Goal: Task Accomplishment & Management: Complete application form

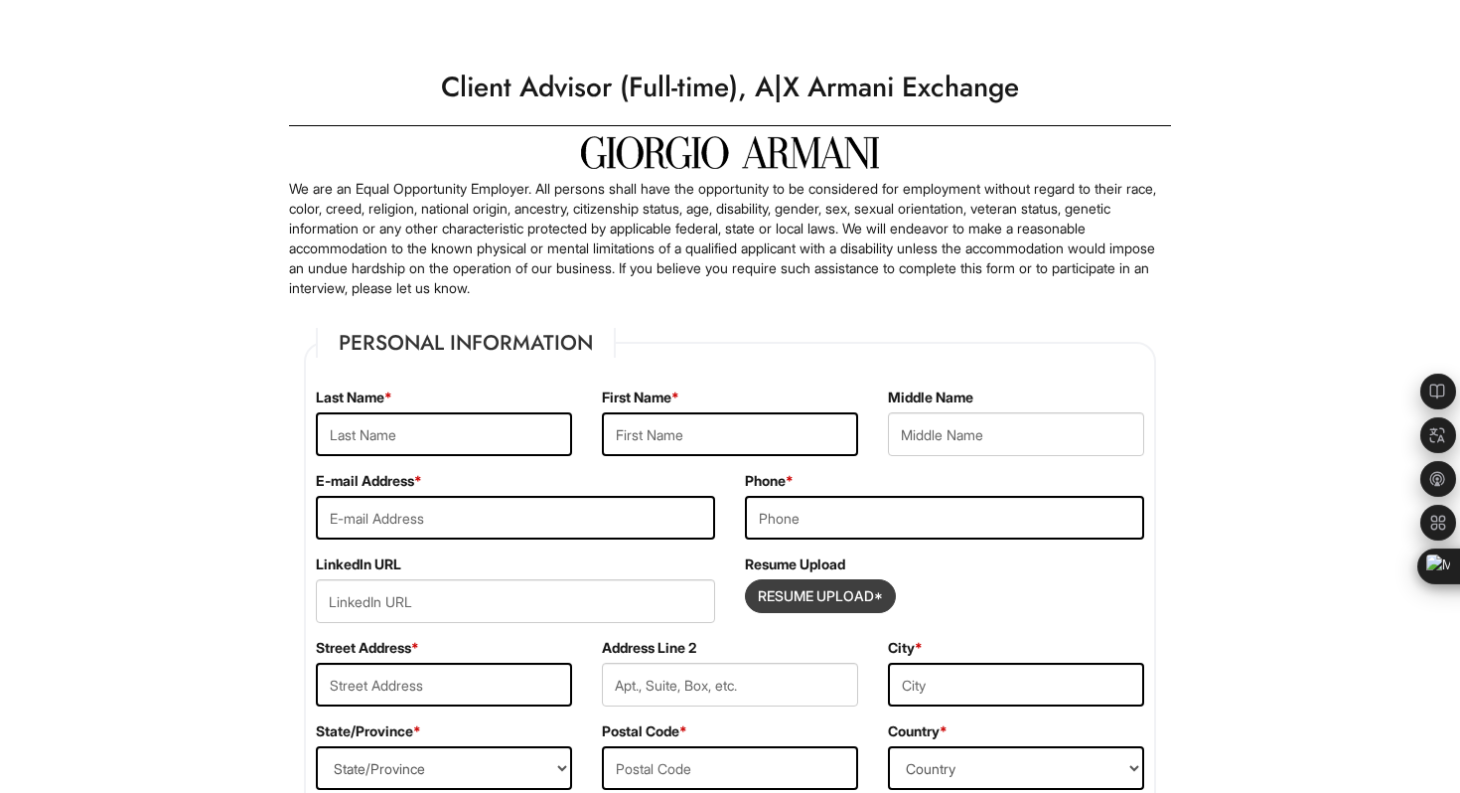
click at [806, 598] on input "Resume Upload*" at bounding box center [820, 596] width 149 height 32
type input "C:\fakepath\Kai Yin Hsiao Resume_Giorgio Armani_Client Advisor.pdf"
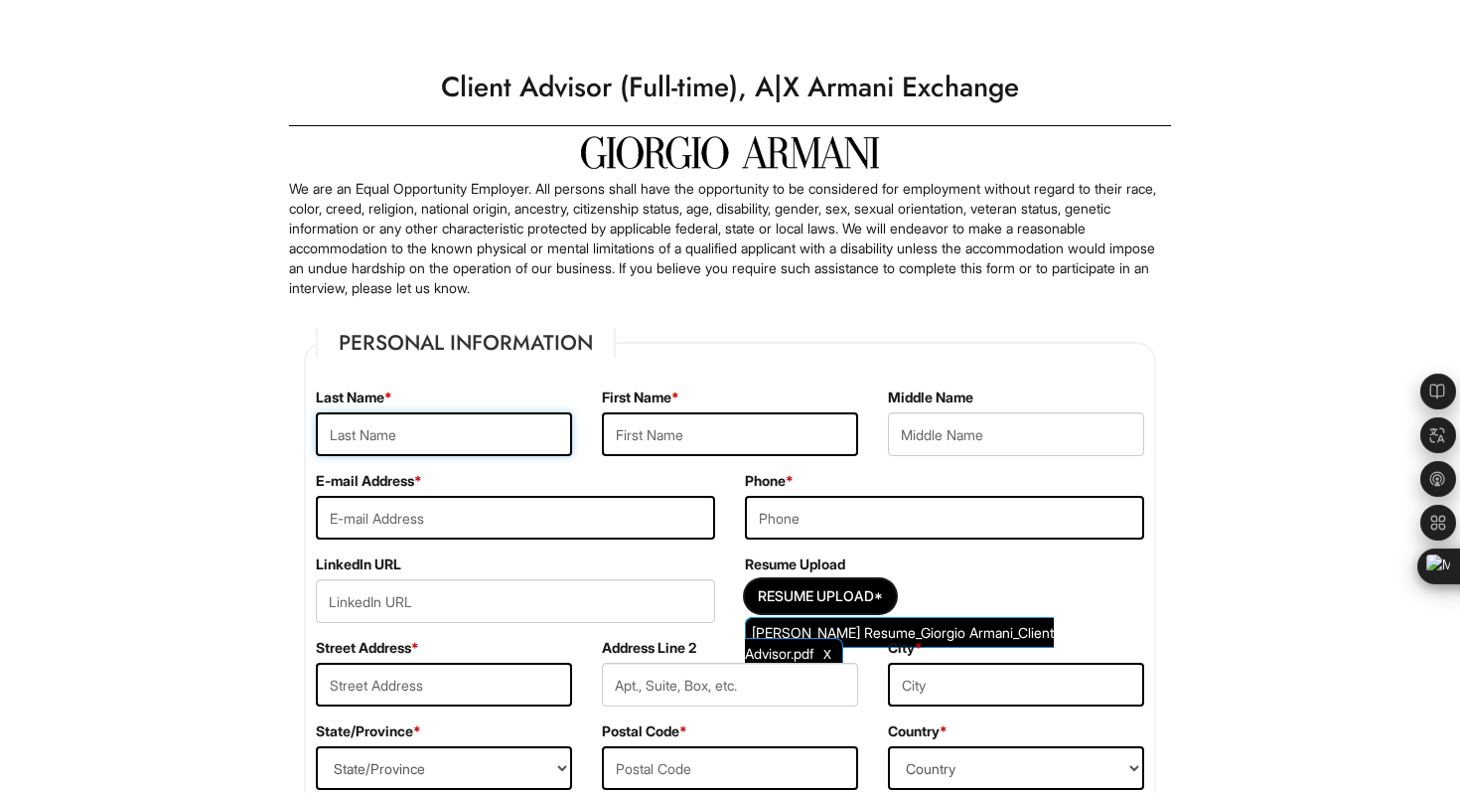
click at [415, 435] on input "text" at bounding box center [444, 434] width 256 height 44
type input "Kai Yin"
click at [673, 446] on input "text" at bounding box center [730, 434] width 256 height 44
type input "Hsiao"
click at [512, 522] on input "email" at bounding box center [515, 518] width 399 height 44
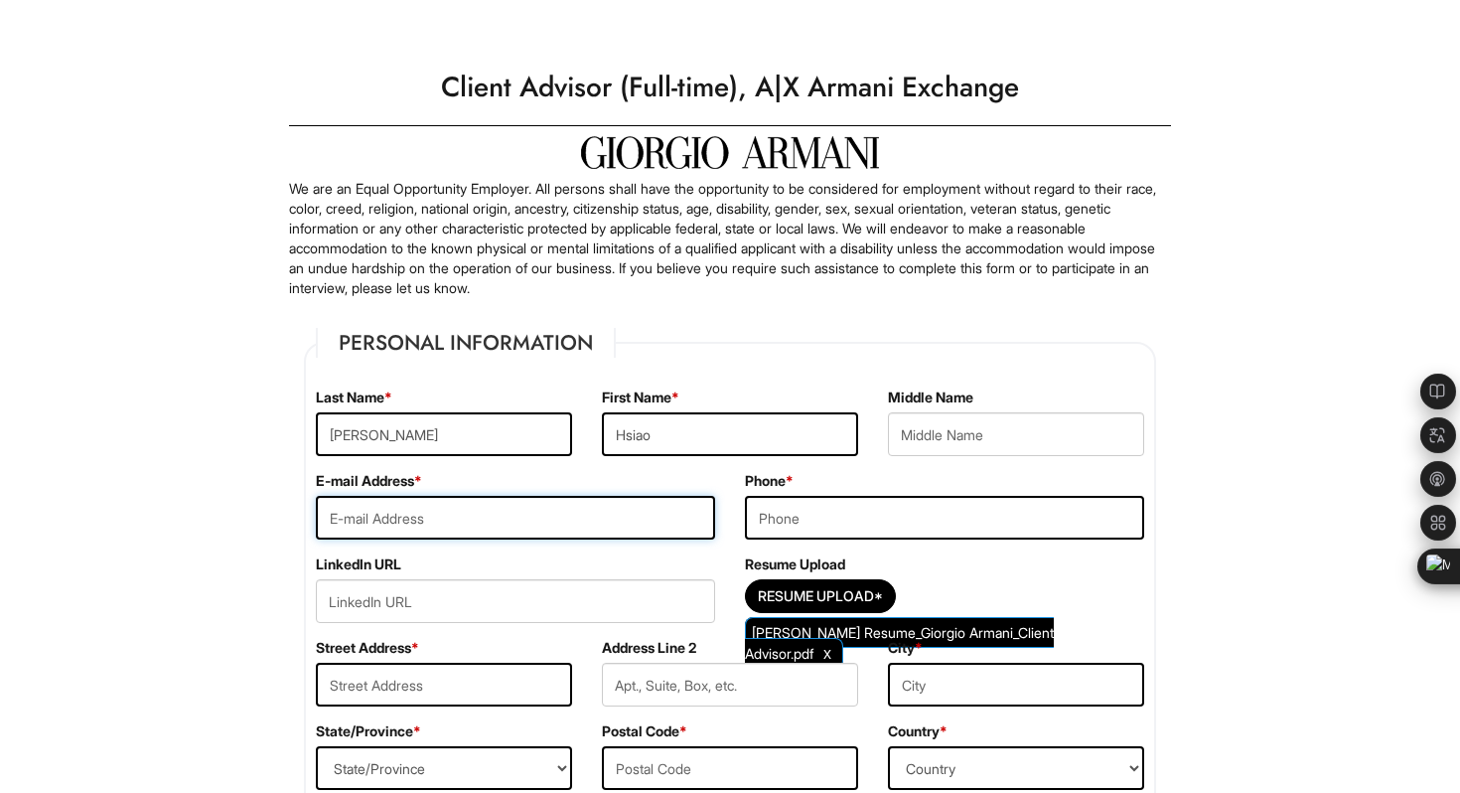
type input "ckigbd310@gmail.com"
type input "2147143151"
type input "1605 Saddle Creek Circle"
type input "Apt.821"
type input "Arlington"
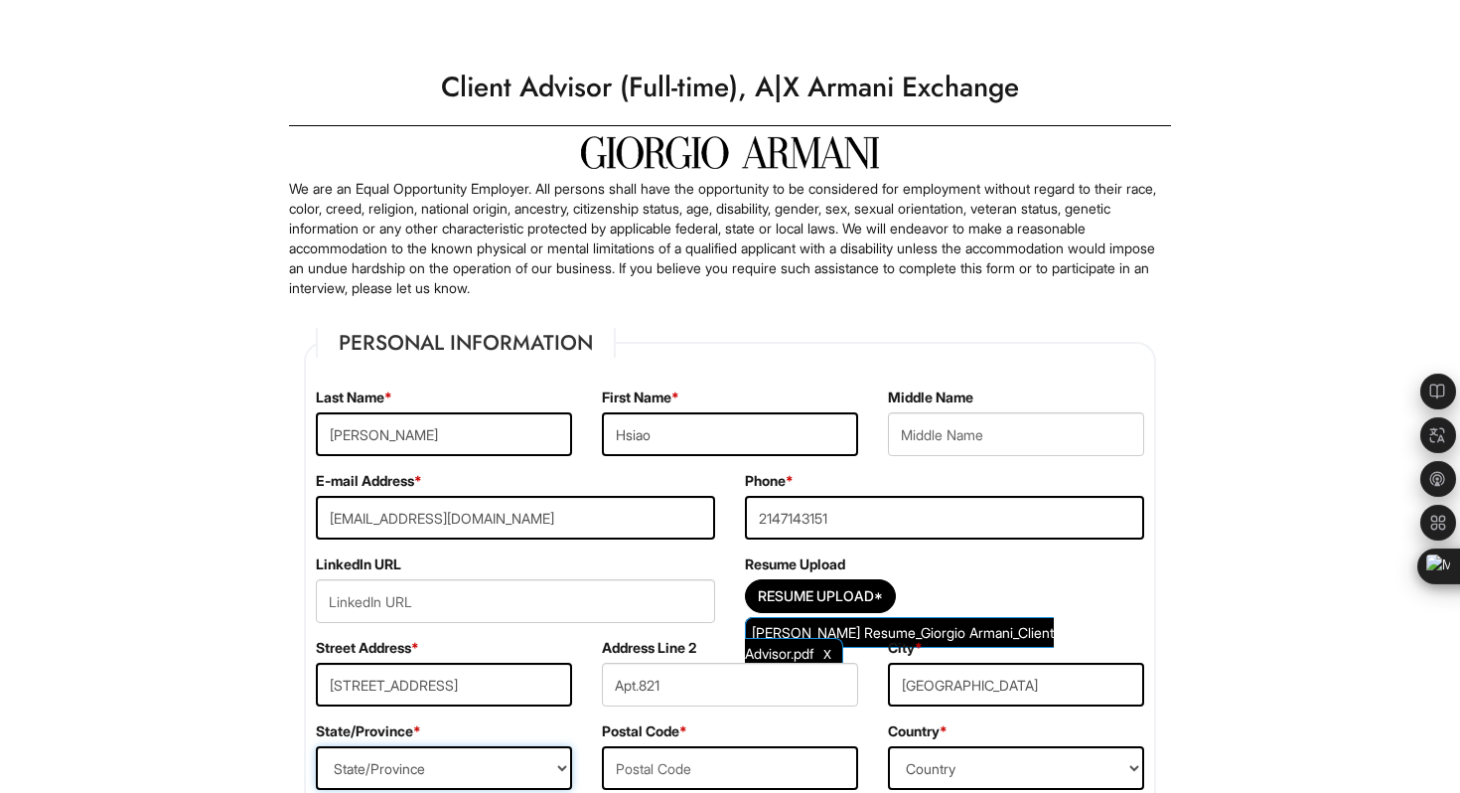
select select "TX"
type input "76015"
select select "United States of America"
click at [310, 455] on div "Last Name * Kai Yin" at bounding box center [444, 428] width 286 height 83
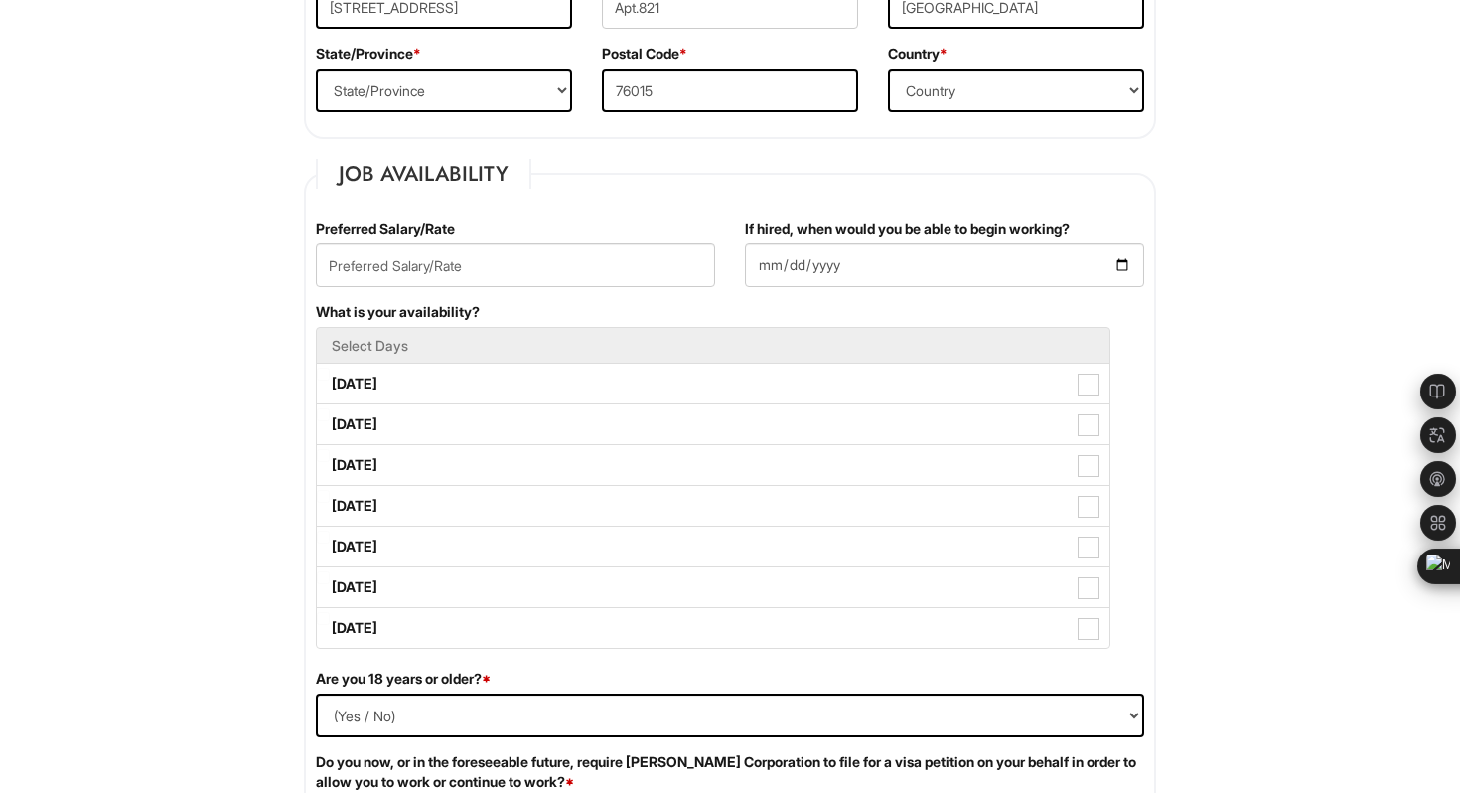
scroll to position [679, 0]
click at [531, 274] on input "text" at bounding box center [515, 264] width 399 height 44
type input "20/Rate"
click at [820, 265] on input "If hired, when would you be able to begin working?" at bounding box center [944, 264] width 399 height 44
click at [1122, 266] on input "If hired, when would you be able to begin working?" at bounding box center [944, 264] width 399 height 44
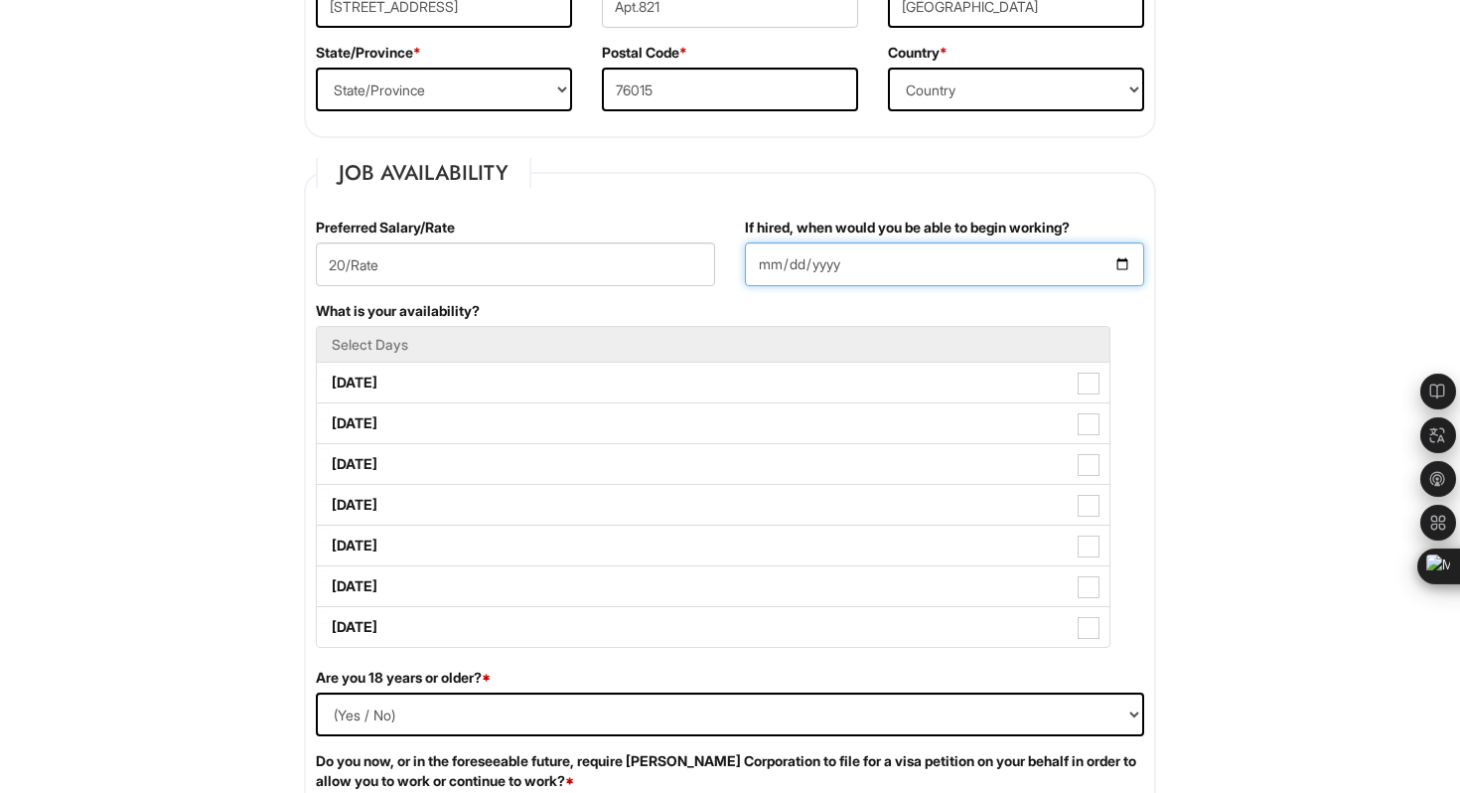
type input "2025-09-08"
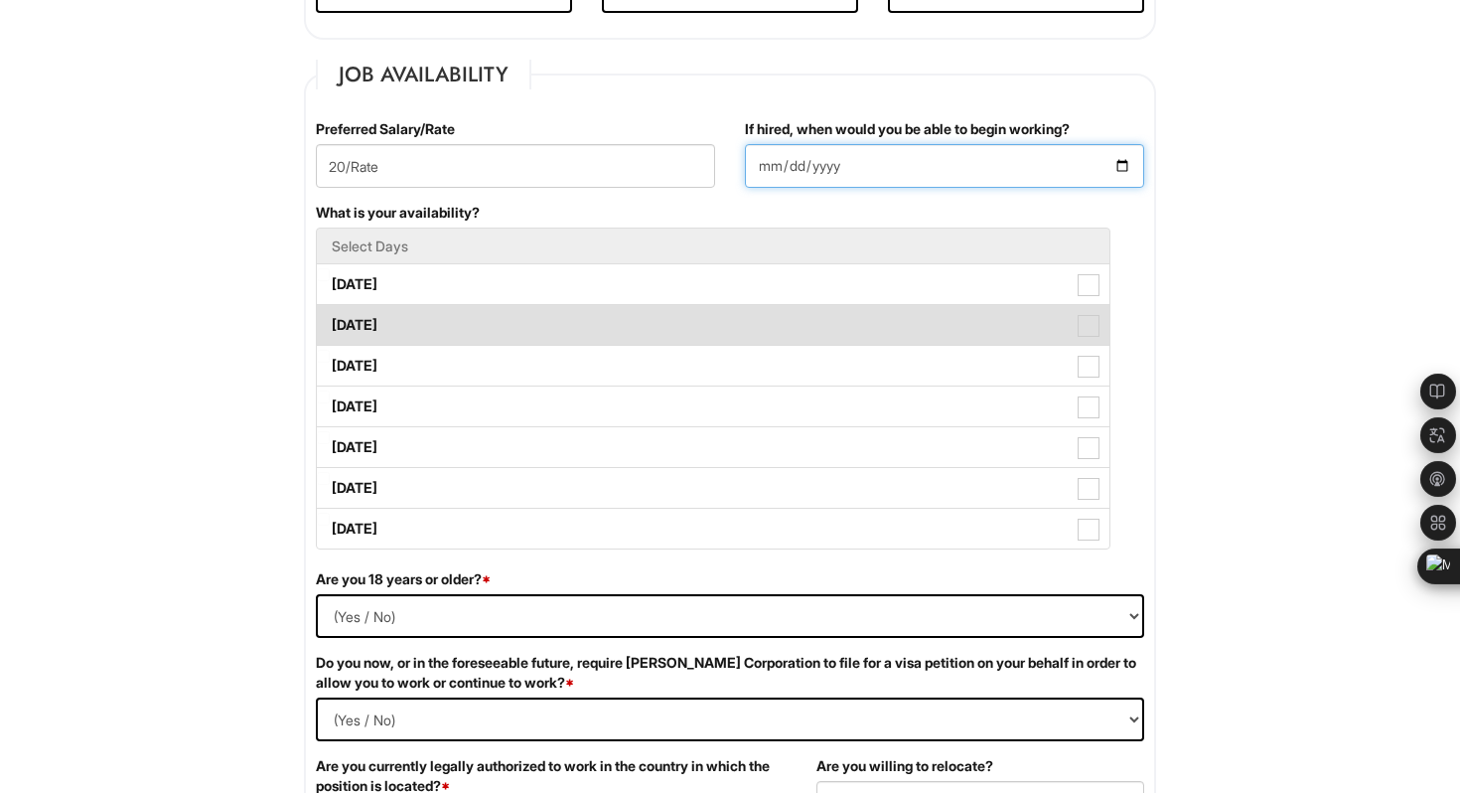
scroll to position [785, 0]
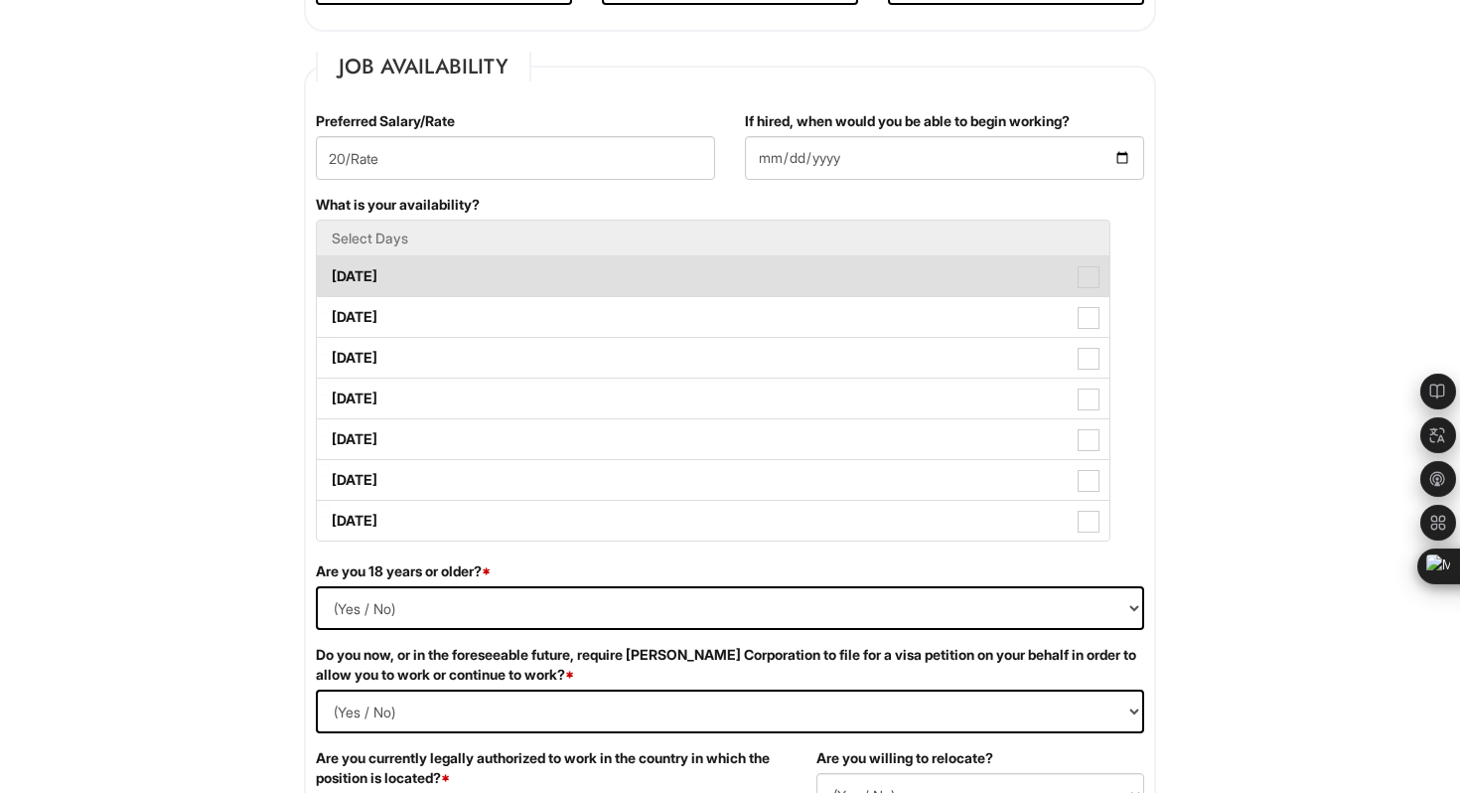
click at [1098, 278] on span at bounding box center [1089, 277] width 22 height 22
click at [330, 273] on Available_Monday "Monday" at bounding box center [323, 266] width 13 height 13
checkbox Available_Monday "true"
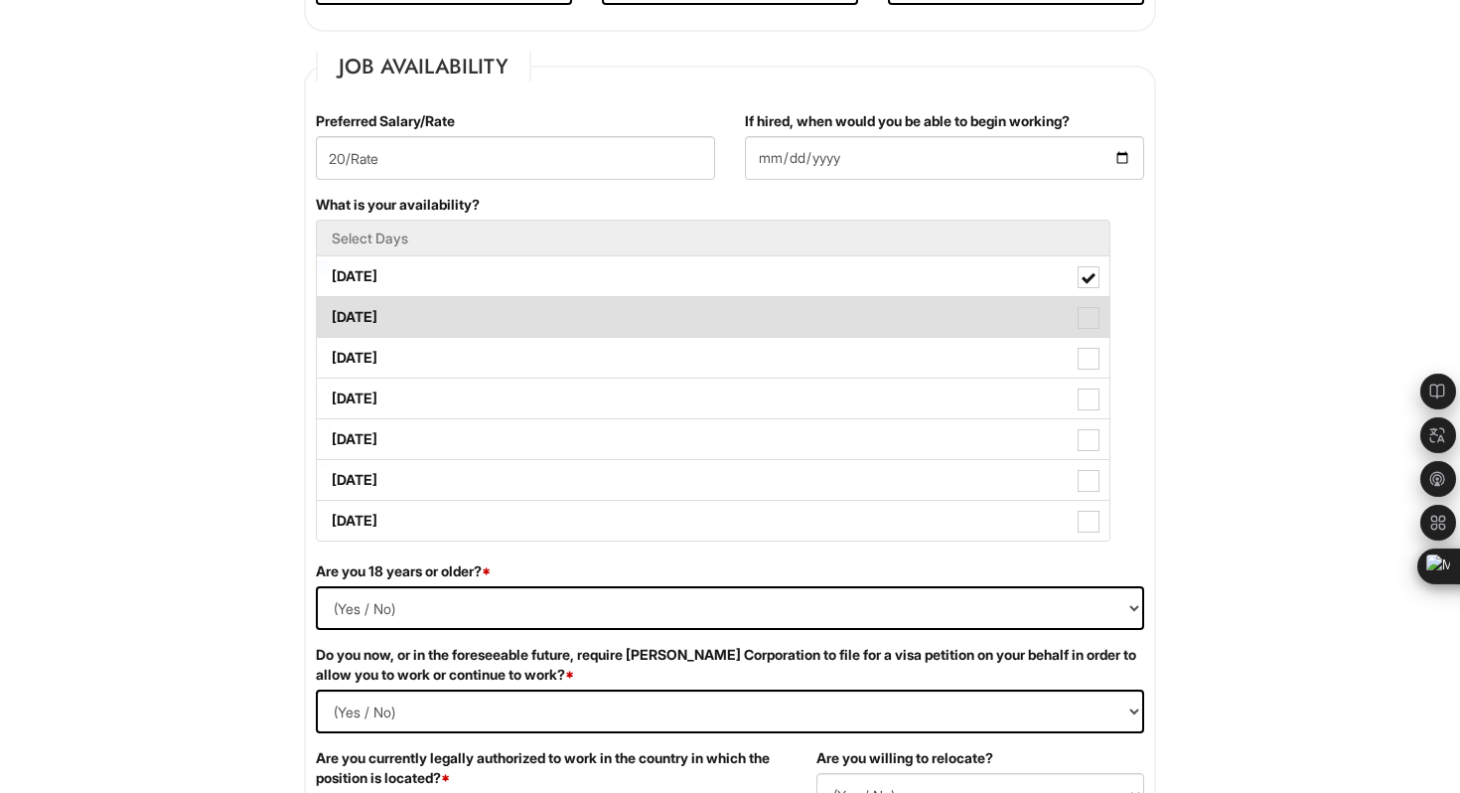
click at [1090, 319] on span at bounding box center [1089, 318] width 22 height 22
click at [330, 314] on Available_Tuesday "Tuesday" at bounding box center [323, 307] width 13 height 13
checkbox Available_Tuesday "true"
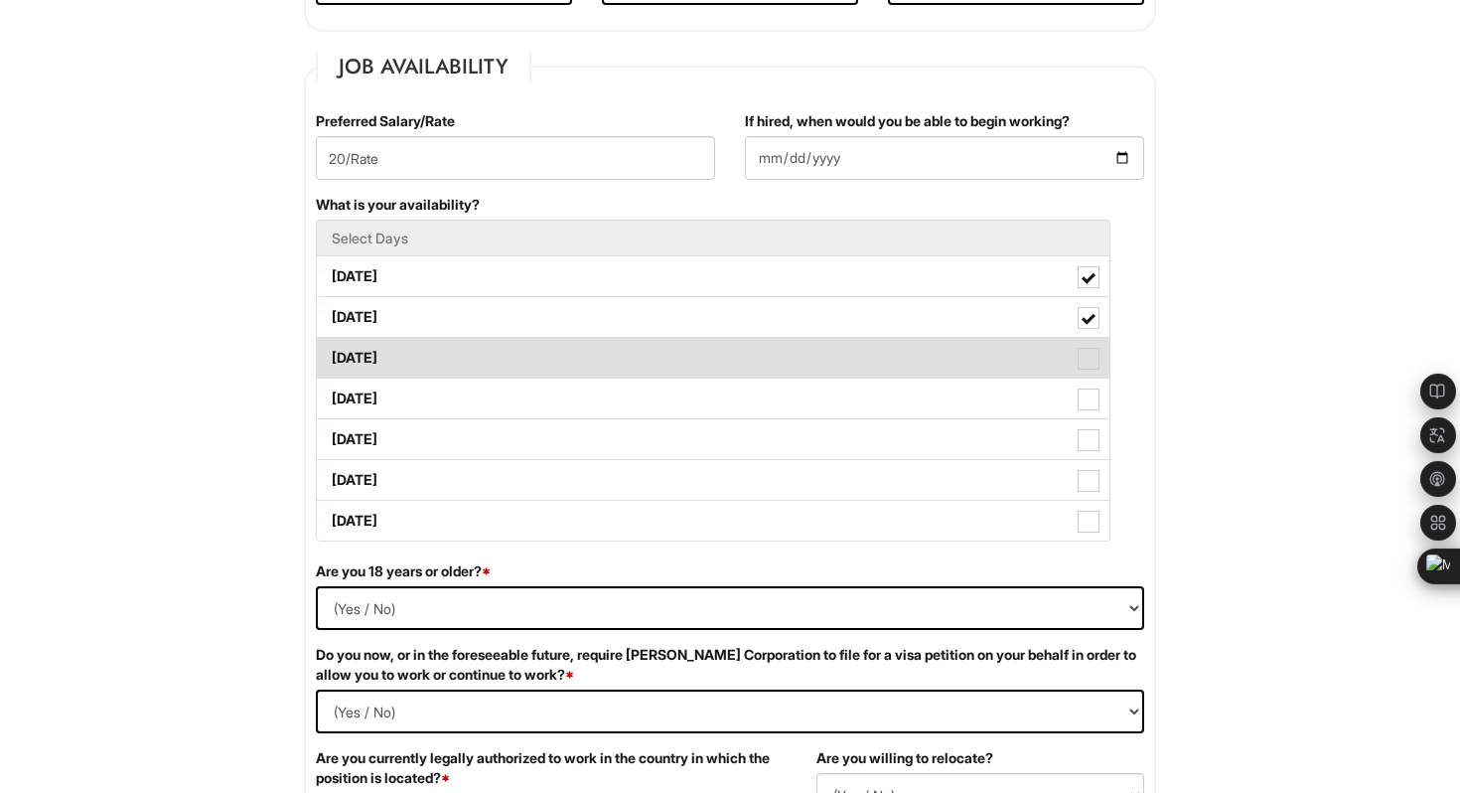
click at [1085, 364] on span at bounding box center [1089, 359] width 22 height 22
click at [330, 355] on Available_Wednesday "Wednesday" at bounding box center [323, 348] width 13 height 13
checkbox Available_Wednesday "true"
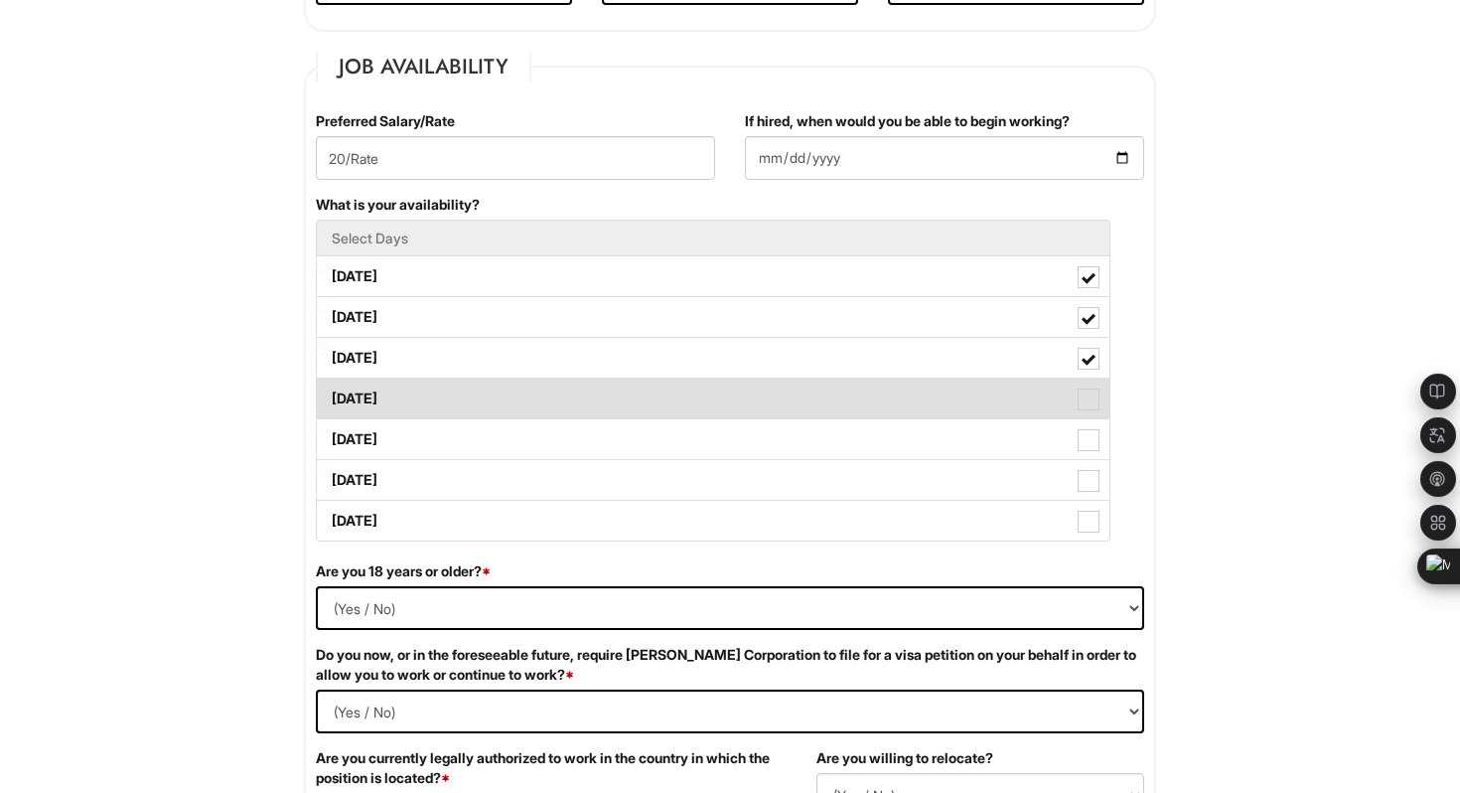
click at [1088, 404] on span at bounding box center [1089, 399] width 22 height 22
click at [330, 395] on Available_Thursday "Thursday" at bounding box center [323, 388] width 13 height 13
checkbox Available_Thursday "true"
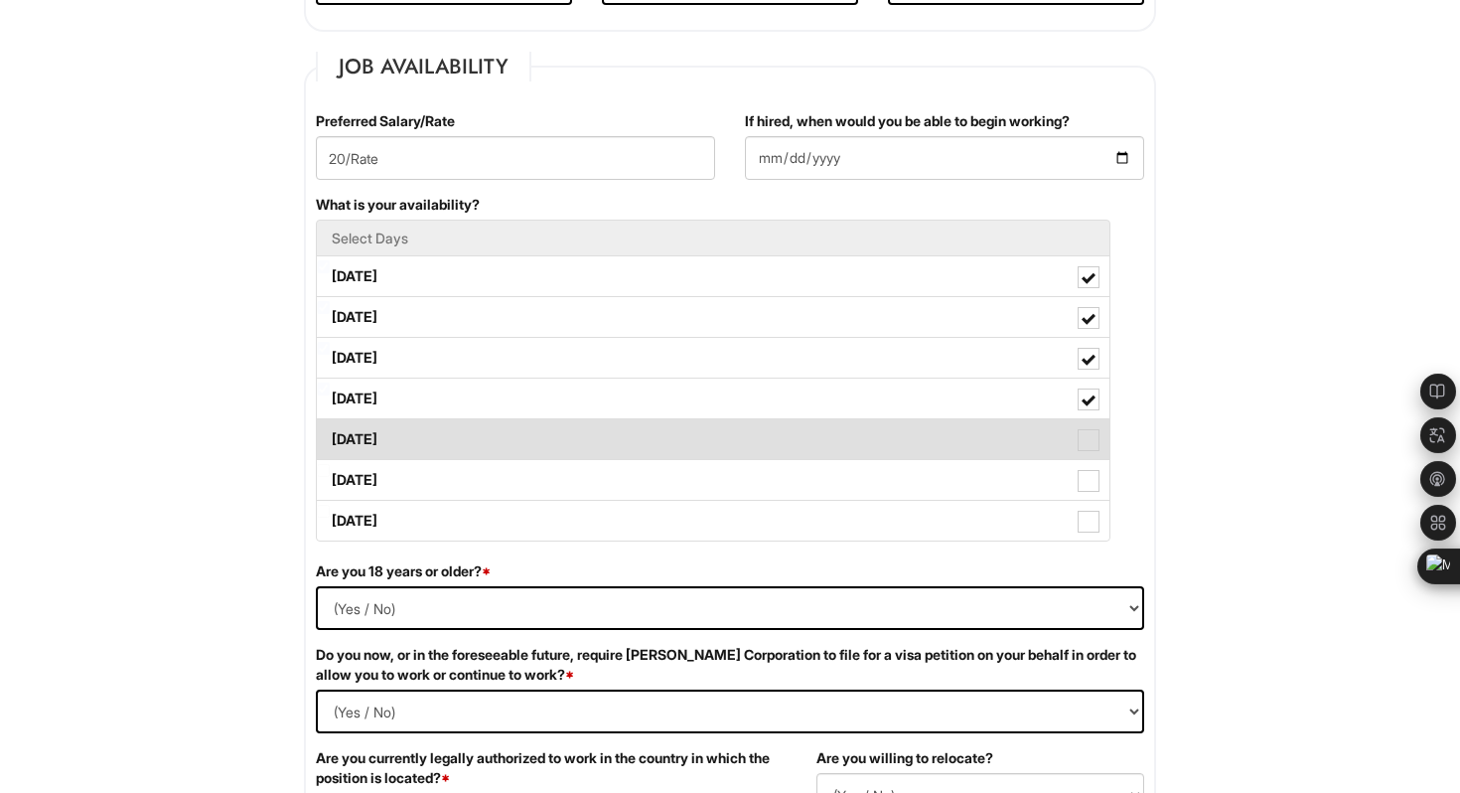
click at [1088, 446] on span at bounding box center [1089, 440] width 22 height 22
click at [330, 436] on Available_Friday "Friday" at bounding box center [323, 429] width 13 height 13
checkbox Available_Friday "true"
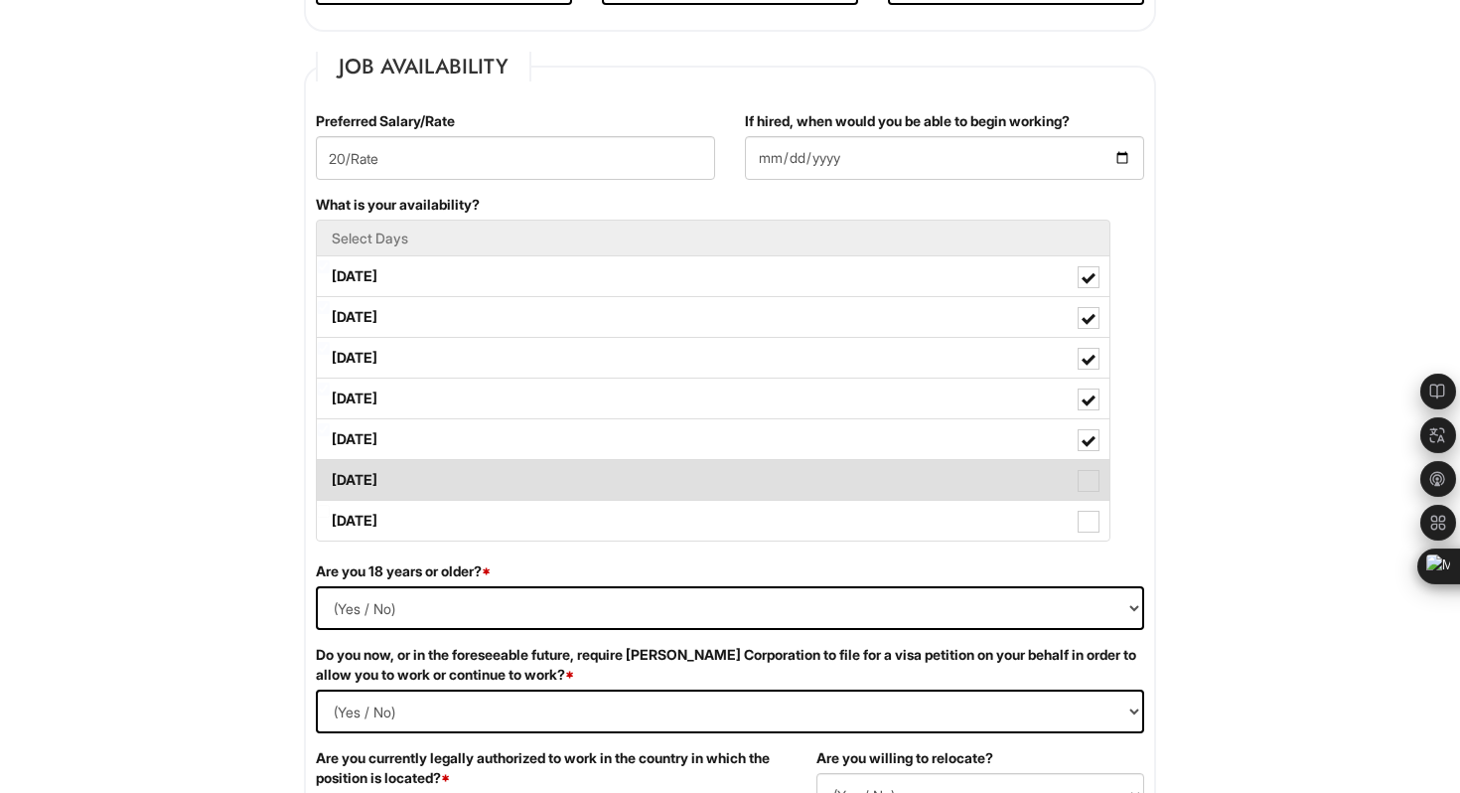
click at [1089, 478] on span at bounding box center [1089, 481] width 22 height 22
click at [330, 477] on Available_Saturday "Saturday" at bounding box center [323, 470] width 13 height 13
checkbox Available_Saturday "true"
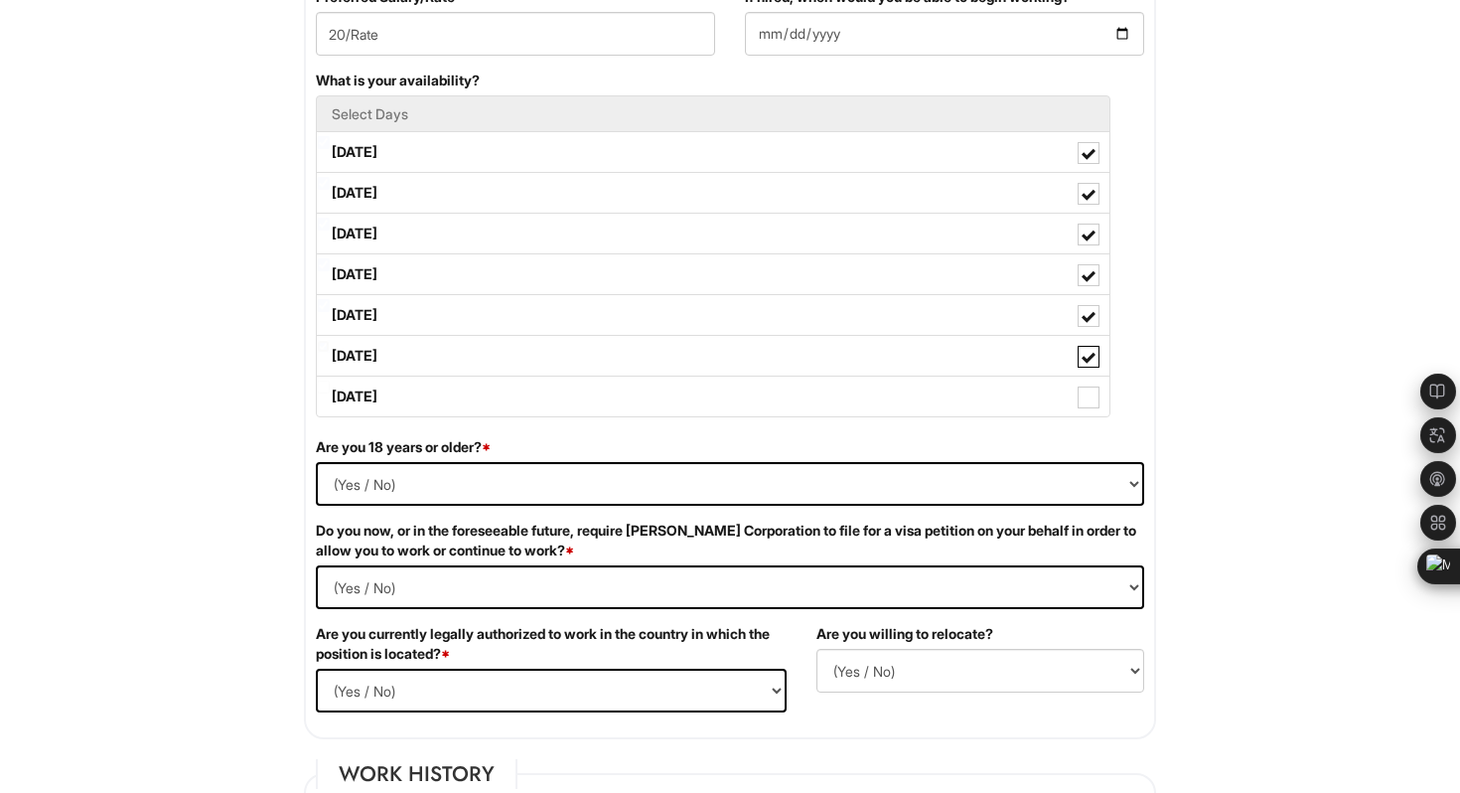
scroll to position [910, 0]
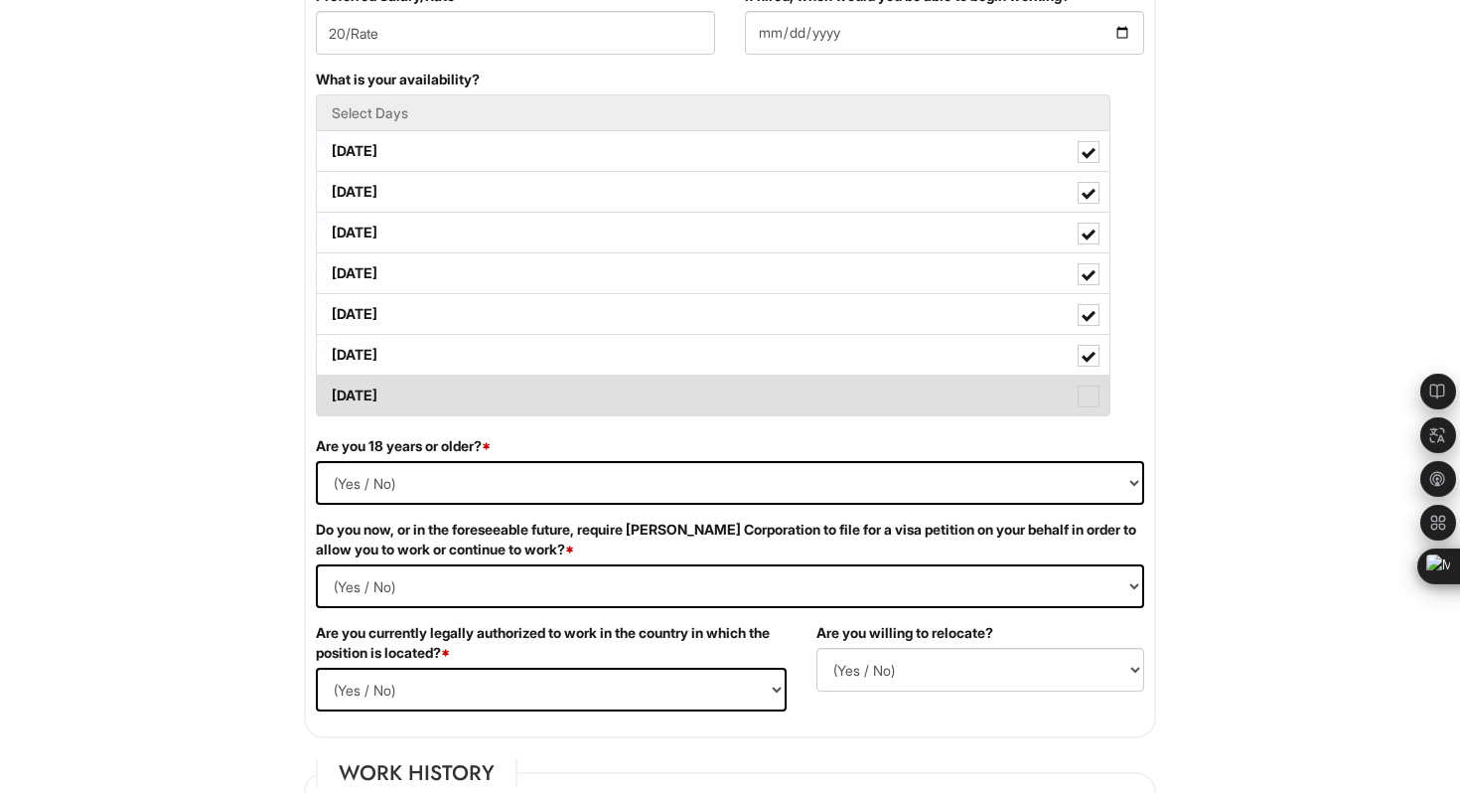
click at [1079, 395] on span at bounding box center [1089, 396] width 22 height 22
click at [330, 392] on Available_Sunday "Sunday" at bounding box center [323, 386] width 13 height 13
checkbox Available_Sunday "true"
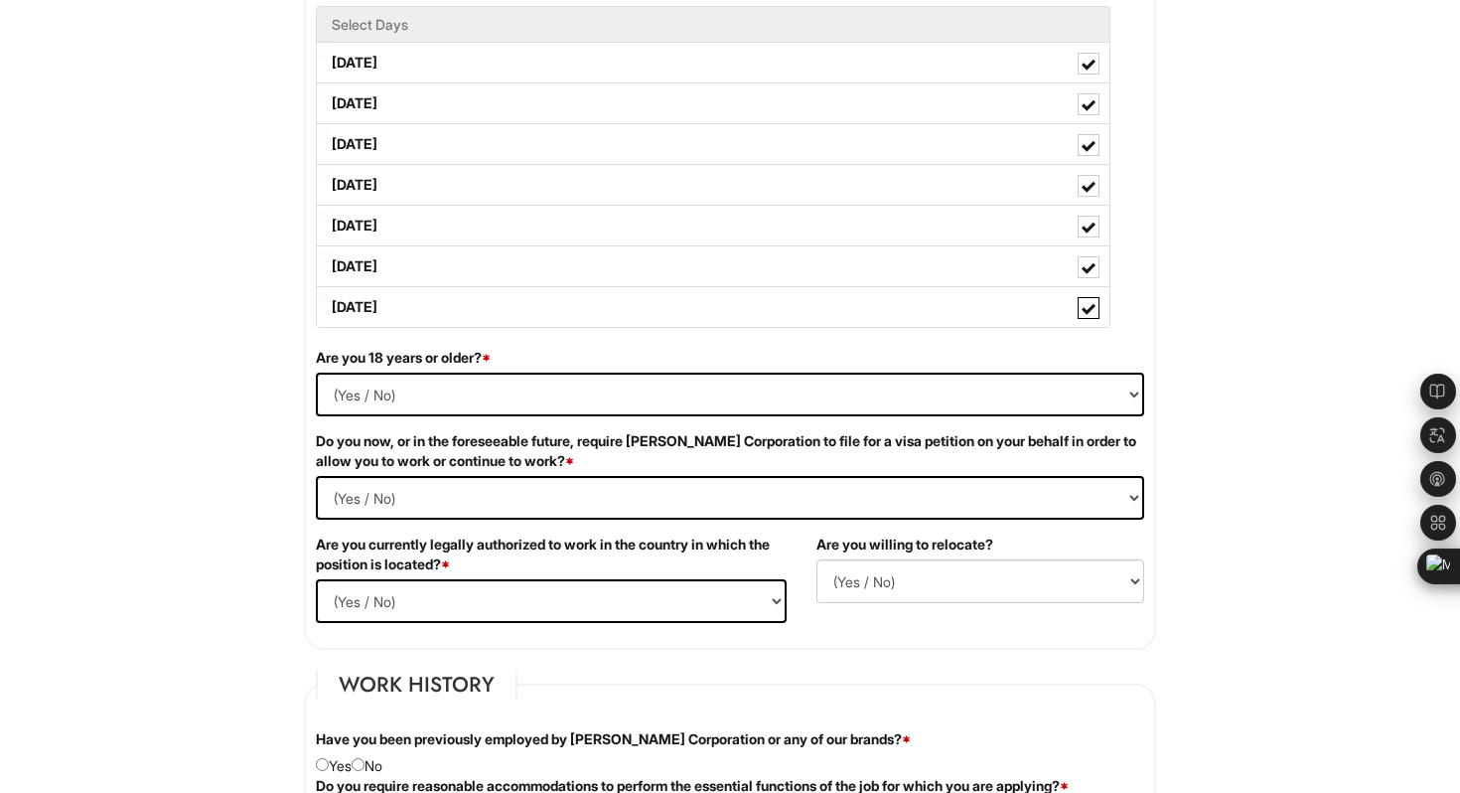
scroll to position [1000, 0]
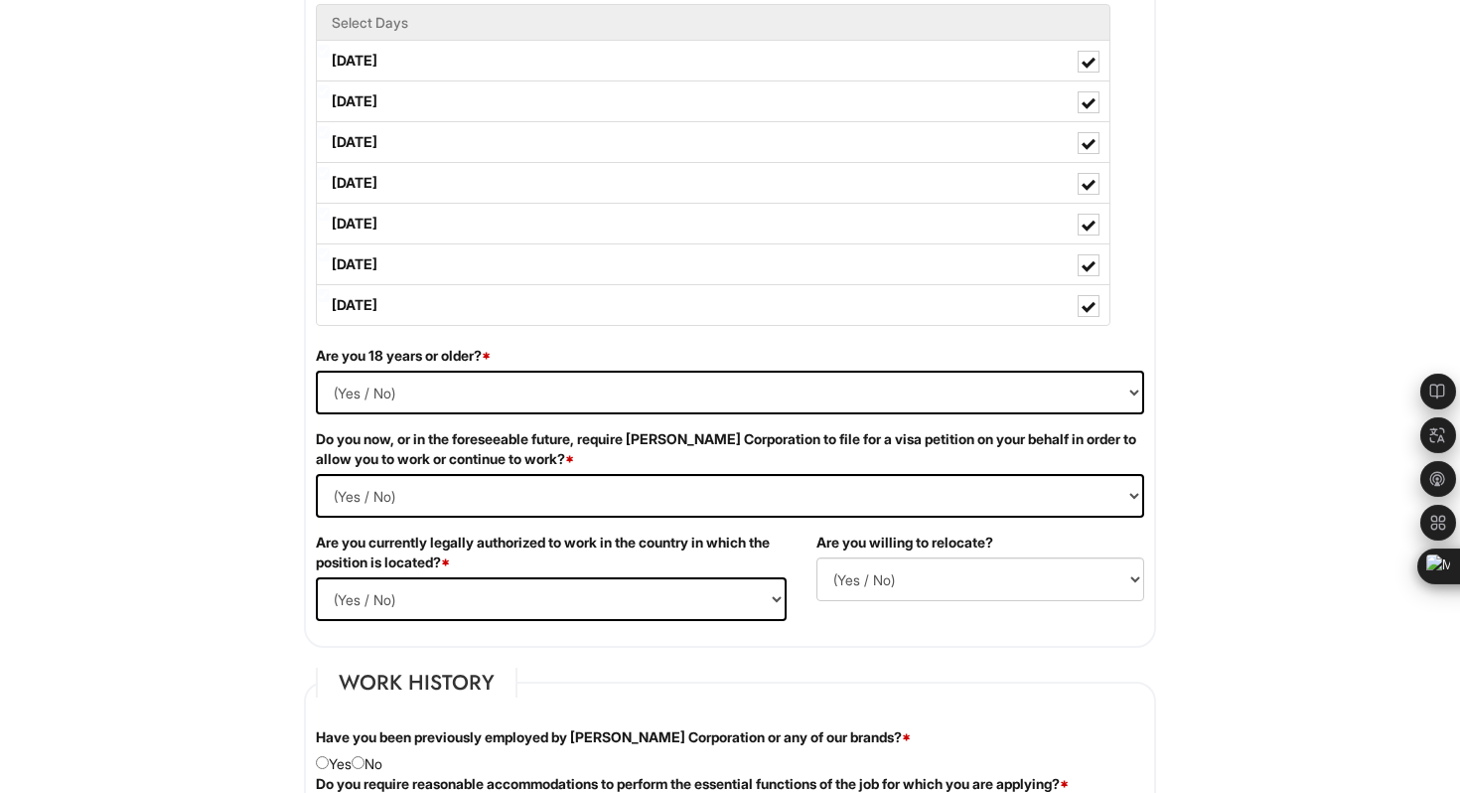
click at [824, 419] on div "Are you 18 years or older? * (Yes / No) Yes No" at bounding box center [730, 387] width 858 height 83
click at [622, 398] on select "(Yes / No) Yes No" at bounding box center [730, 393] width 829 height 44
select select "Yes"
click at [316, 371] on select "(Yes / No) Yes No" at bounding box center [730, 393] width 829 height 44
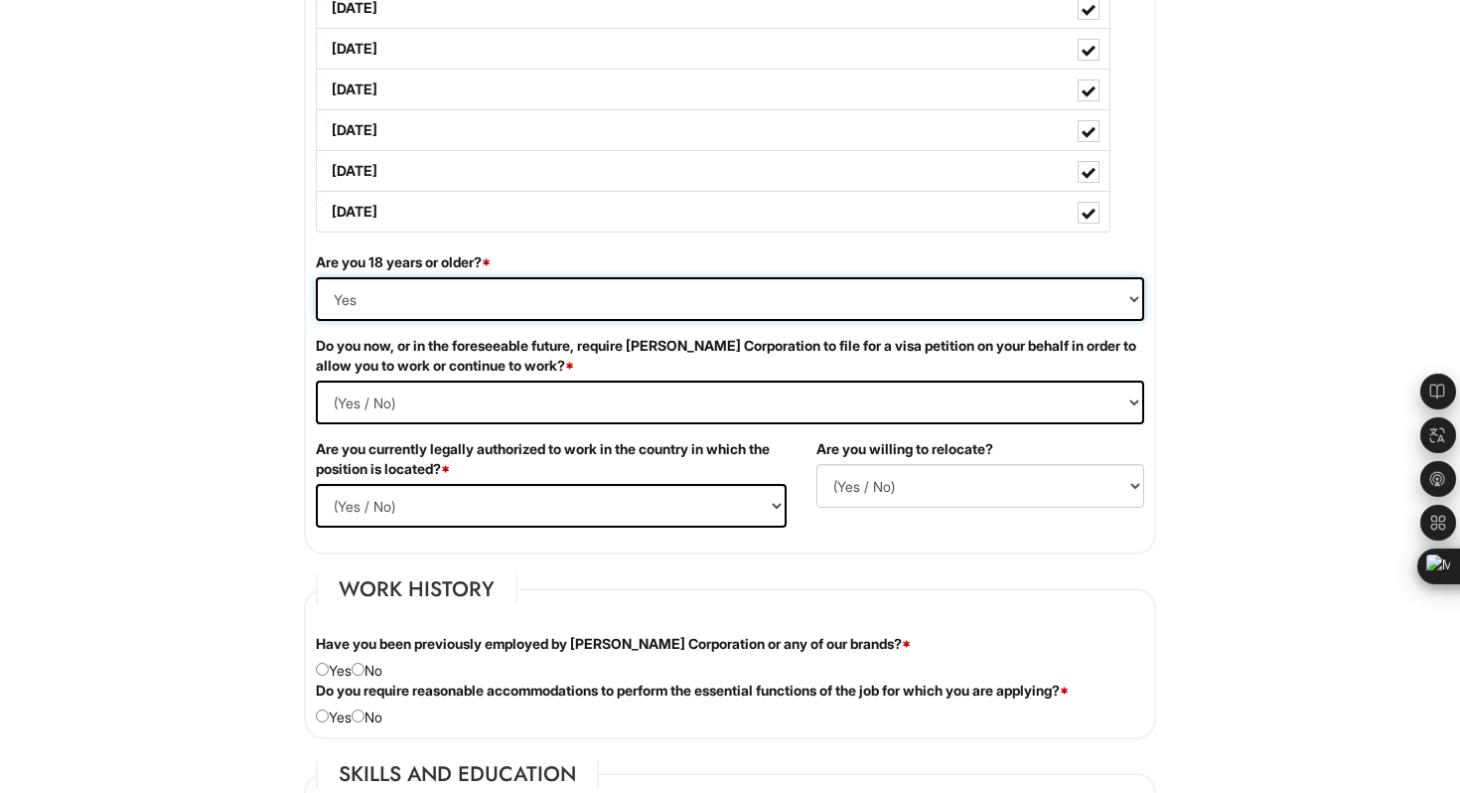
scroll to position [1101, 0]
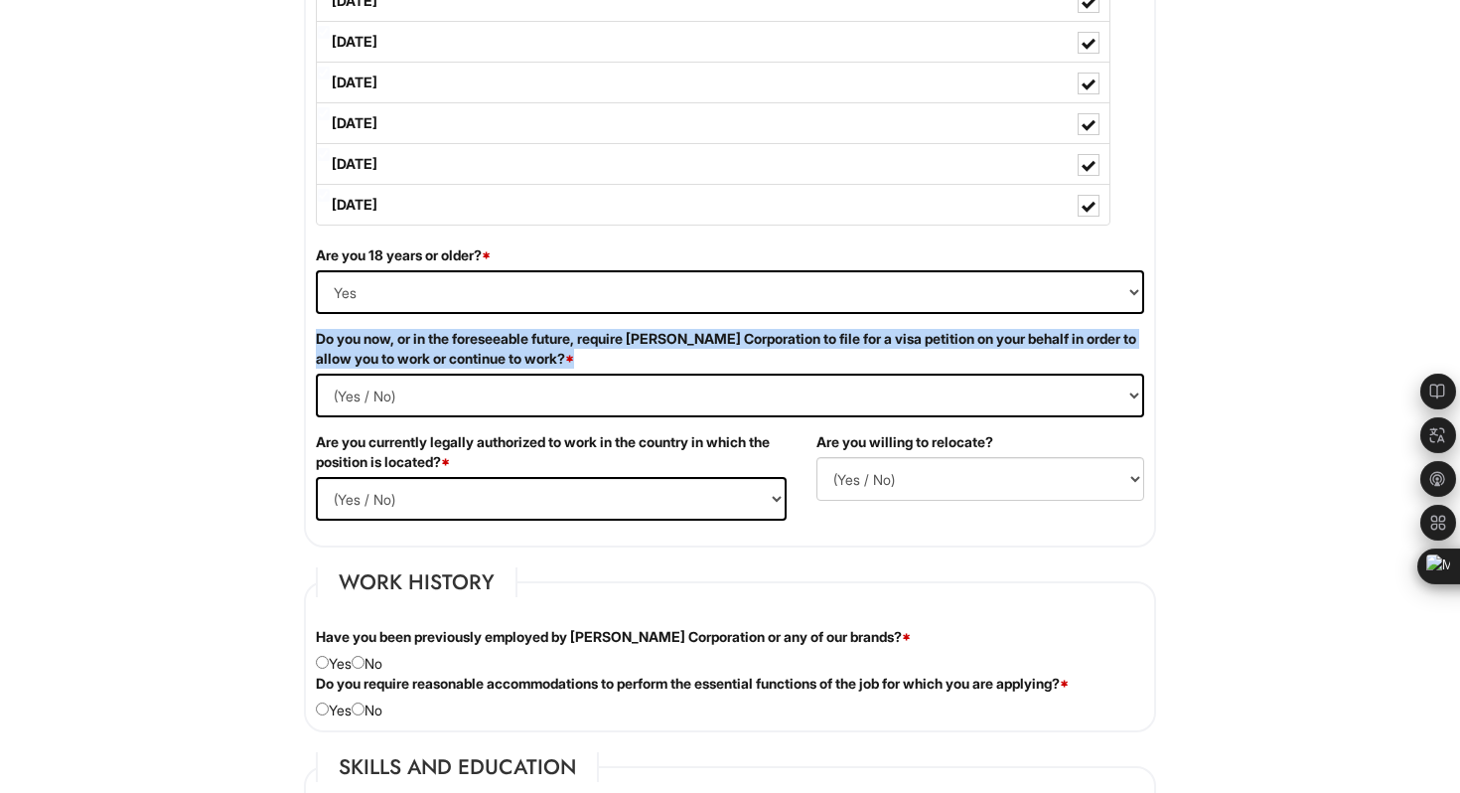
copy label "Do you now, or in the foreseeable future, require Giorgio Armani Corporation to…"
drag, startPoint x: 315, startPoint y: 336, endPoint x: 660, endPoint y: 362, distance: 345.7
click at [660, 362] on label "Do you now, or in the foreseeable future, require Giorgio Armani Corporation to…" at bounding box center [730, 349] width 829 height 40
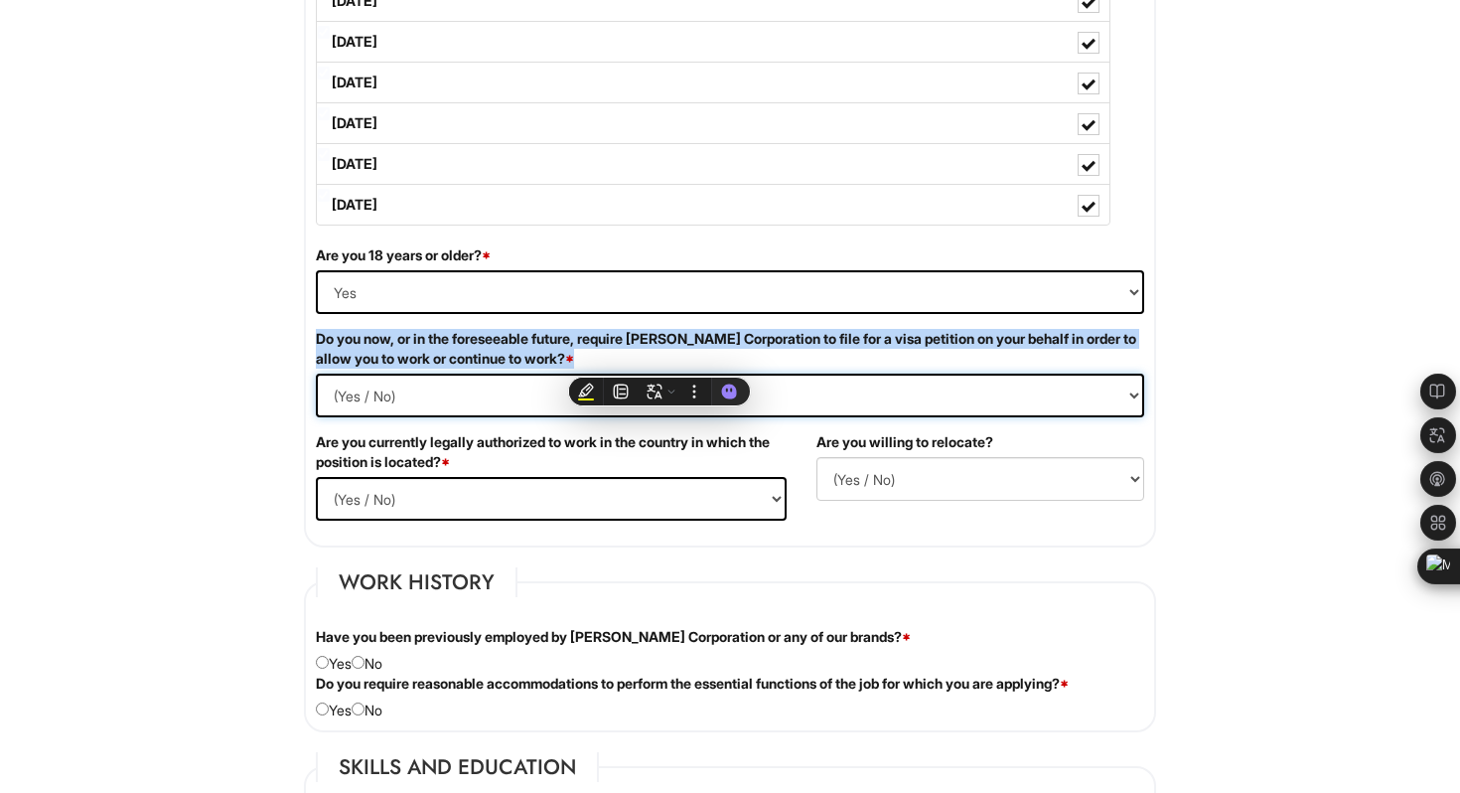
click at [432, 399] on Required "(Yes / No) Yes No" at bounding box center [730, 396] width 829 height 44
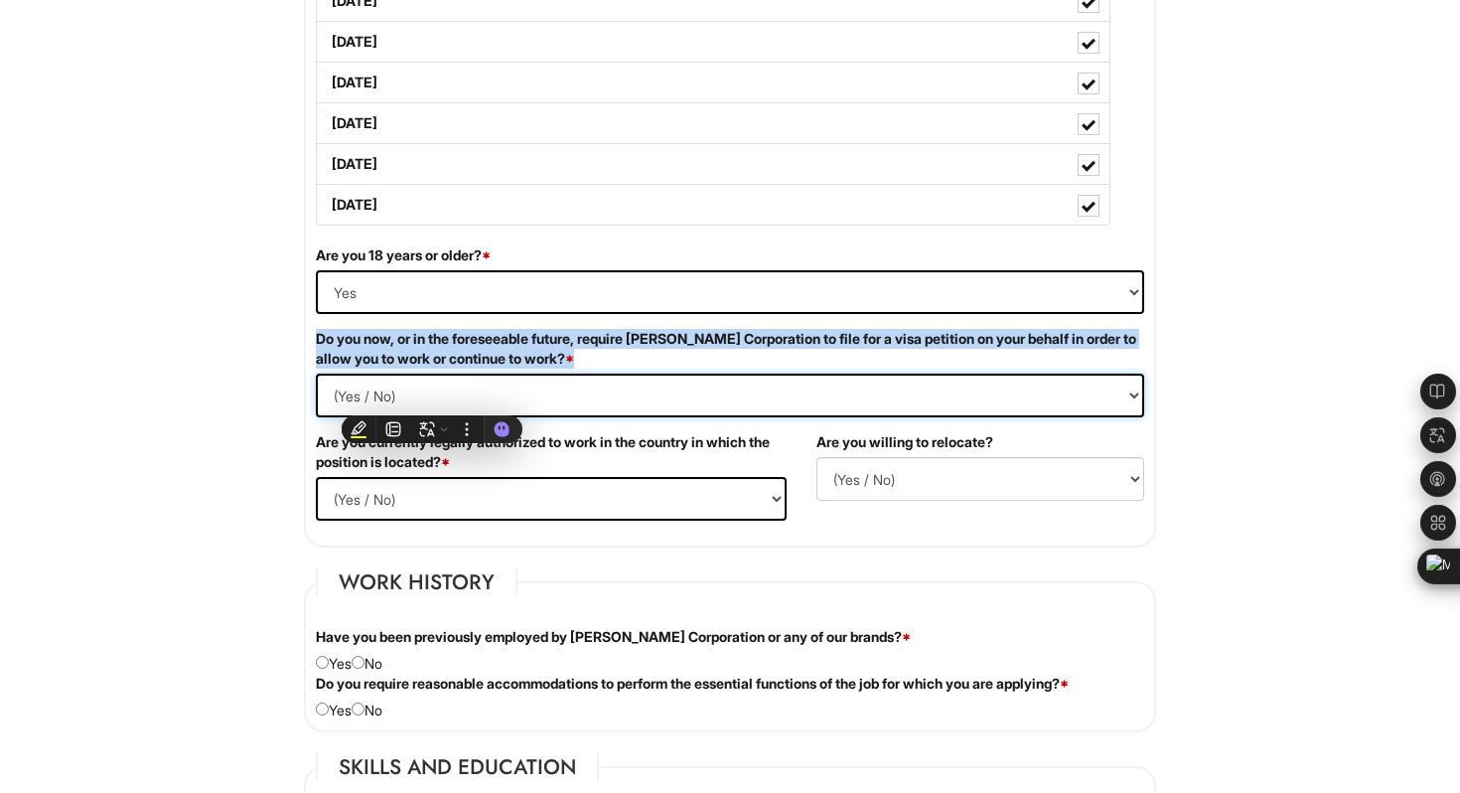
select Required "Yes"
click at [316, 374] on Required "(Yes / No) Yes No" at bounding box center [730, 396] width 829 height 44
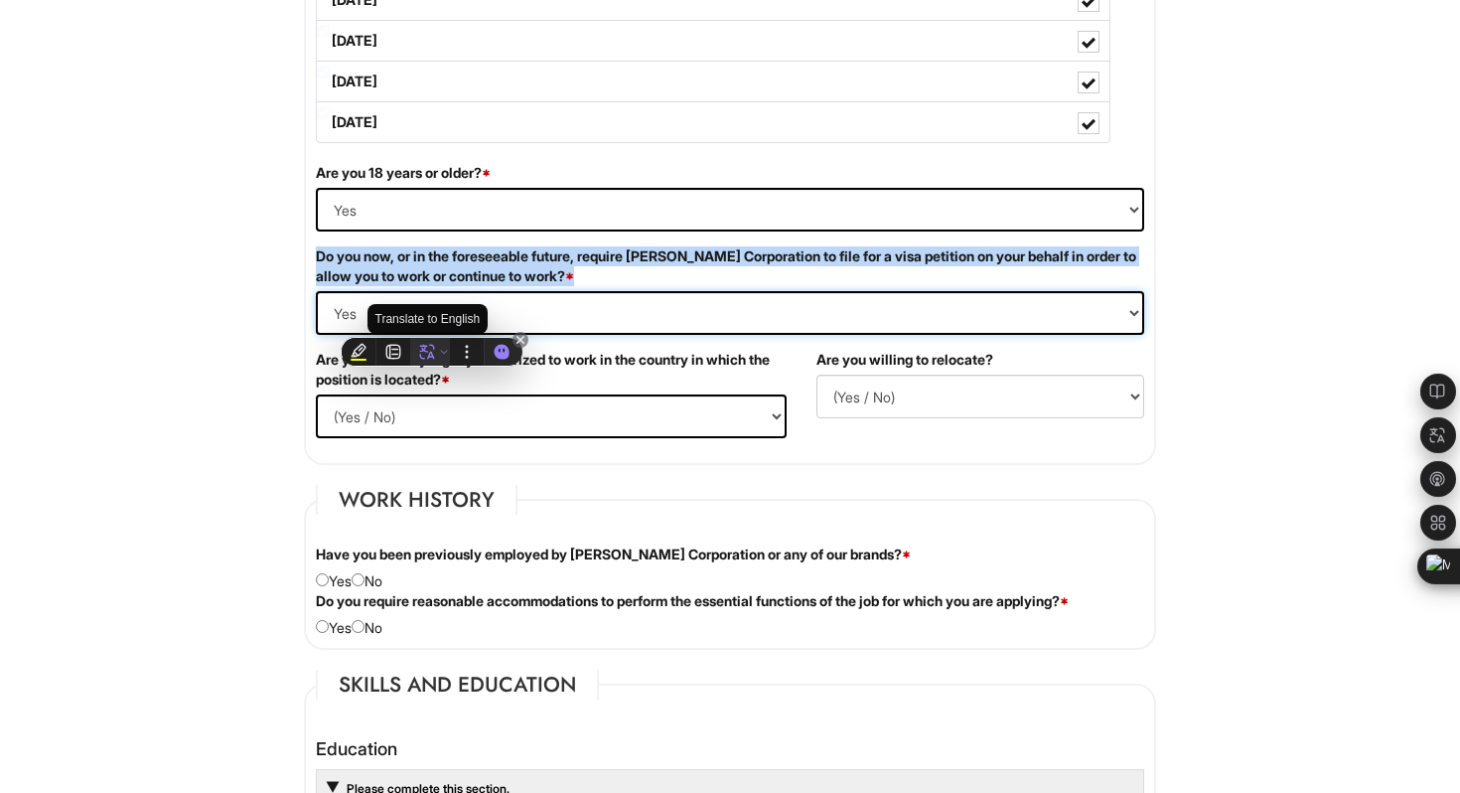
scroll to position [1185, 0]
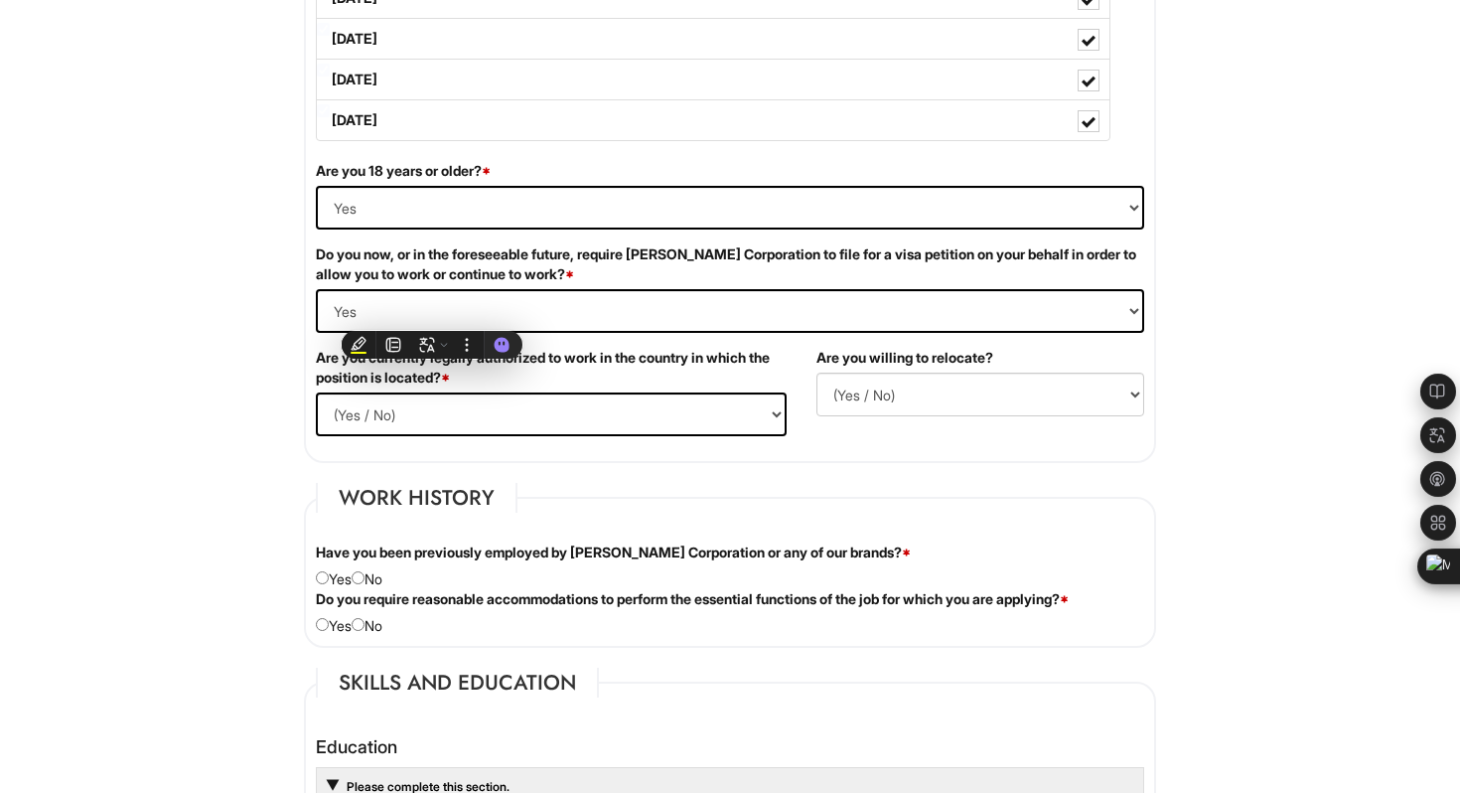
click at [794, 456] on fieldset "Job Availability Preferred Salary/Rate 20/Rate If hired, when would you be able…" at bounding box center [730, 57] width 852 height 812
click at [690, 417] on select "(Yes / No) Yes No" at bounding box center [551, 414] width 471 height 44
select select "Yes"
click at [316, 392] on select "(Yes / No) Yes No" at bounding box center [551, 414] width 471 height 44
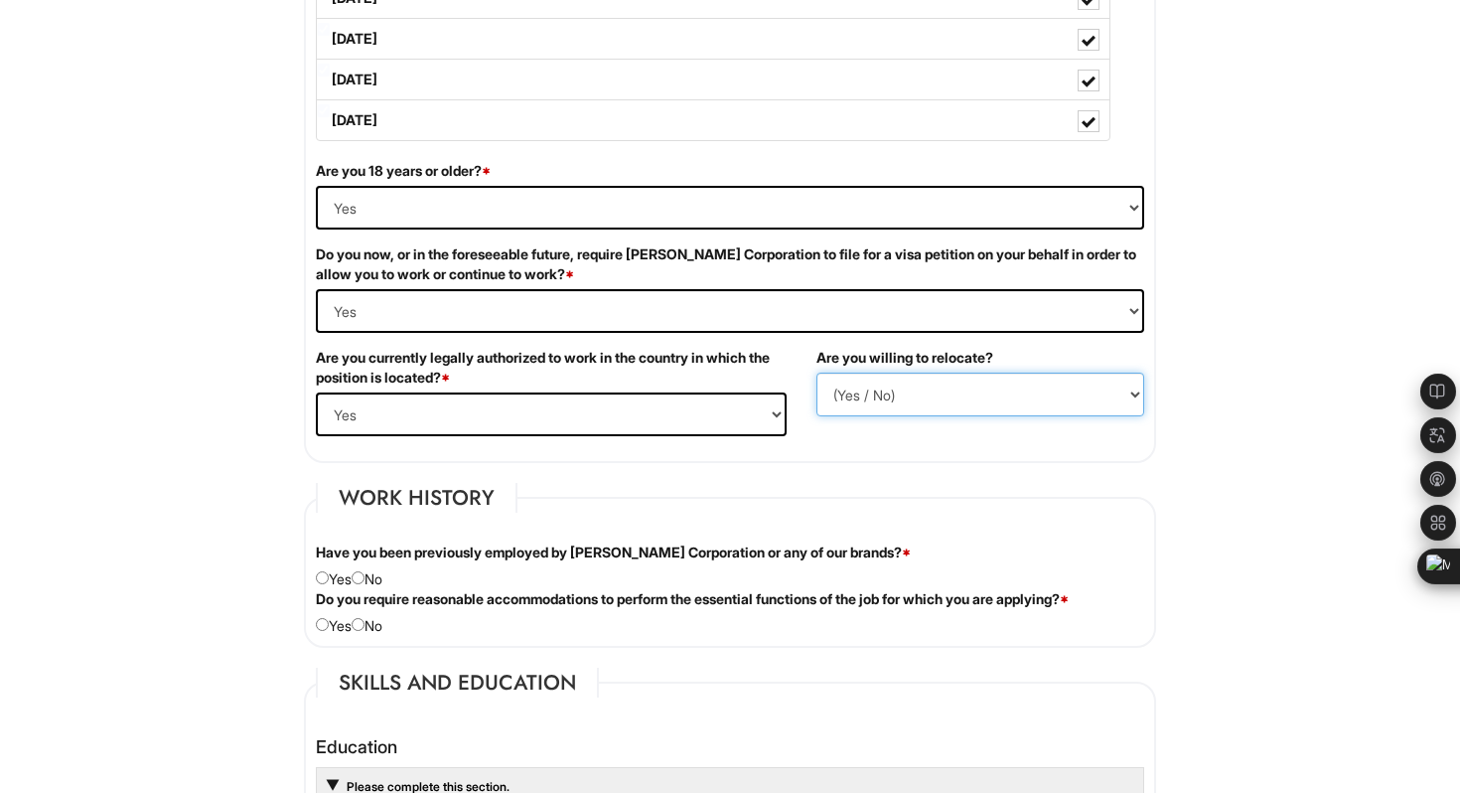
click at [964, 394] on select "(Yes / No) No Yes" at bounding box center [981, 395] width 328 height 44
select select "Y"
click at [817, 373] on select "(Yes / No) No Yes" at bounding box center [981, 395] width 328 height 44
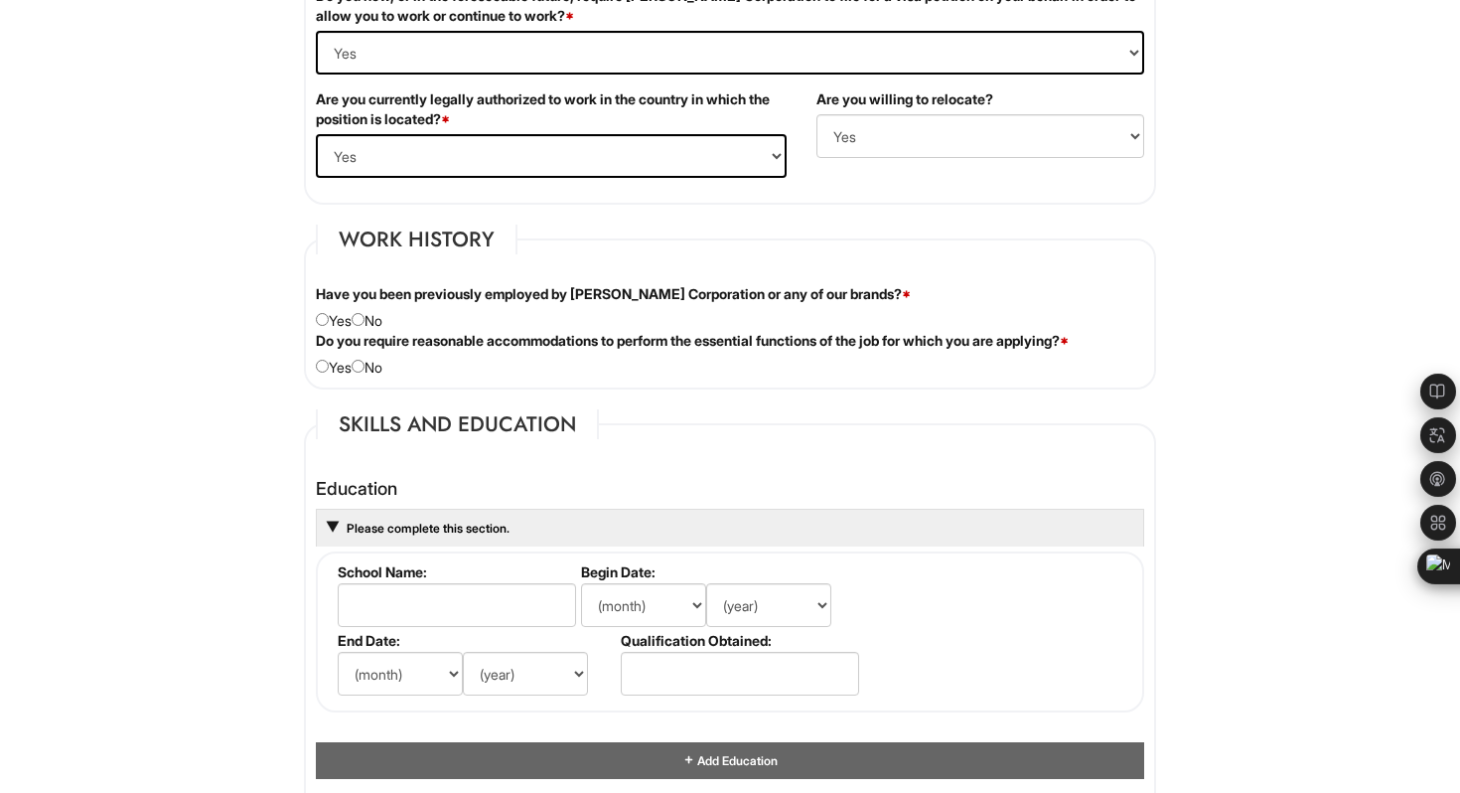
scroll to position [1462, 0]
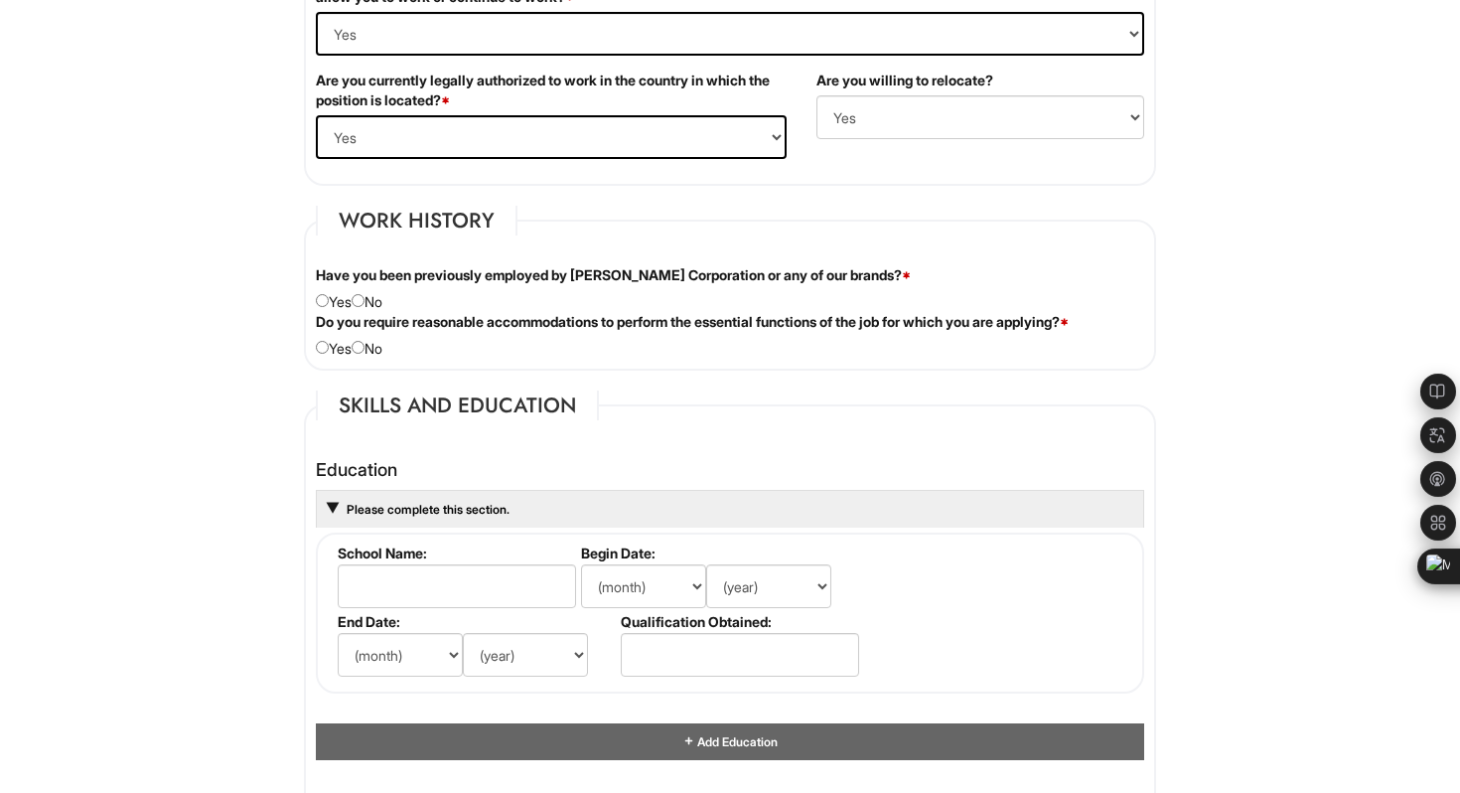
click at [378, 299] on div "Have you been previously employed by Giorgio Armani Corporation or any of our b…" at bounding box center [730, 288] width 858 height 47
click at [365, 303] on input "radio" at bounding box center [358, 300] width 13 height 13
radio input "true"
click at [365, 350] on input "radio" at bounding box center [358, 347] width 13 height 13
radio input "true"
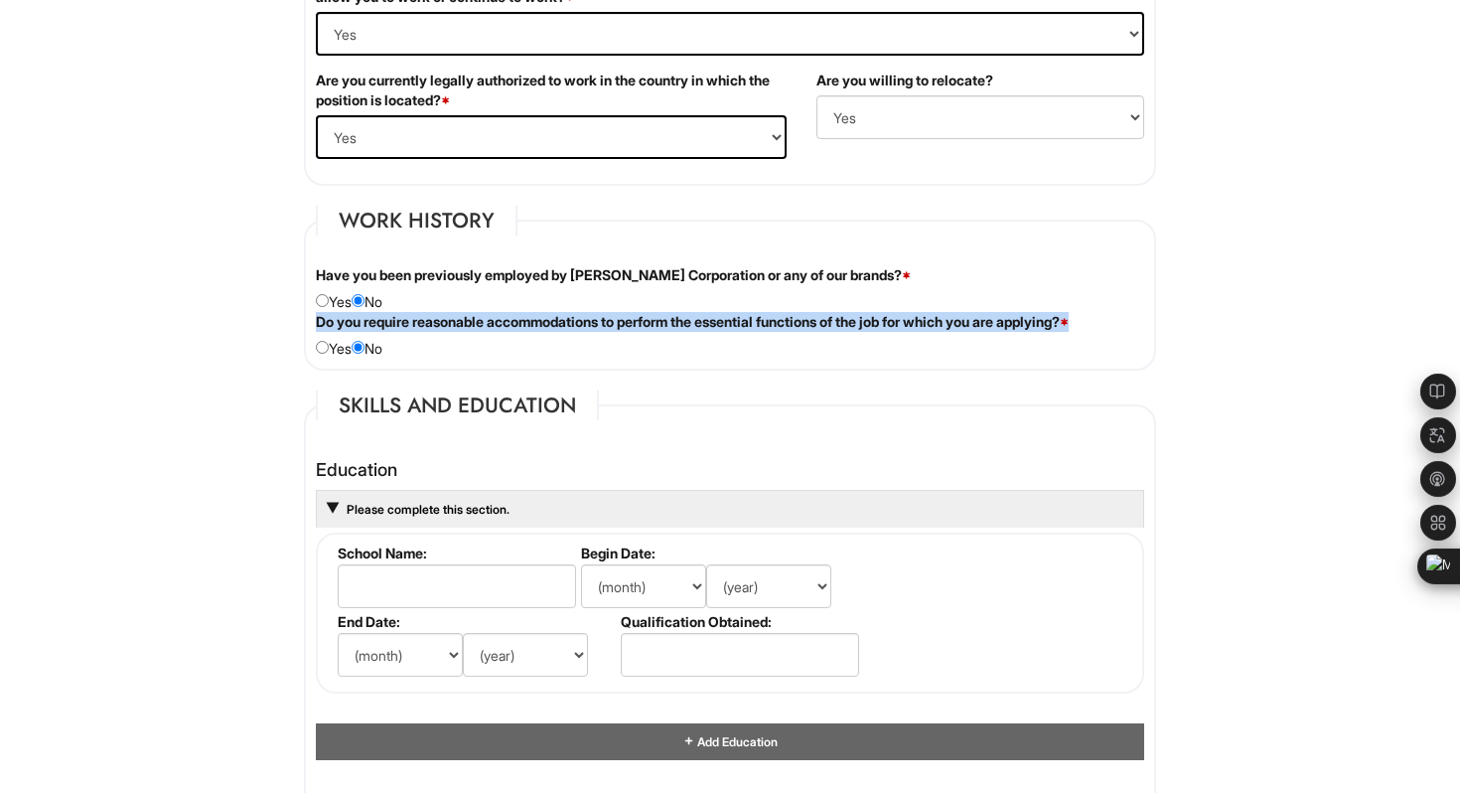
drag, startPoint x: 315, startPoint y: 320, endPoint x: 1085, endPoint y: 333, distance: 770.1
click at [1085, 333] on div "Do you require reasonable accommodations to perform the essential functions of …" at bounding box center [730, 335] width 858 height 47
copy label "Do you require reasonable accommodations to perform the essential functions of …"
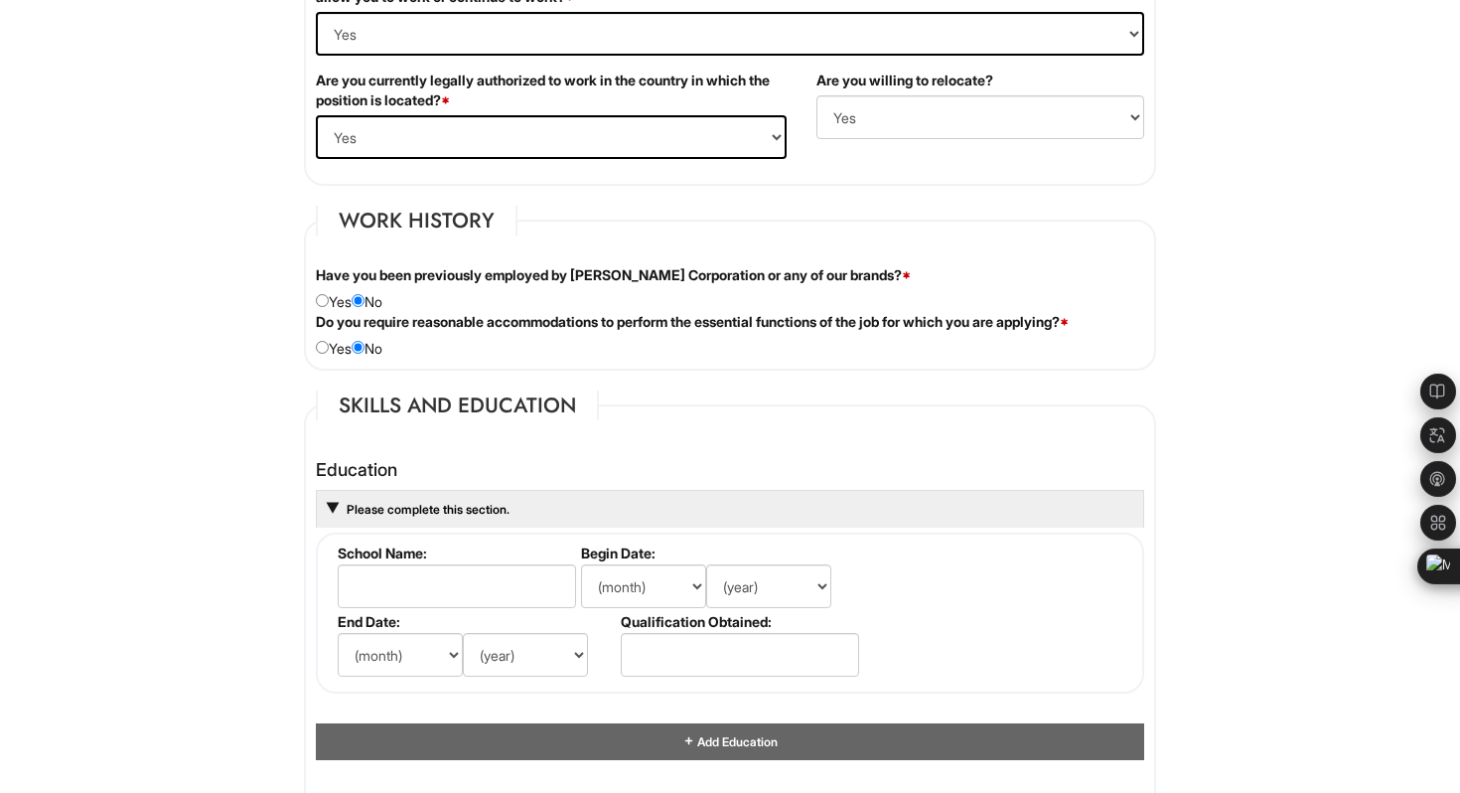
click at [256, 418] on html "Please Complete This Form 1 2 3 Client Advisor (Full-time), A|X Armani Exchange…" at bounding box center [730, 479] width 1460 height 3882
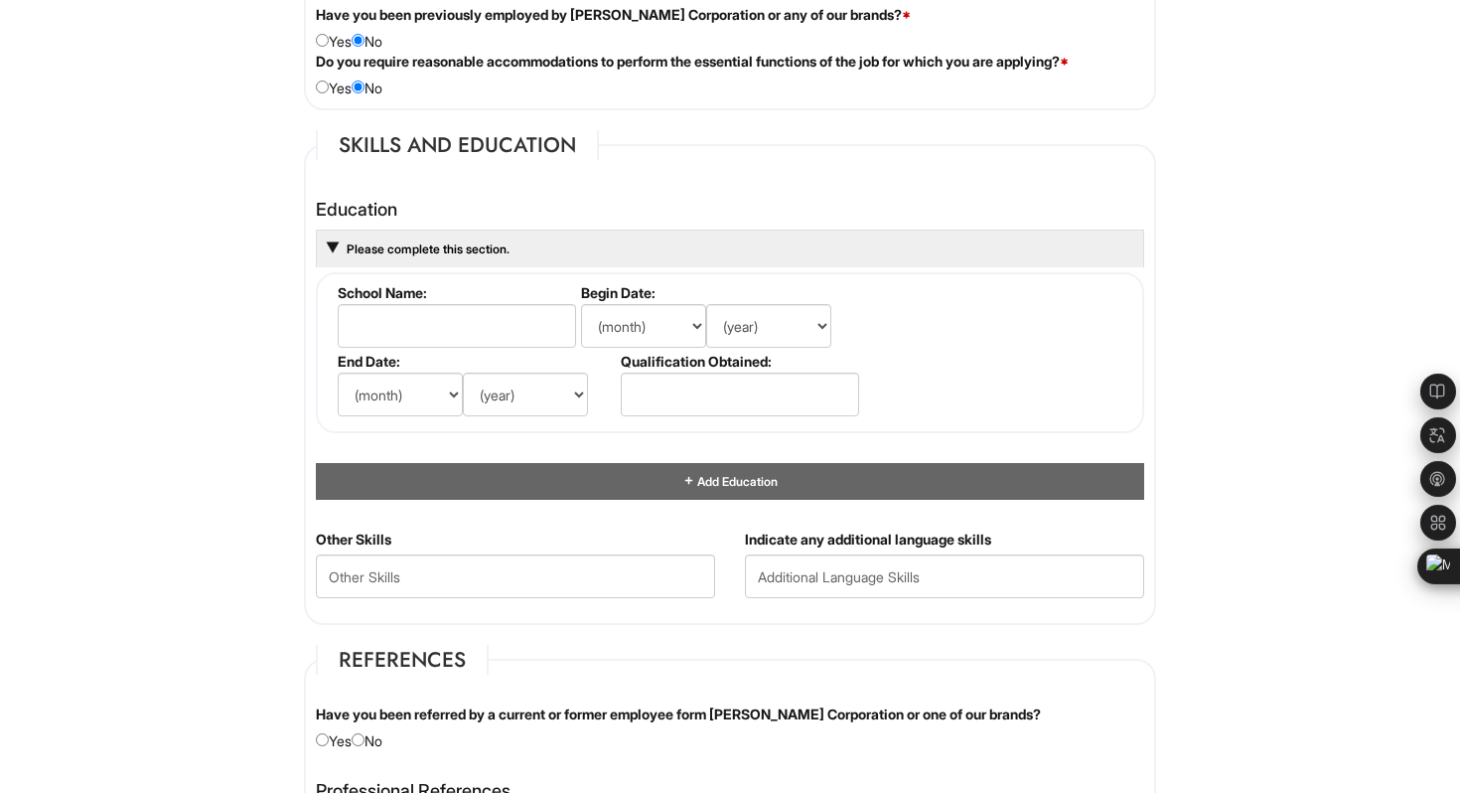
scroll to position [1724, 0]
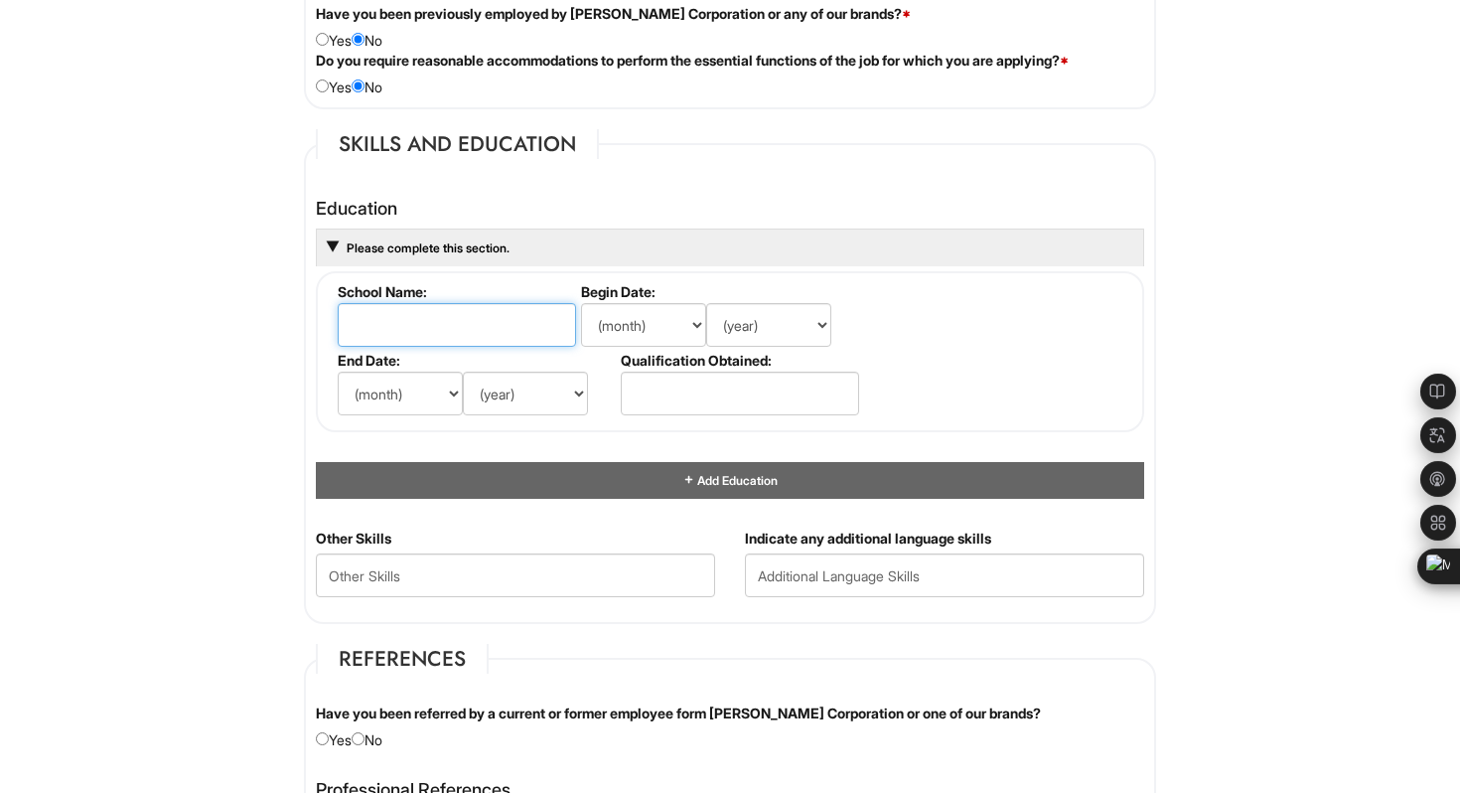
click at [380, 333] on input "text" at bounding box center [457, 325] width 238 height 44
type input "Ｄ"
click at [456, 331] on input "Dallas Baptist" at bounding box center [457, 325] width 238 height 44
paste input "University"
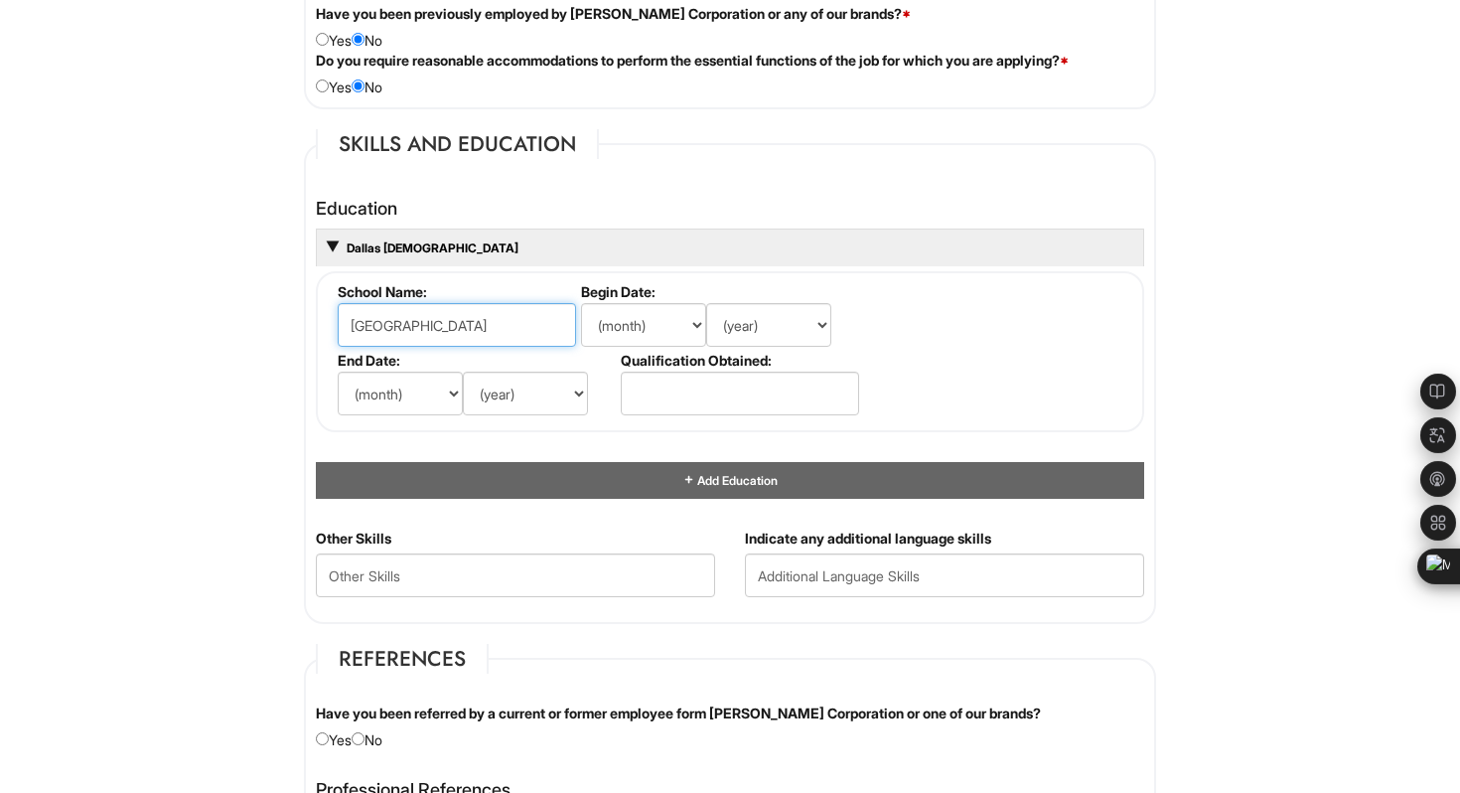
drag, startPoint x: 454, startPoint y: 326, endPoint x: 342, endPoint y: 325, distance: 112.3
click at [342, 325] on input "Dallas Baptist University" at bounding box center [457, 325] width 238 height 44
click at [354, 328] on input "Dallas Baptist University" at bounding box center [457, 325] width 238 height 44
type input "Dallas Baptist University"
click at [676, 318] on select "(month) Jan Feb Mar Apr May Jun Jul Aug Sep Oct Nov Dec" at bounding box center [643, 325] width 125 height 44
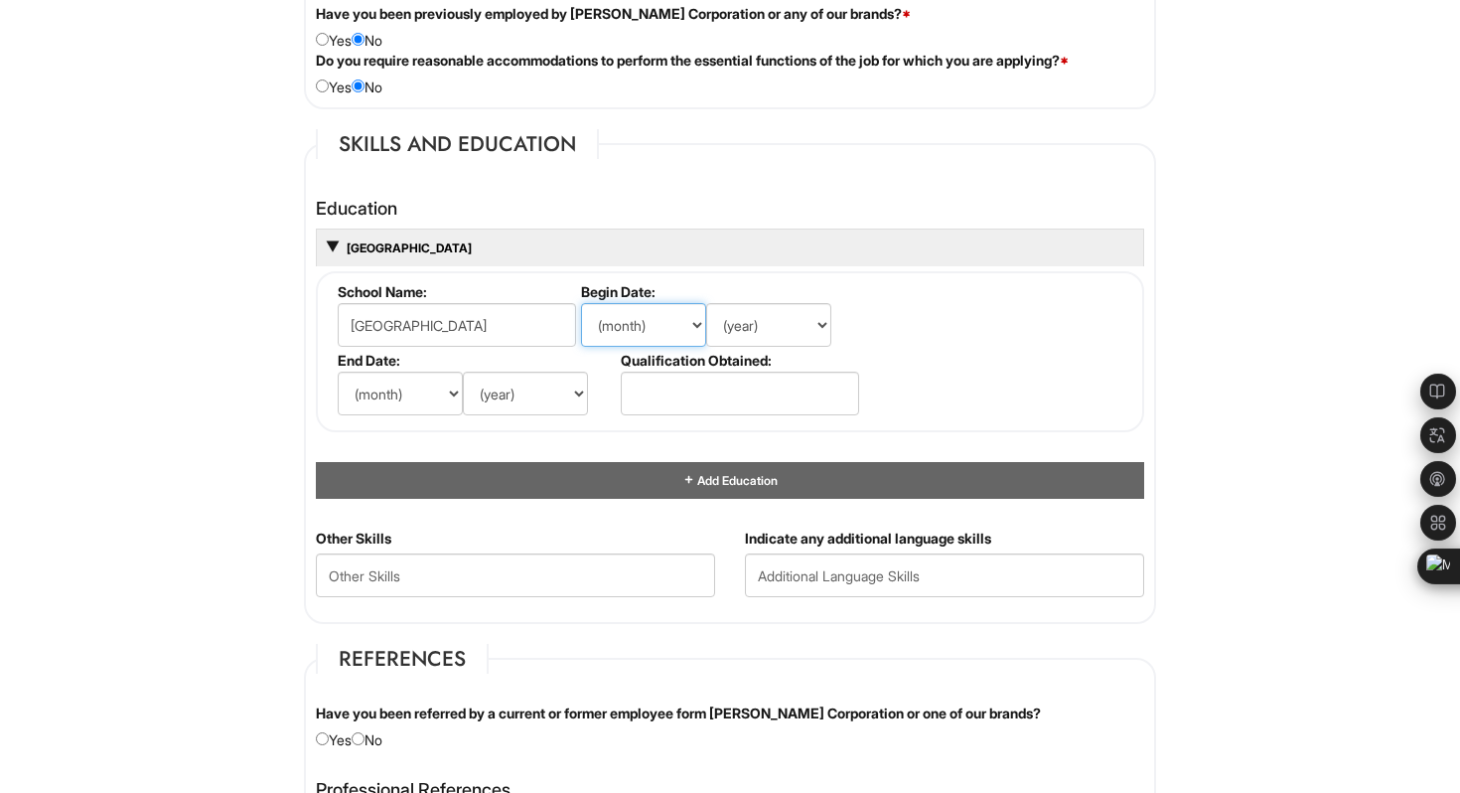
select select "1"
click at [581, 303] on select "(month) Jan Feb Mar Apr May Jun Jul Aug Sep Oct Nov Dec" at bounding box center [643, 325] width 125 height 44
click at [758, 341] on select "(year) 2029 2028 2027 2026 2025 2024 2023 2022 2021 2020 2019 2018 2017 2016 20…" at bounding box center [768, 325] width 125 height 44
select select "2024"
click at [706, 303] on select "(year) 2029 2028 2027 2026 2025 2024 2023 2022 2021 2020 2019 2018 2017 2016 20…" at bounding box center [768, 325] width 125 height 44
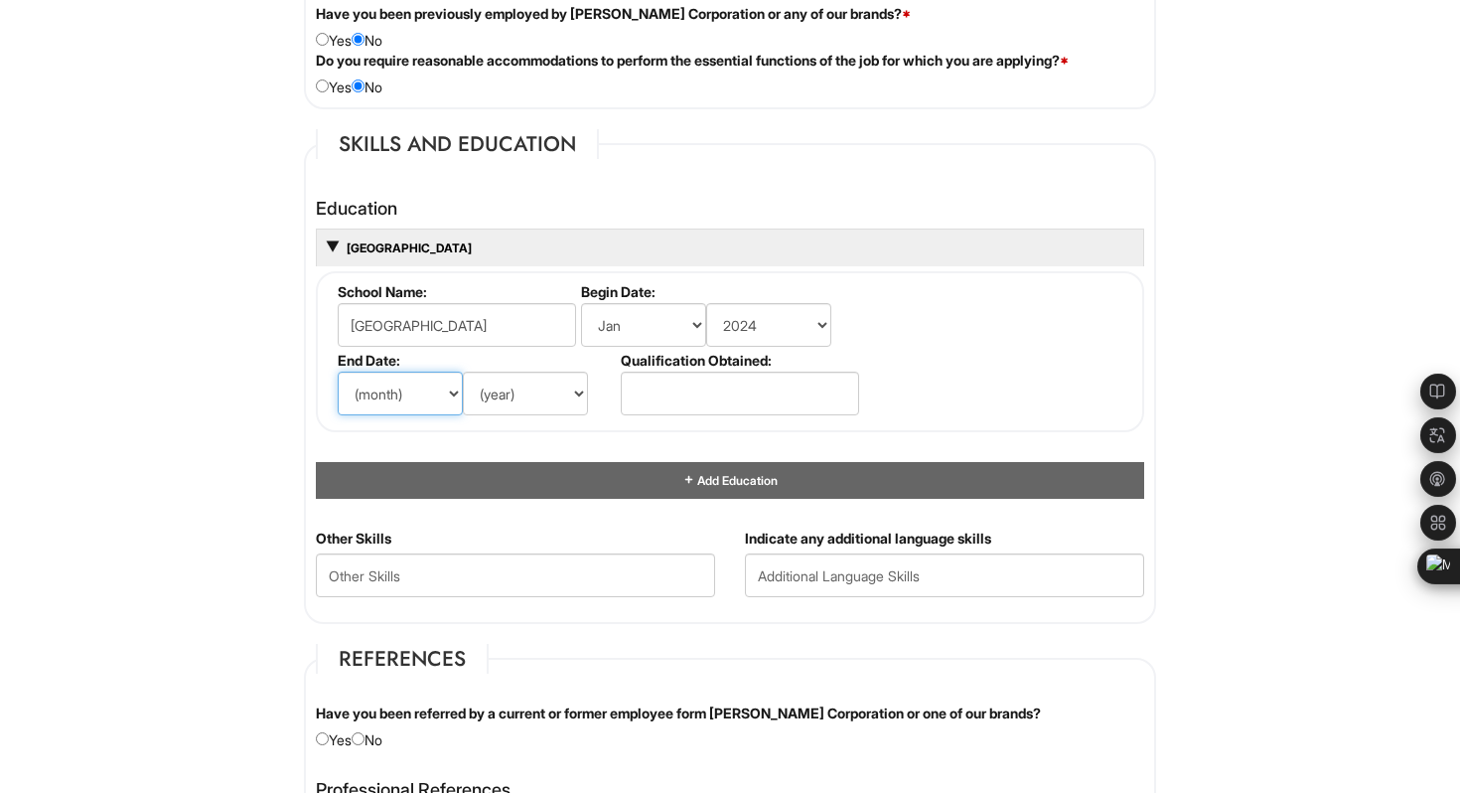
click at [414, 391] on select "(month) Jan Feb Mar Apr May Jun Jul Aug Sep Oct Nov Dec" at bounding box center [400, 394] width 125 height 44
select select "12"
click at [338, 372] on select "(month) Jan Feb Mar Apr May Jun Jul Aug Sep Oct Nov Dec" at bounding box center [400, 394] width 125 height 44
click at [521, 400] on select "(year) 2029 2028 2027 2026 2025 2024 2023 2022 2021 2020 2019 2018 2017 2016 20…" at bounding box center [525, 394] width 125 height 44
select select "2025"
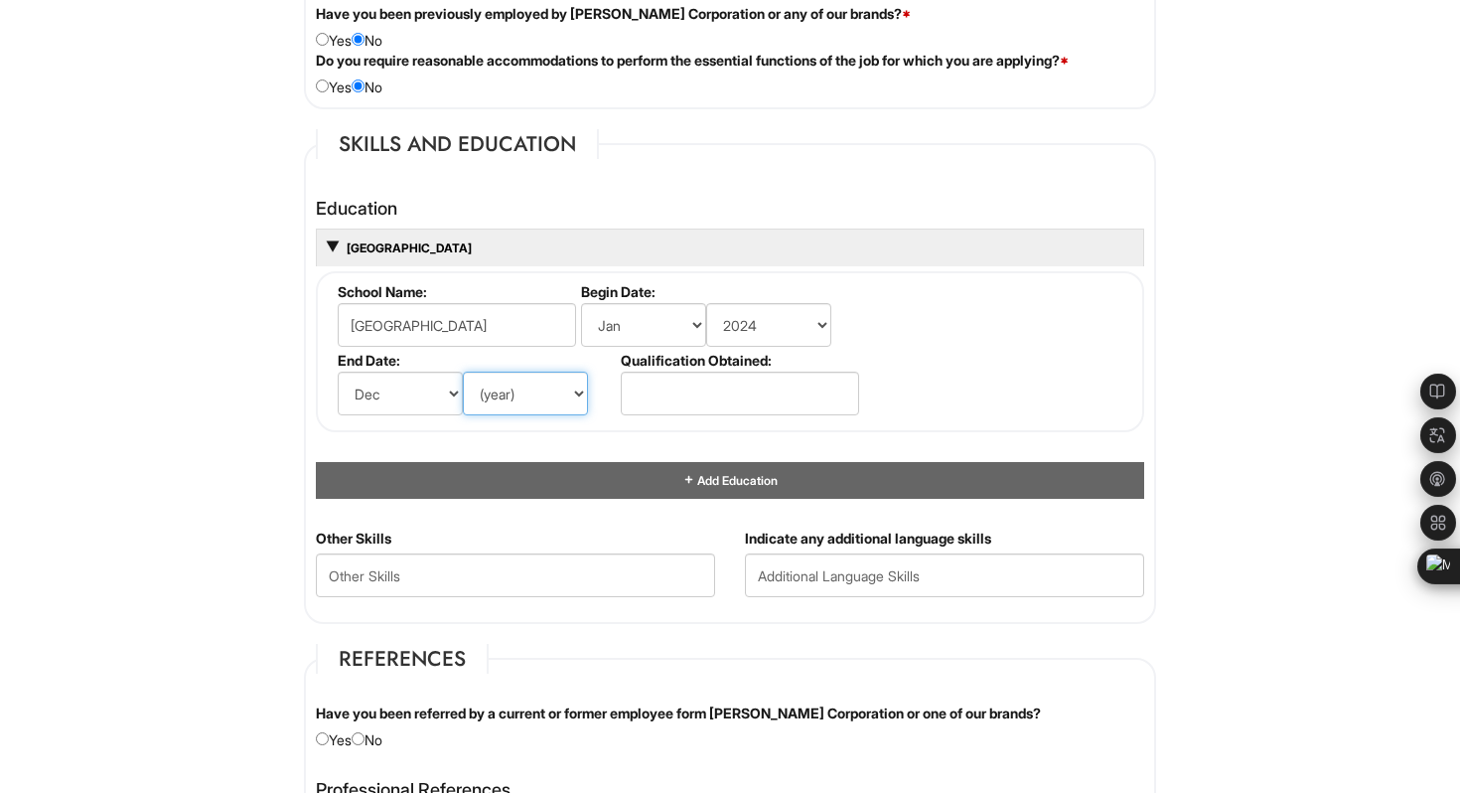
click at [463, 372] on select "(year) 2029 2028 2027 2026 2025 2024 2023 2022 2021 2020 2019 2018 2017 2016 20…" at bounding box center [525, 394] width 125 height 44
click at [965, 360] on fieldset "School Name: Dallas Baptist University Begin Date: (month) Jan Feb Mar Apr May …" at bounding box center [730, 351] width 829 height 161
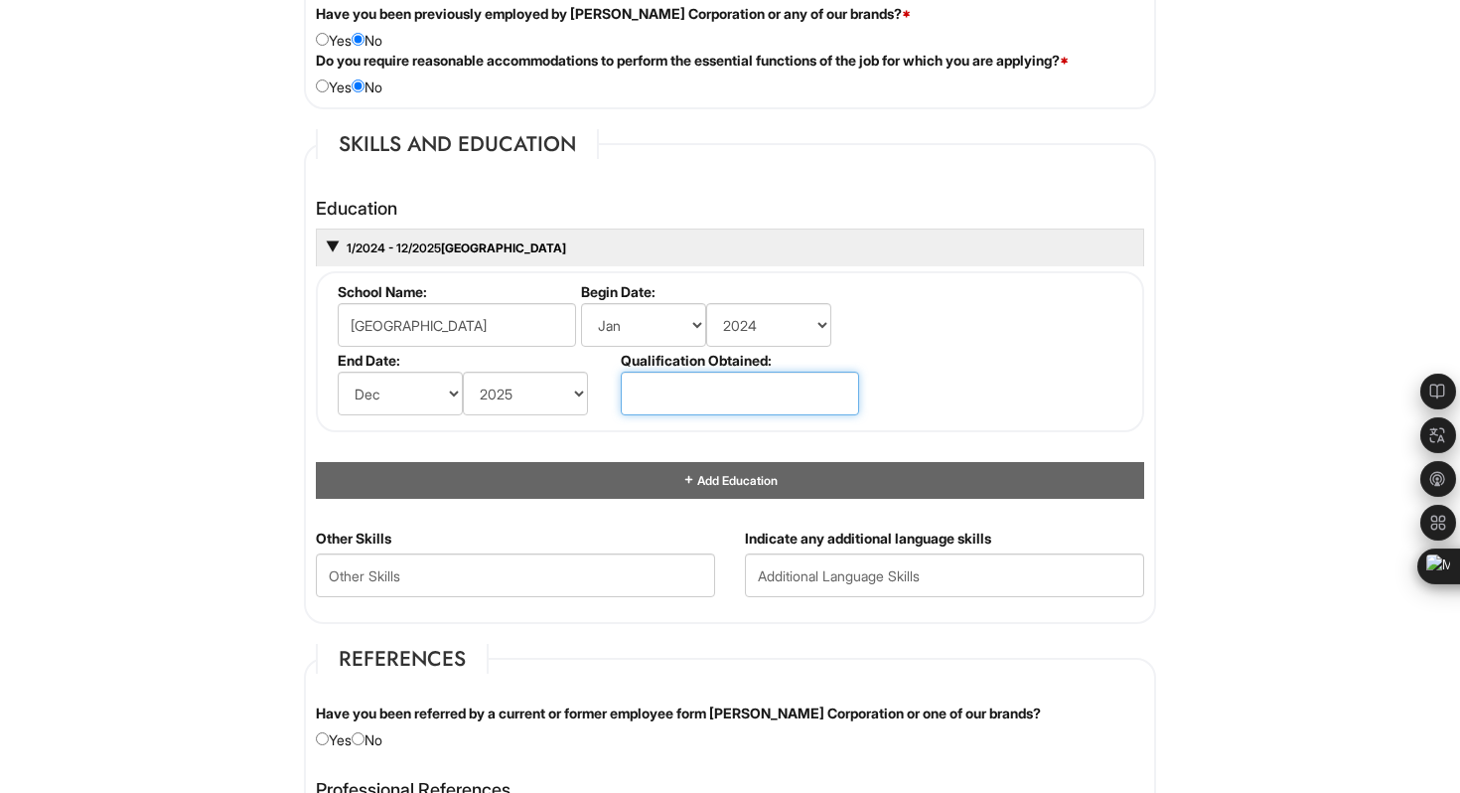
click at [819, 394] on input "text" at bounding box center [740, 394] width 238 height 44
click at [973, 336] on fieldset "School Name: Dallas Baptist University Begin Date: (month) Jan Feb Mar Apr May …" at bounding box center [730, 351] width 829 height 161
click at [328, 285] on fieldset "School Name: Dallas Baptist University Begin Date: (month) Jan Feb Mar Apr May …" at bounding box center [730, 351] width 829 height 161
click at [740, 389] on input "text" at bounding box center [740, 394] width 238 height 44
type input "?"
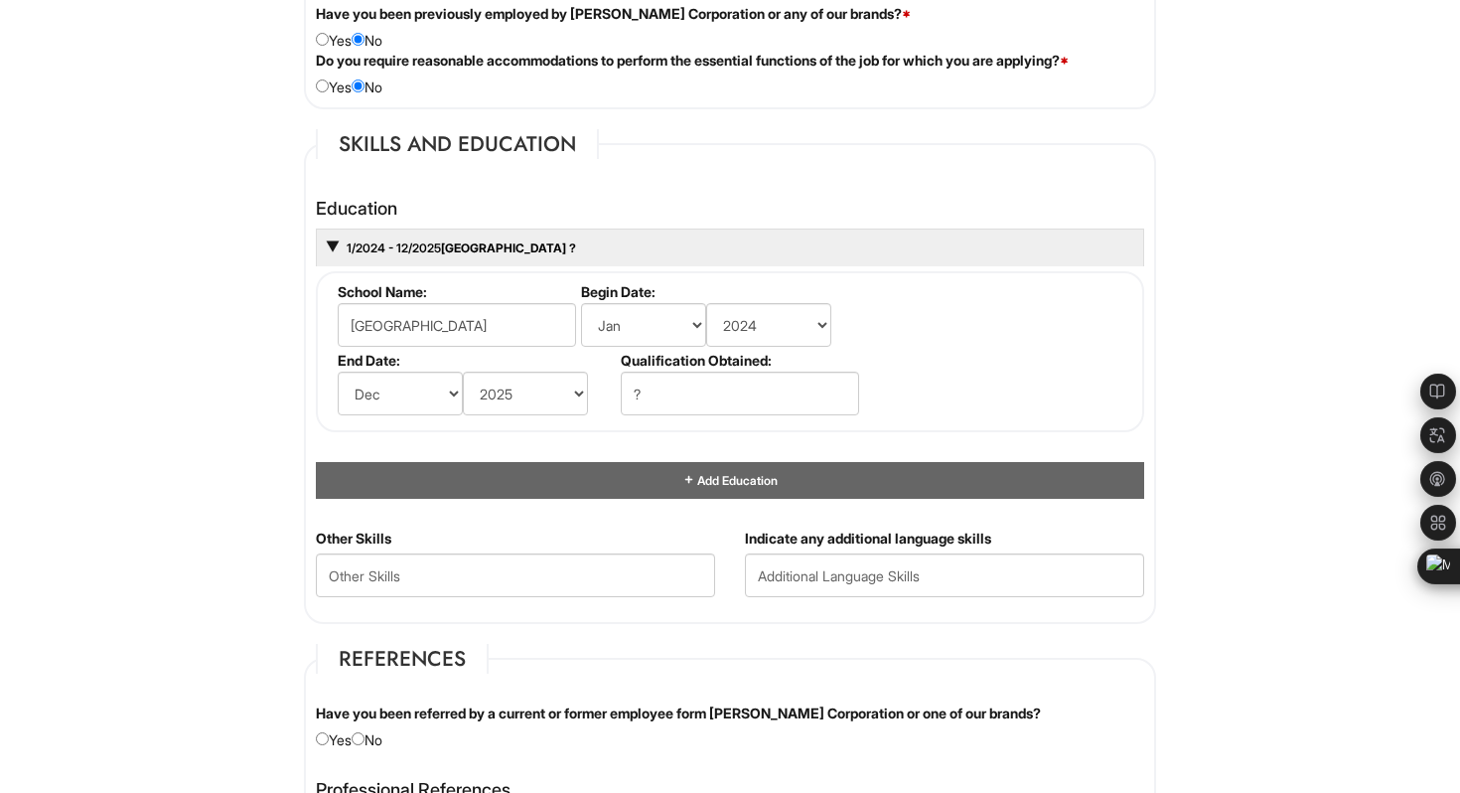
click at [334, 289] on li "School Name: Dallas Baptist University" at bounding box center [454, 317] width 243 height 69
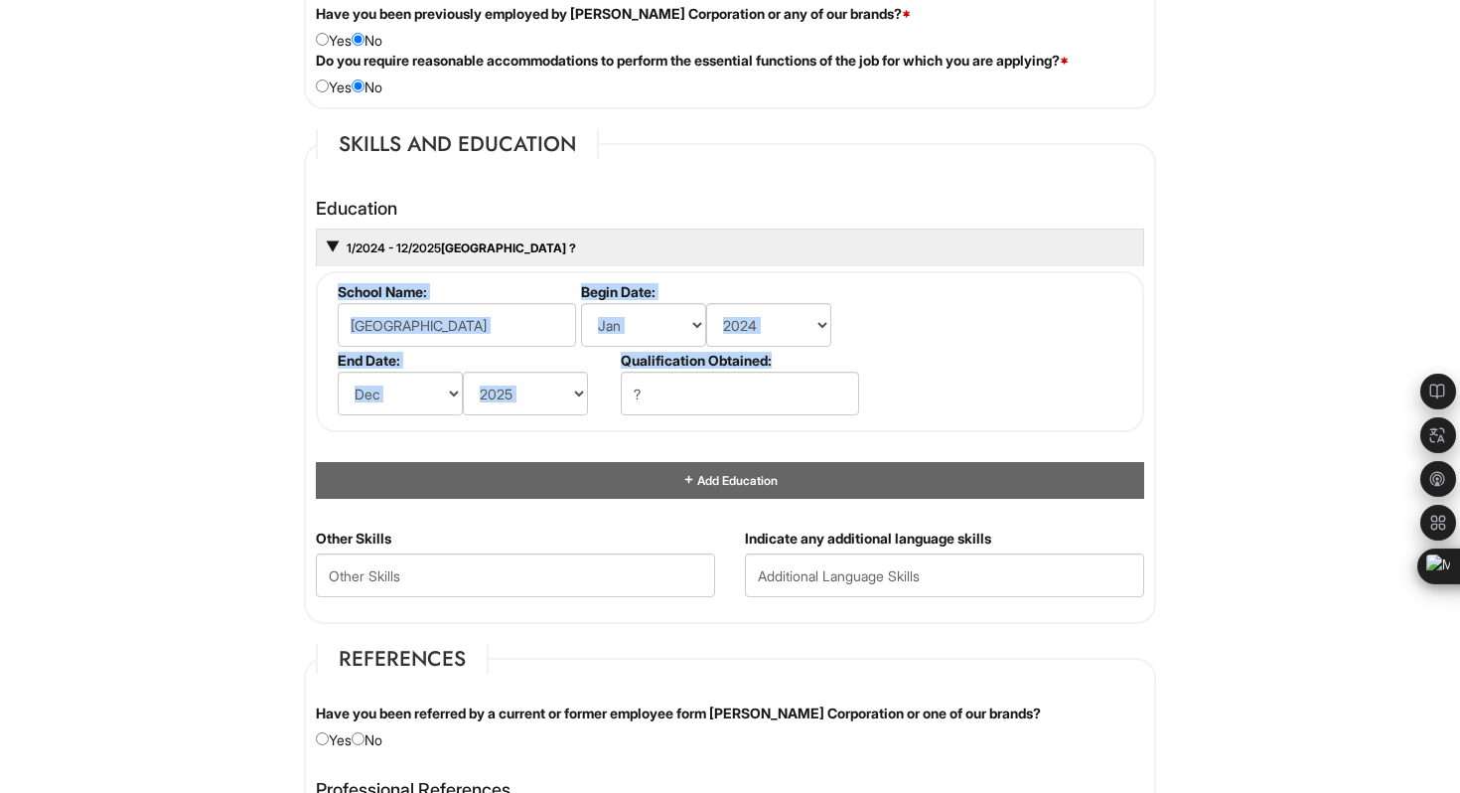
drag, startPoint x: 334, startPoint y: 289, endPoint x: 660, endPoint y: 408, distance: 347.0
click at [660, 283] on ul "School Name: Dallas Baptist University Begin Date: (month) Jan Feb Mar Apr May …" at bounding box center [733, 283] width 800 height 0
copy ul "School Name: Begin Date: (month) Jan Feb Mar Apr May Jun Jul Aug Sep Oct Nov De…"
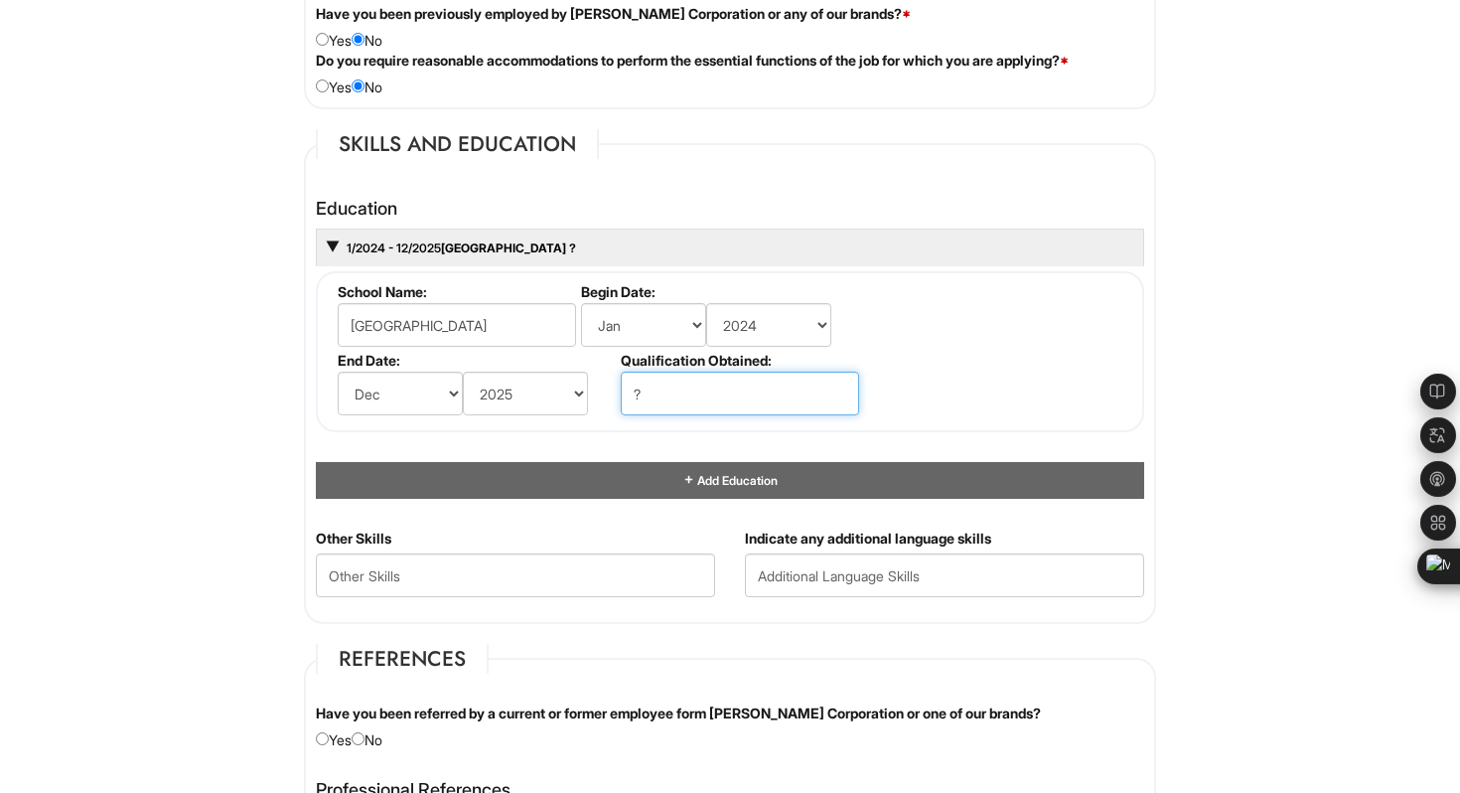
click at [674, 401] on input "?" at bounding box center [740, 394] width 238 height 44
paste input "Master of Science"
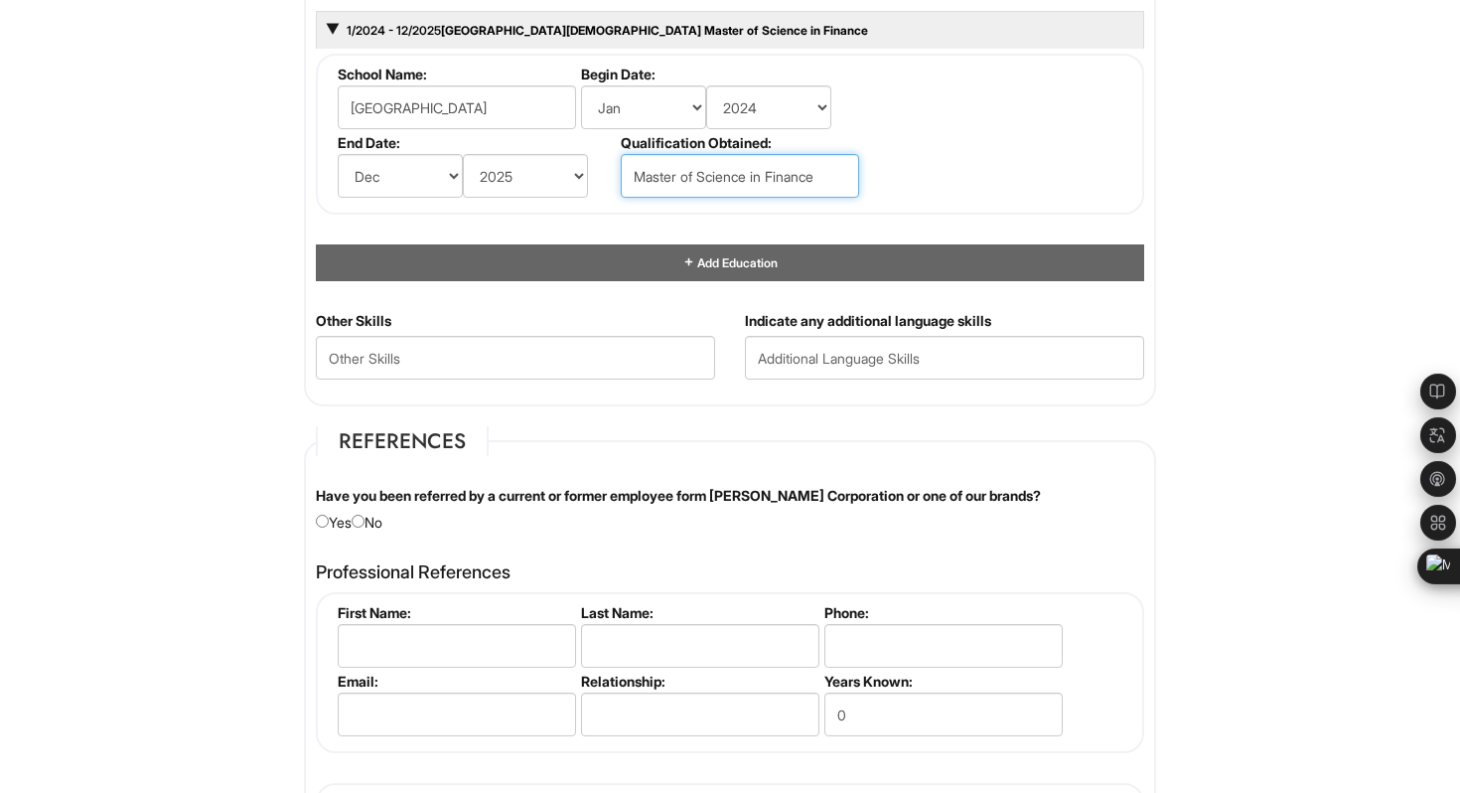
scroll to position [1944, 0]
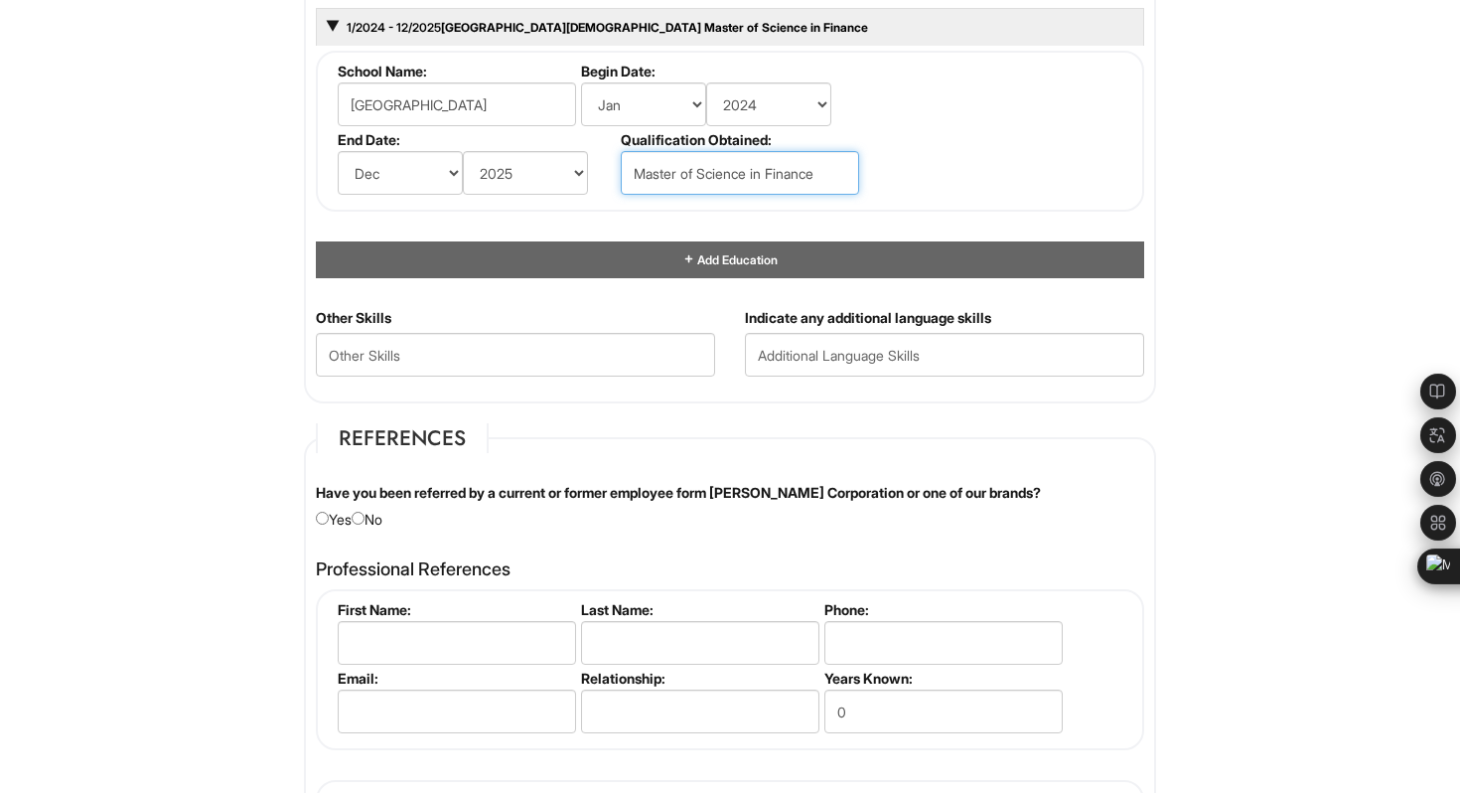
type input "Master of Science in Finance"
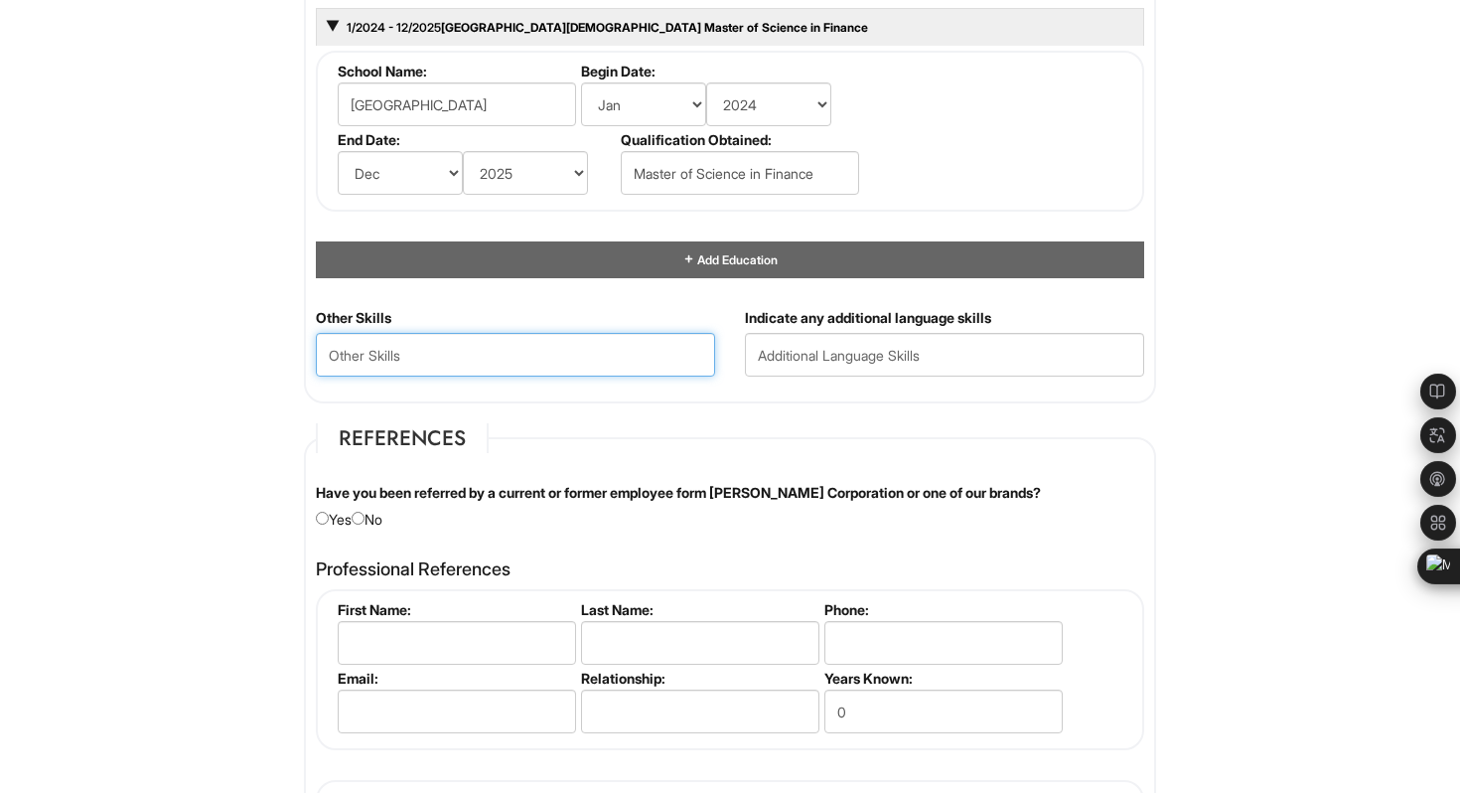
click at [628, 351] on Skills "text" at bounding box center [515, 355] width 399 height 44
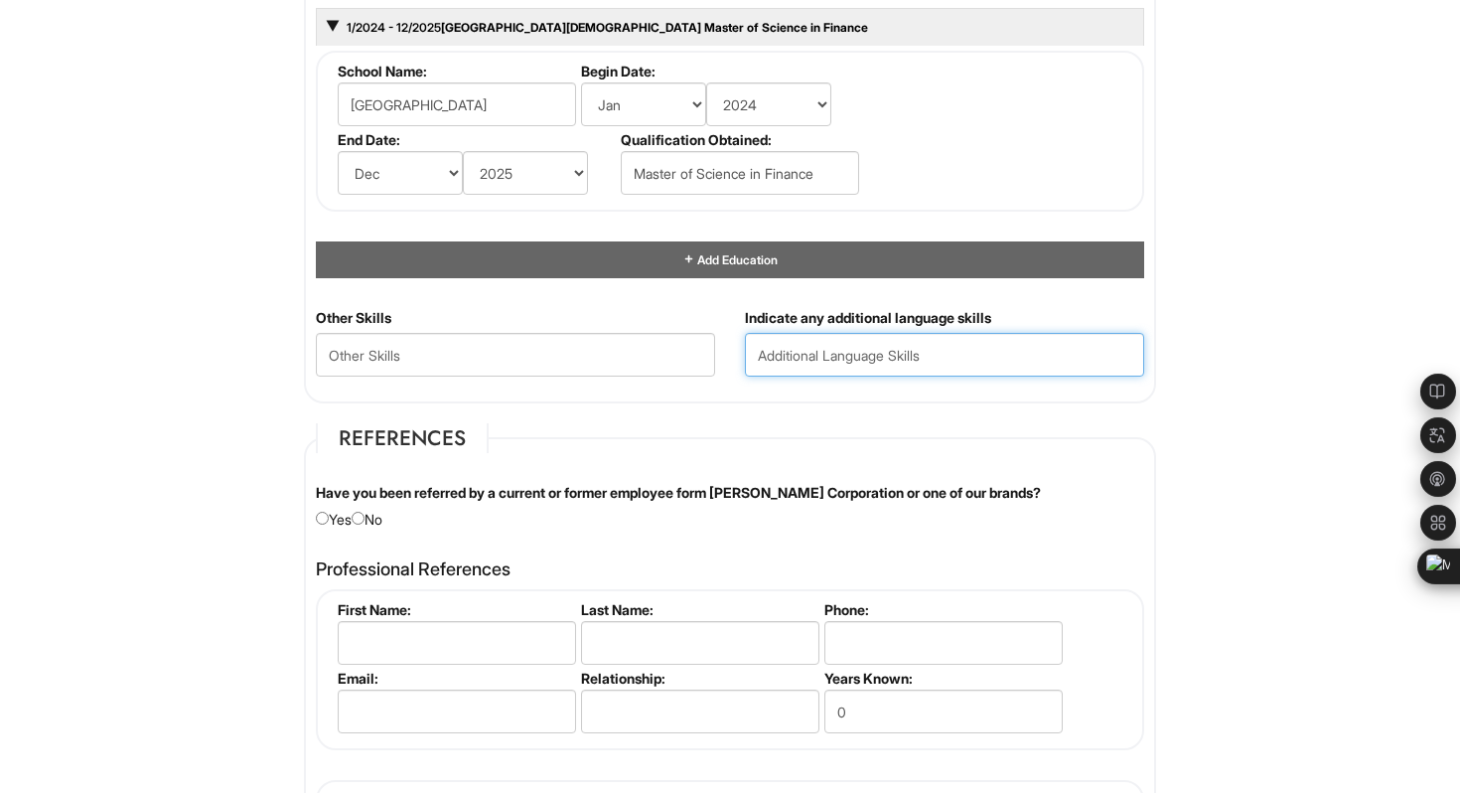
click at [803, 352] on input "text" at bounding box center [944, 355] width 399 height 44
click at [735, 317] on div "Indicate any additional language skills" at bounding box center [944, 349] width 429 height 83
copy div "Indicate any additional language skills"
drag, startPoint x: 735, startPoint y: 315, endPoint x: 1024, endPoint y: 317, distance: 289.1
click at [1024, 317] on div "Indicate any additional language skills" at bounding box center [944, 349] width 429 height 83
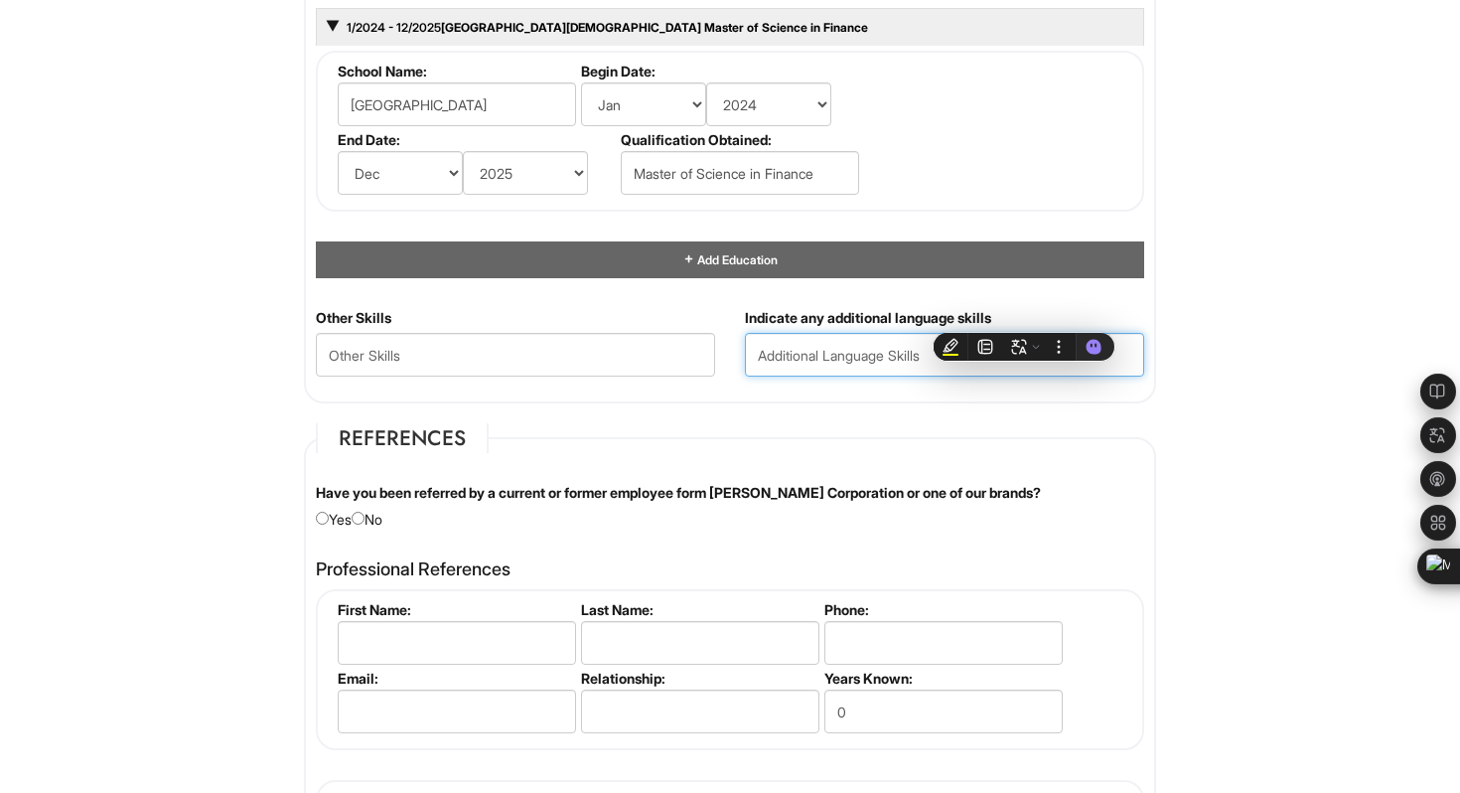
click at [772, 357] on input "text" at bounding box center [944, 355] width 399 height 44
paste input "Mandarin (Native Speaker)"
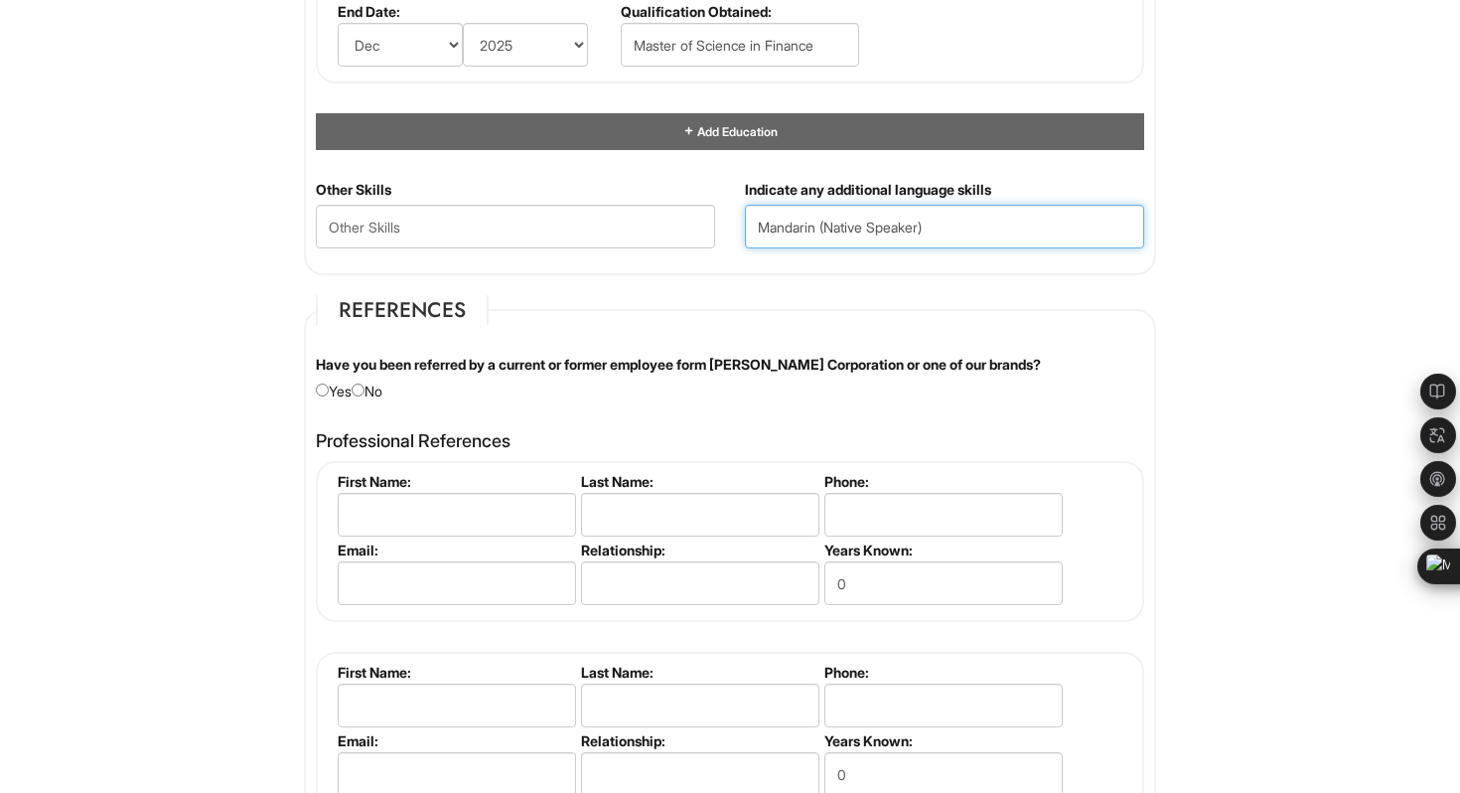
scroll to position [2075, 0]
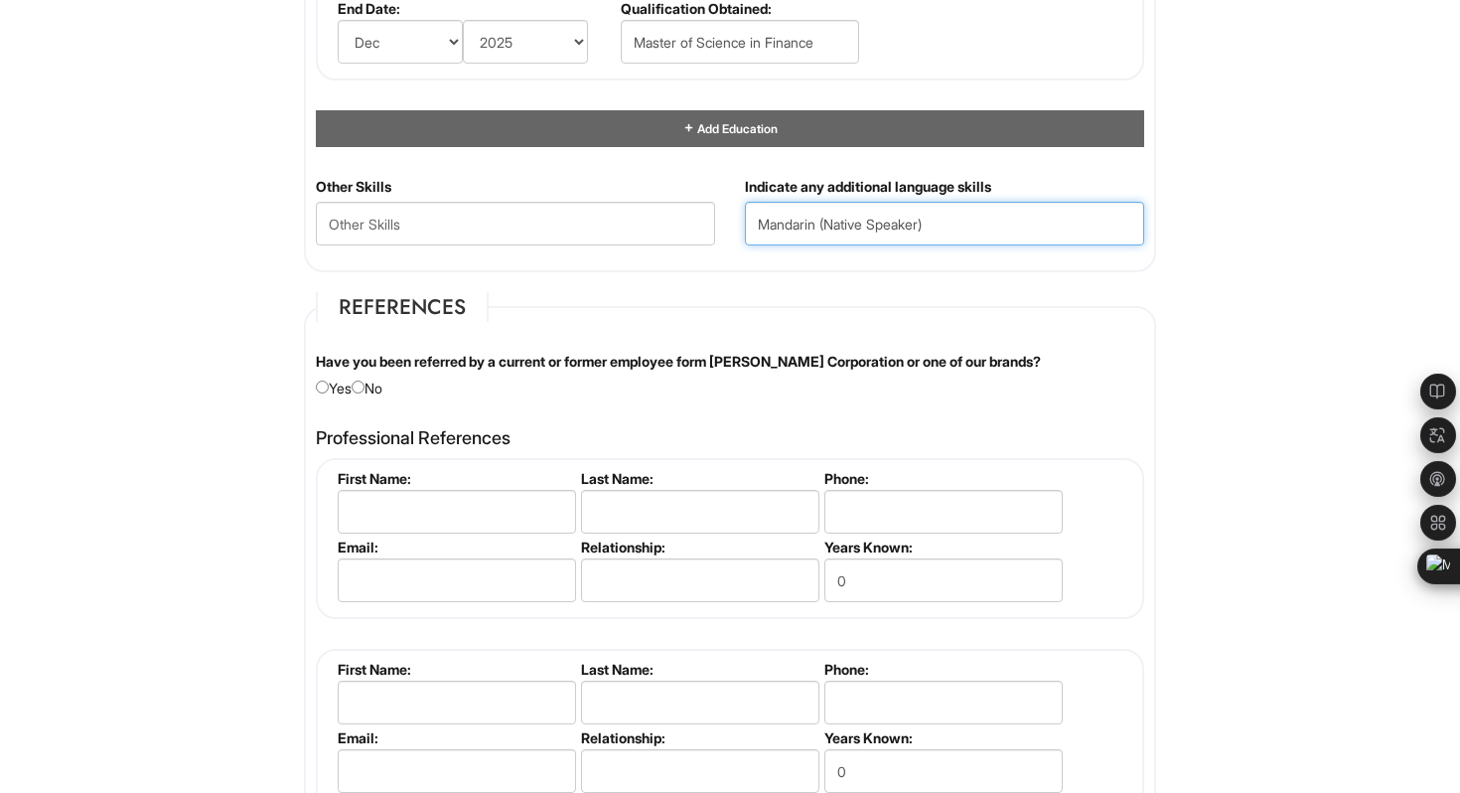
type input "Mandarin (Native Speaker)"
click at [315, 184] on div "Other Skills" at bounding box center [515, 218] width 429 height 83
drag, startPoint x: 315, startPoint y: 183, endPoint x: 400, endPoint y: 180, distance: 85.5
click at [400, 180] on div "Other Skills" at bounding box center [515, 218] width 429 height 83
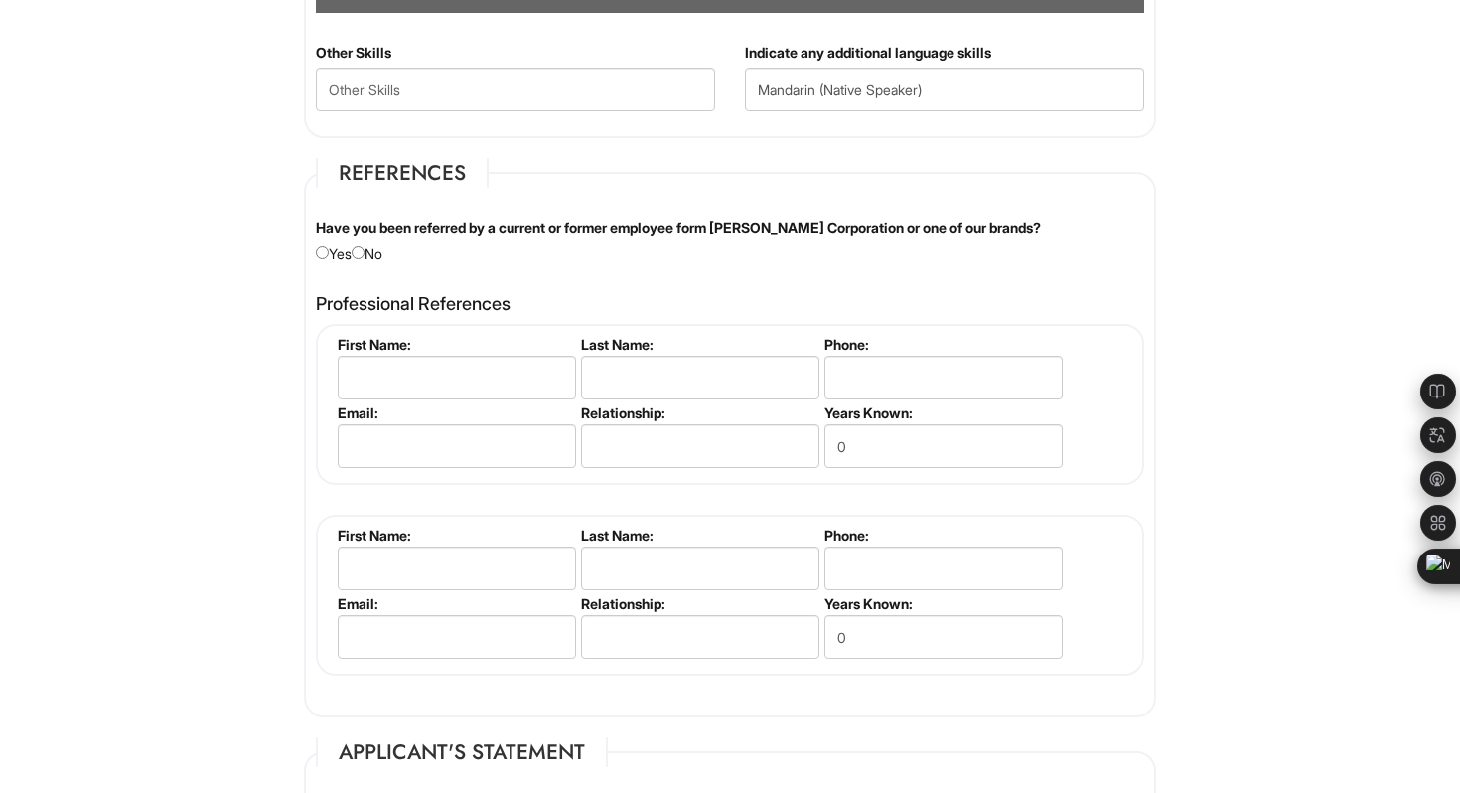
scroll to position [2212, 0]
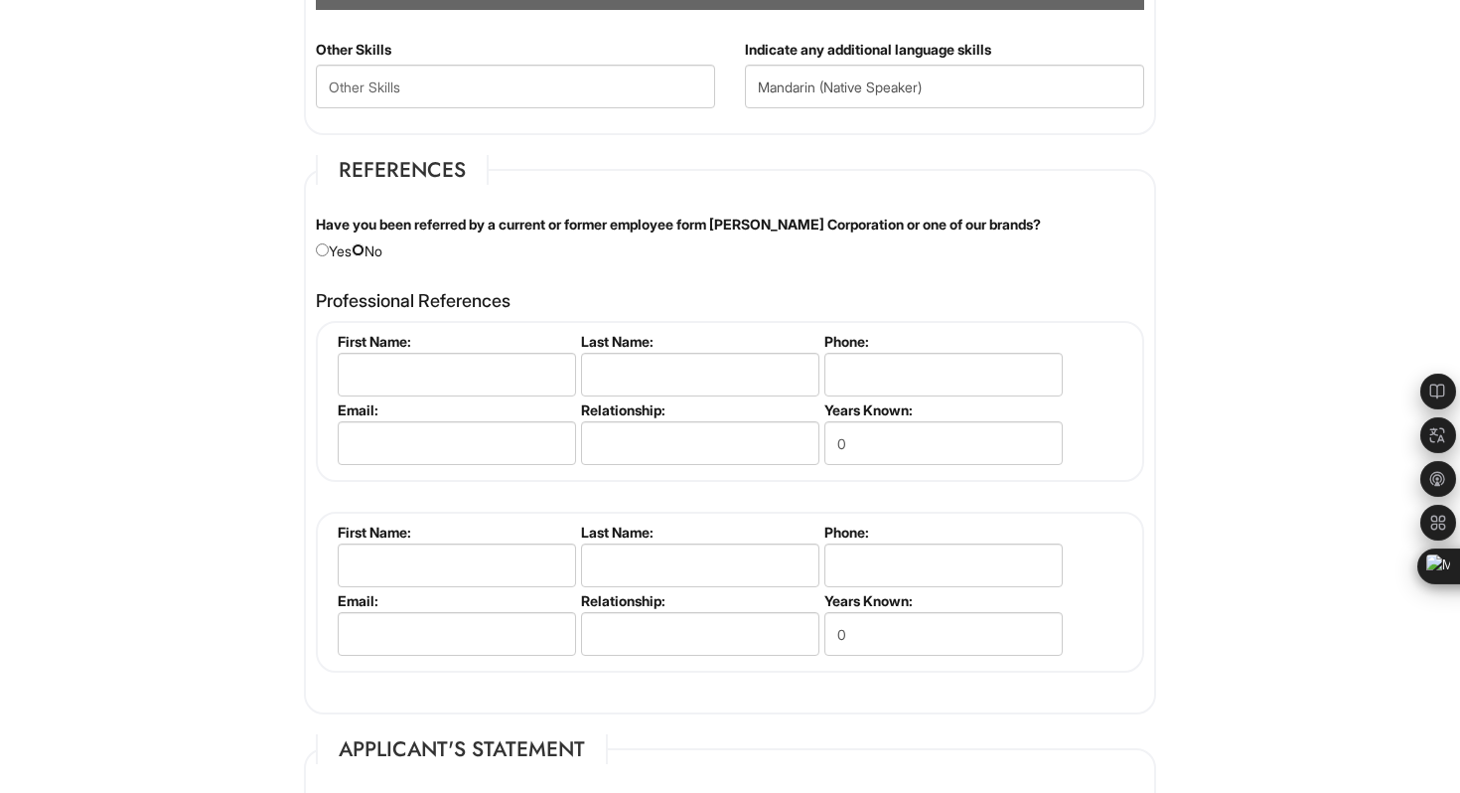
click at [365, 251] on input "radio" at bounding box center [358, 249] width 13 height 13
radio input "true"
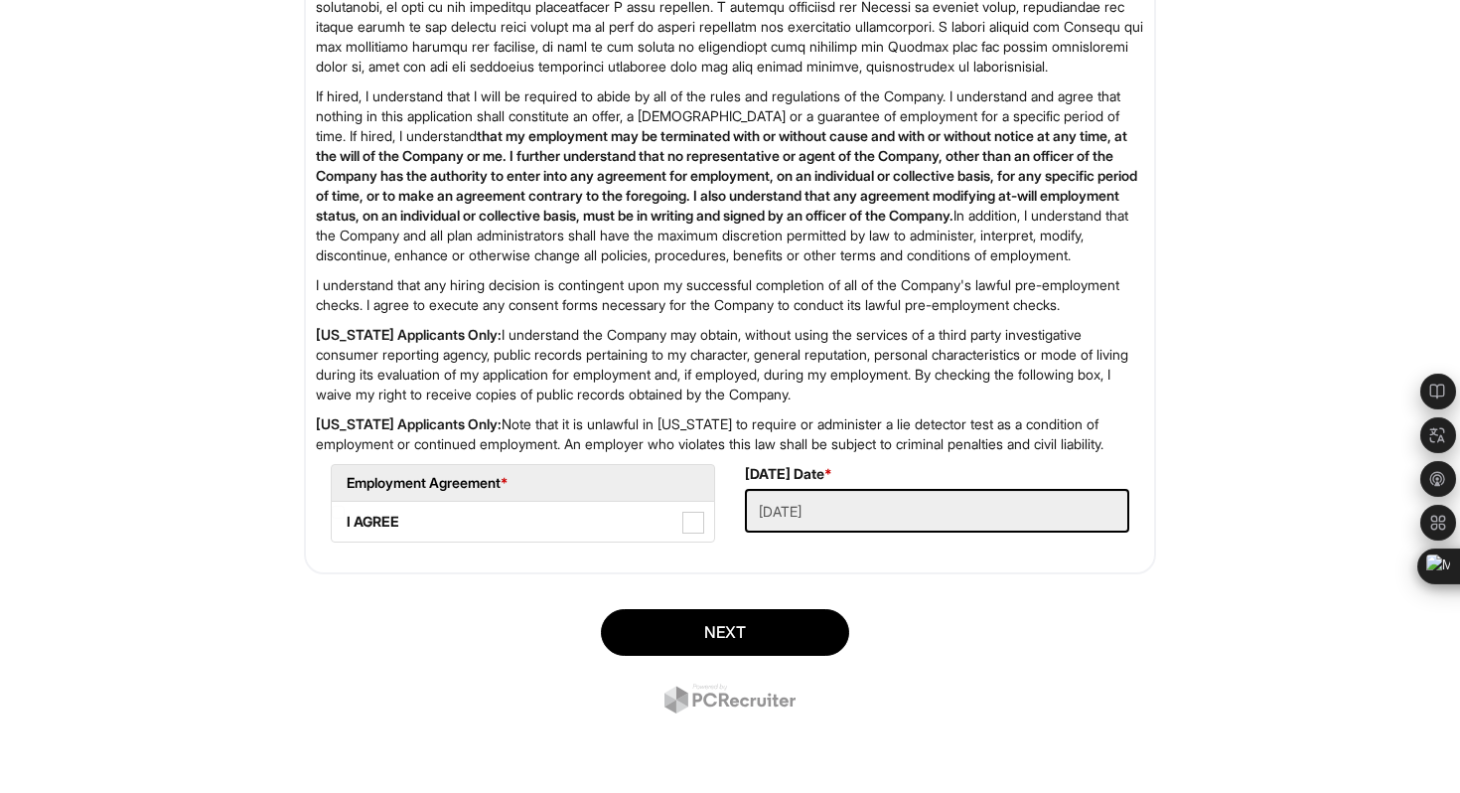
scroll to position [3167, 0]
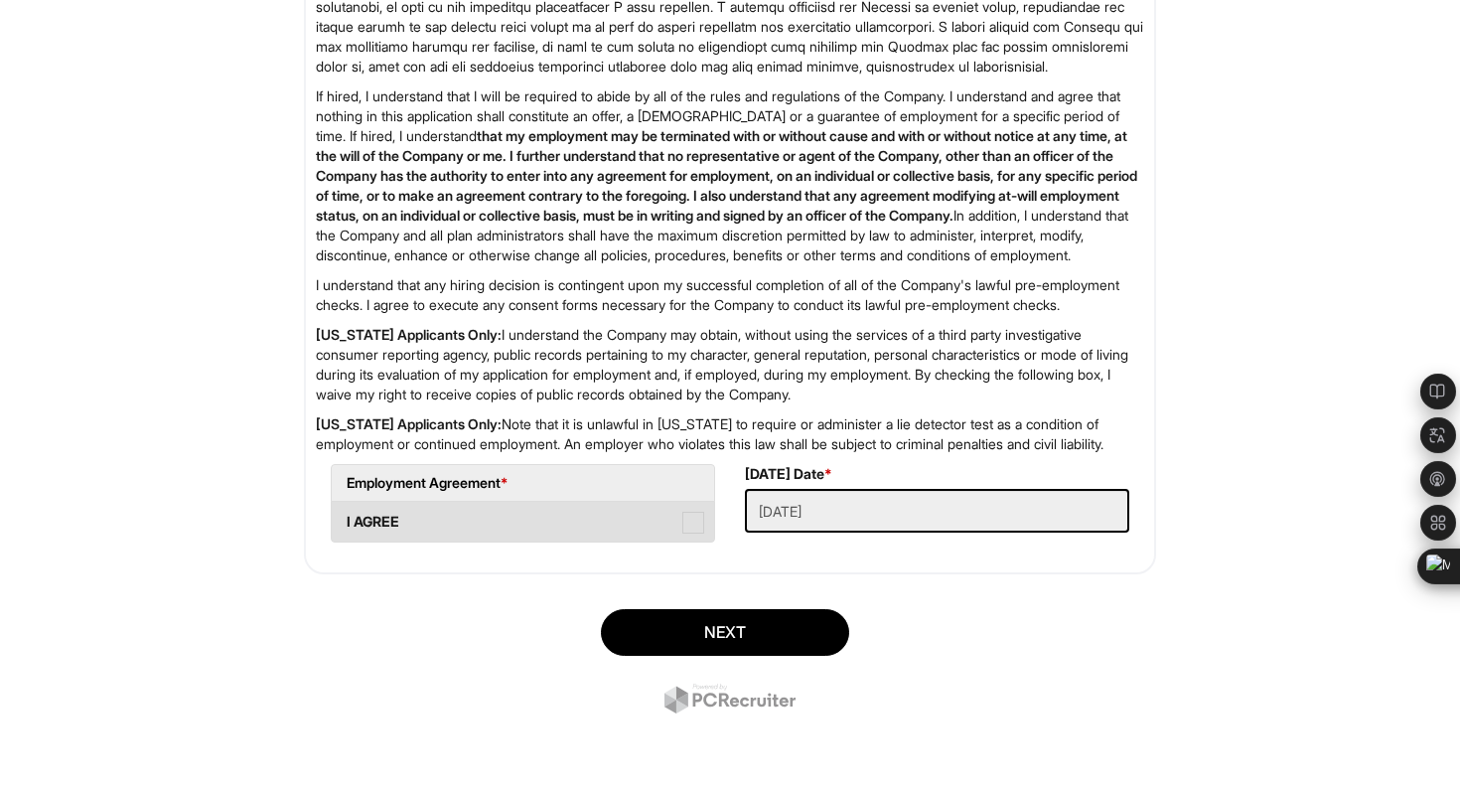
click at [697, 520] on span at bounding box center [694, 523] width 22 height 22
click at [345, 519] on AGREE "I AGREE" at bounding box center [338, 512] width 13 height 13
checkbox AGREE "true"
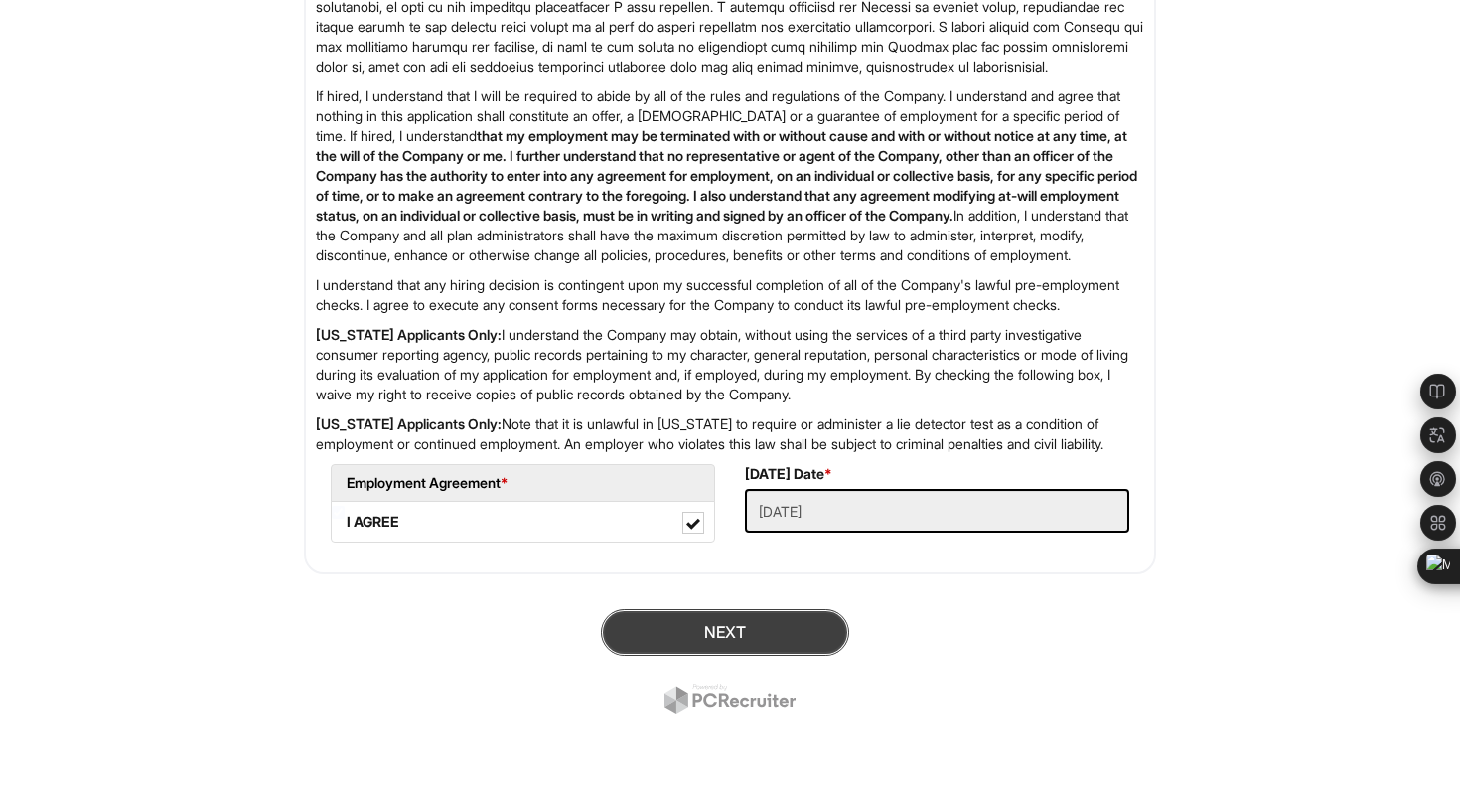
click at [721, 636] on button "Next" at bounding box center [725, 632] width 248 height 47
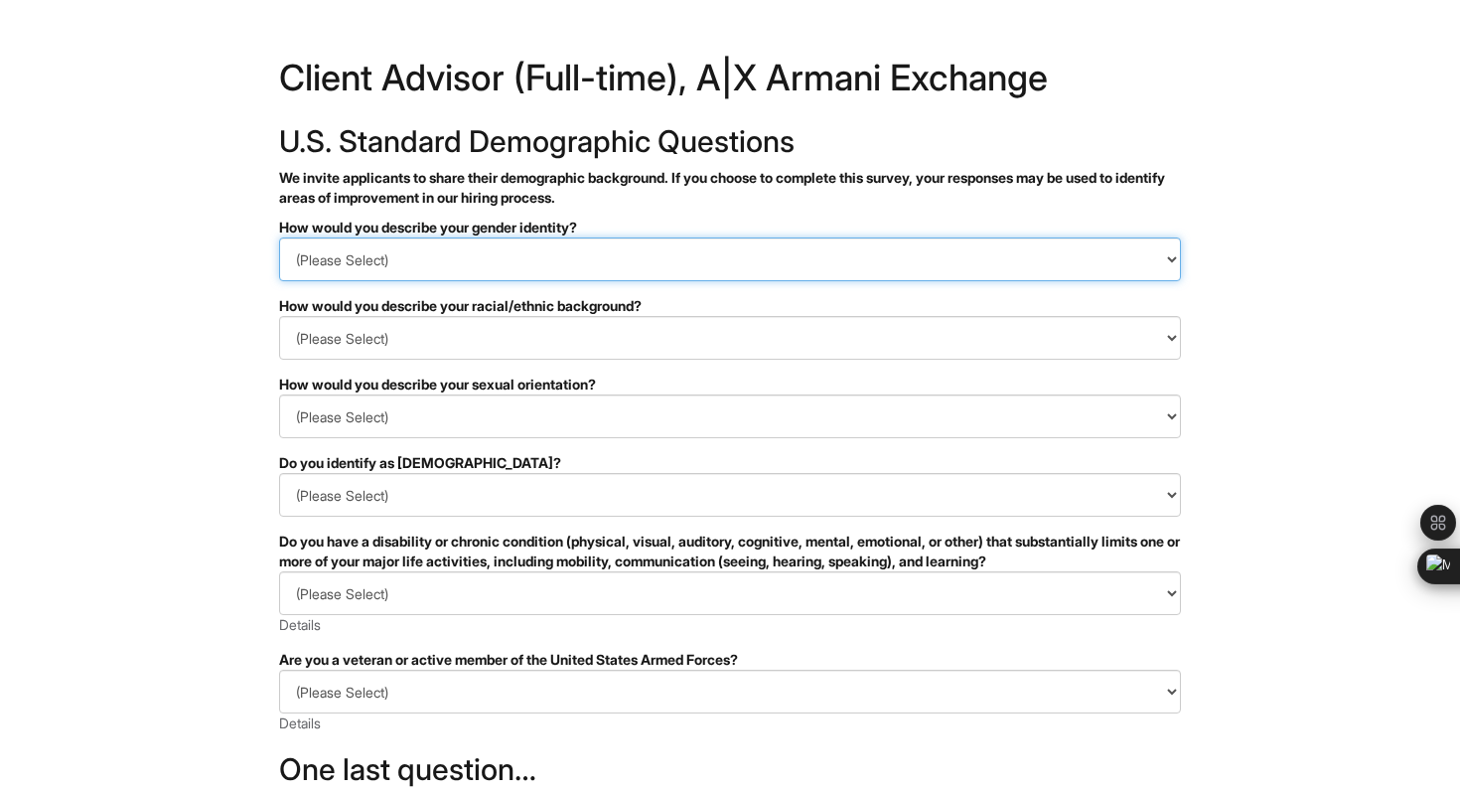
click at [535, 259] on select "(Please Select) Man Woman [DEMOGRAPHIC_DATA] I prefer to self-describe I don't …" at bounding box center [730, 259] width 902 height 44
select select "Woman"
click at [279, 237] on select "(Please Select) Man Woman [DEMOGRAPHIC_DATA] I prefer to self-describe I don't …" at bounding box center [730, 259] width 902 height 44
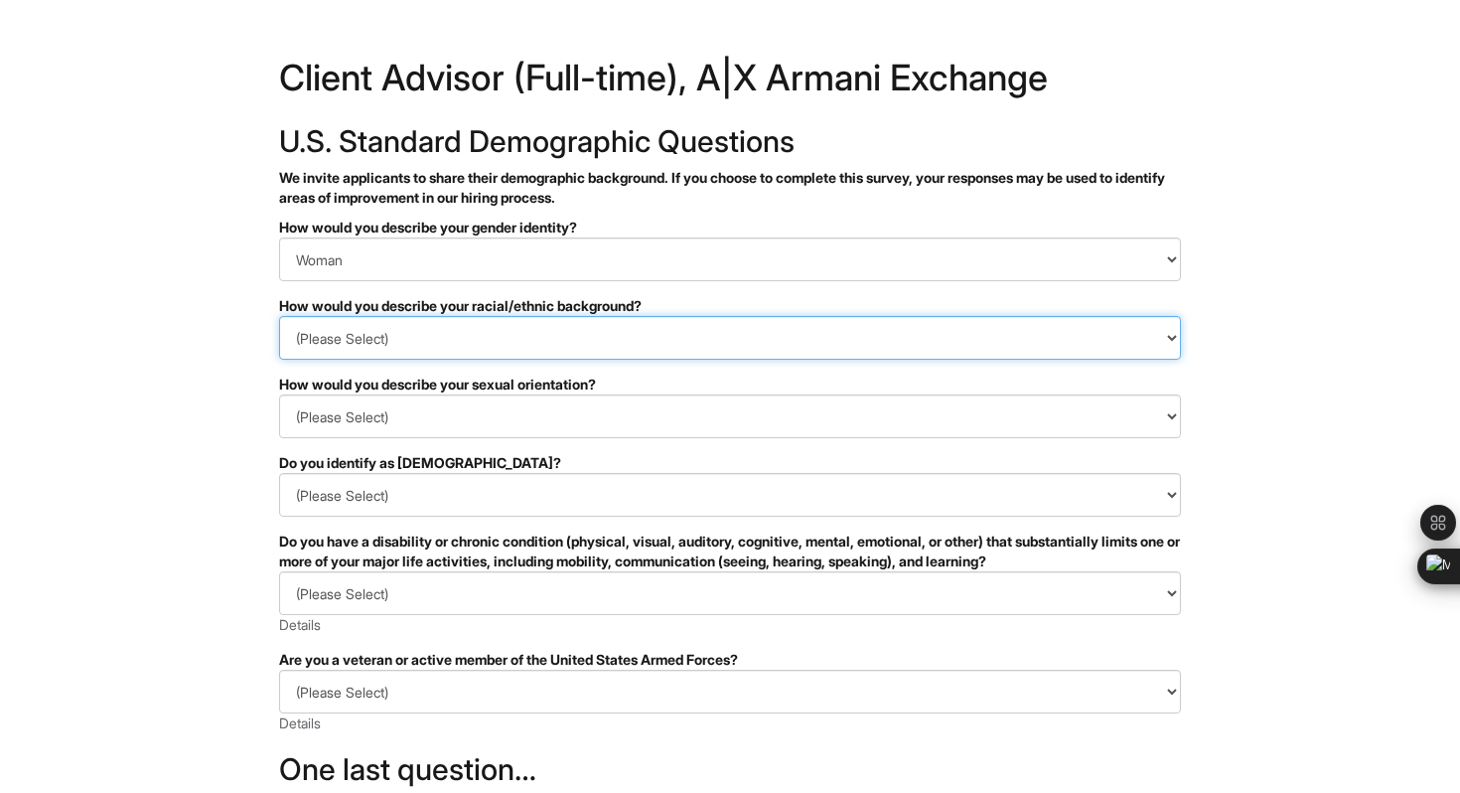
click at [471, 346] on select "(Please Select) [DEMOGRAPHIC_DATA] or of [DEMOGRAPHIC_DATA] descent [DEMOGRAPHI…" at bounding box center [730, 338] width 902 height 44
select select "East Asian"
click at [279, 316] on select "(Please Select) [DEMOGRAPHIC_DATA] or of [DEMOGRAPHIC_DATA] descent [DEMOGRAPHI…" at bounding box center [730, 338] width 902 height 44
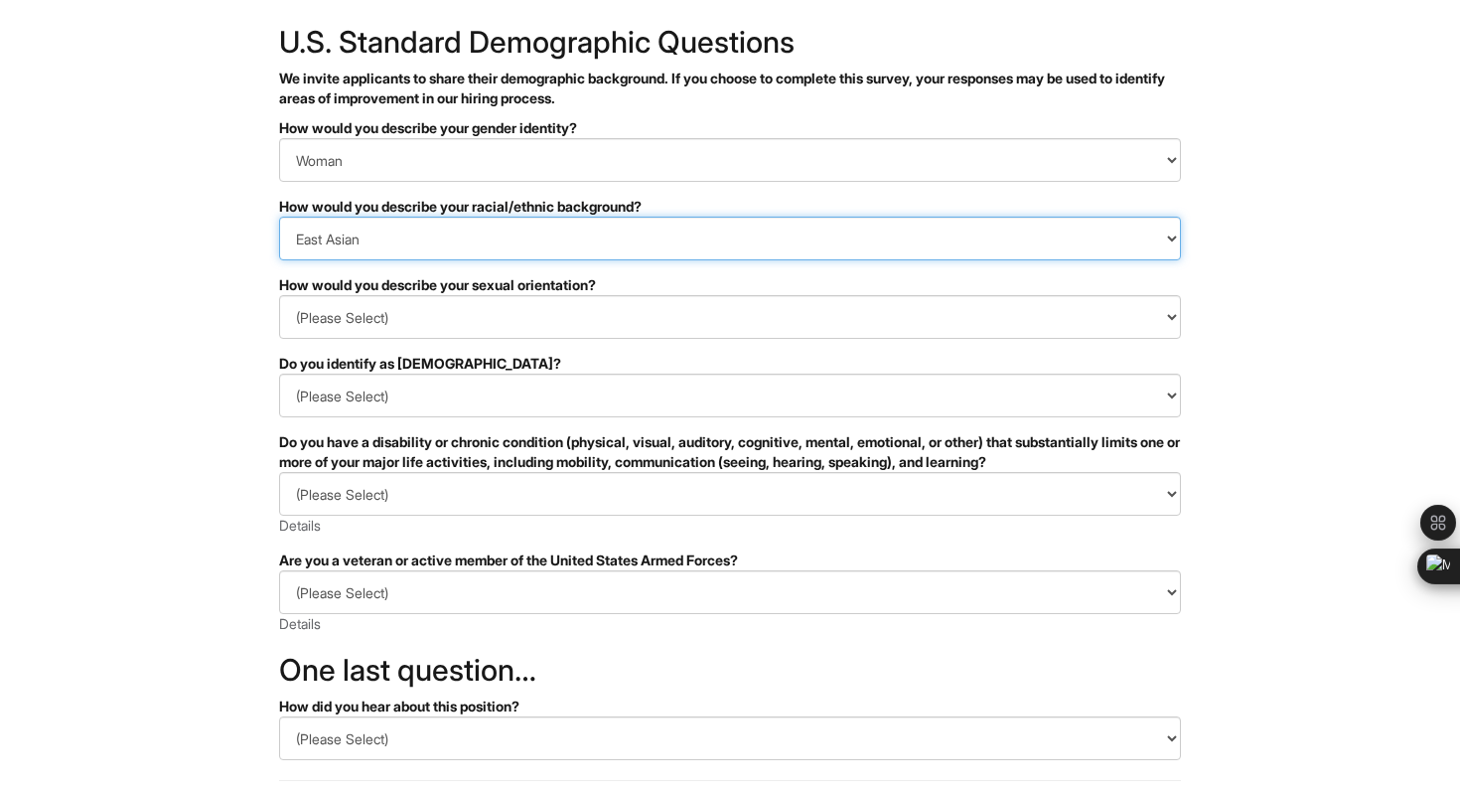
scroll to position [100, 0]
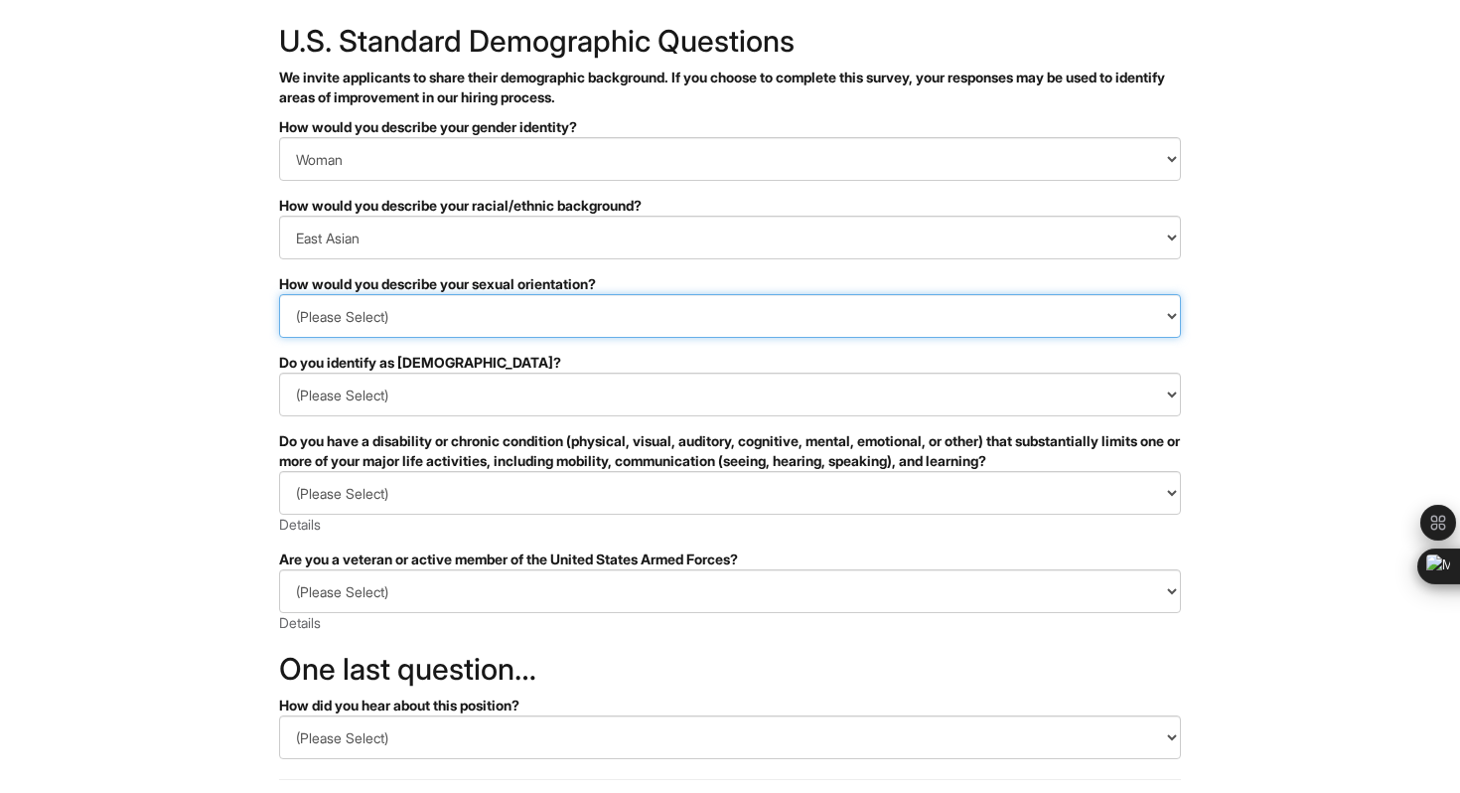
click at [459, 316] on select "(Please Select) [DEMOGRAPHIC_DATA] [DEMOGRAPHIC_DATA] and/or [DEMOGRAPHIC_DATA]…" at bounding box center [730, 316] width 902 height 44
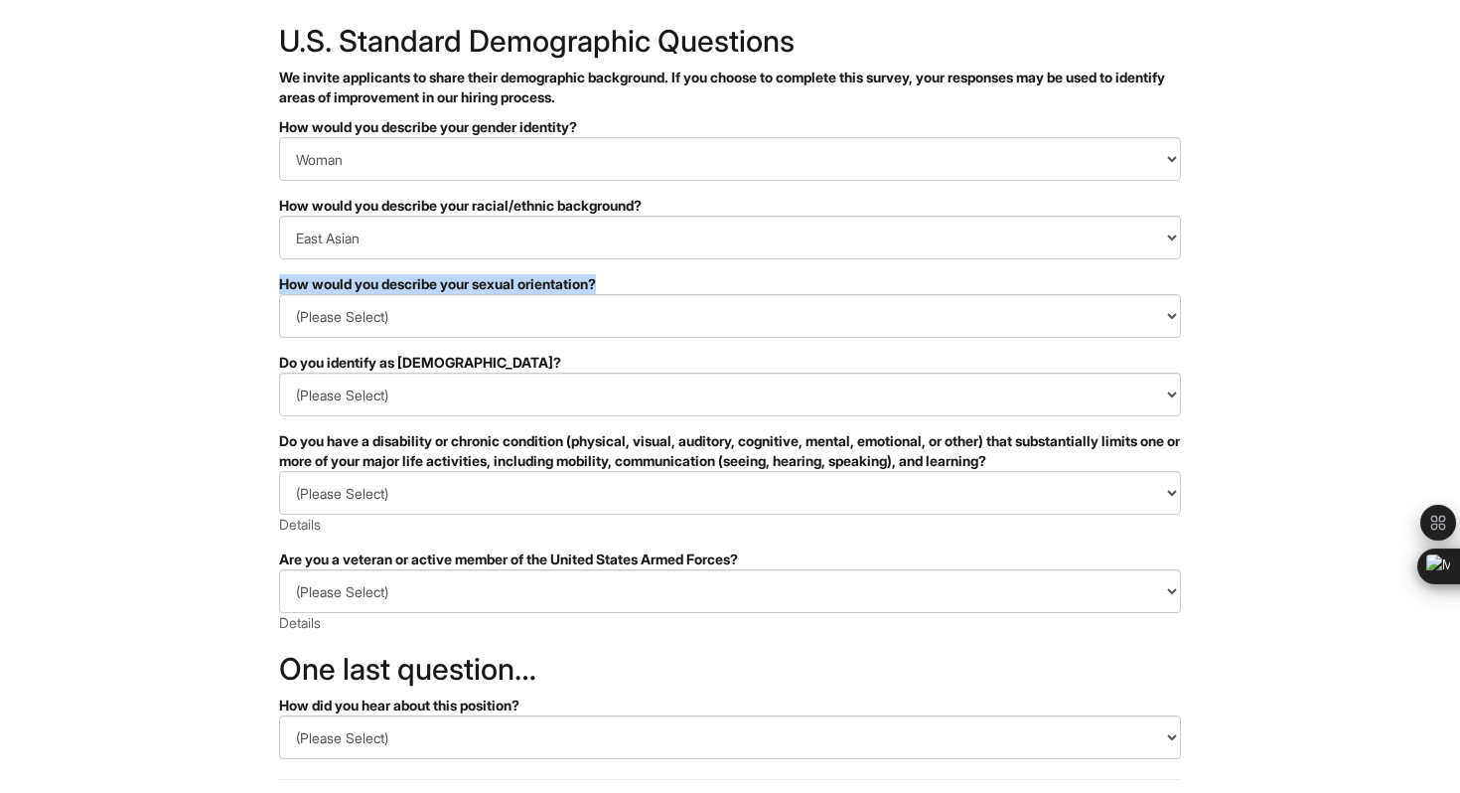
drag, startPoint x: 273, startPoint y: 280, endPoint x: 654, endPoint y: 289, distance: 380.6
click at [654, 289] on div "✔ 2 3 Client Advisor (Full-time), A|X Armani Exchange U.S. Standard Demographic…" at bounding box center [730, 463] width 922 height 1029
copy div "How would you describe your sexual orientation?"
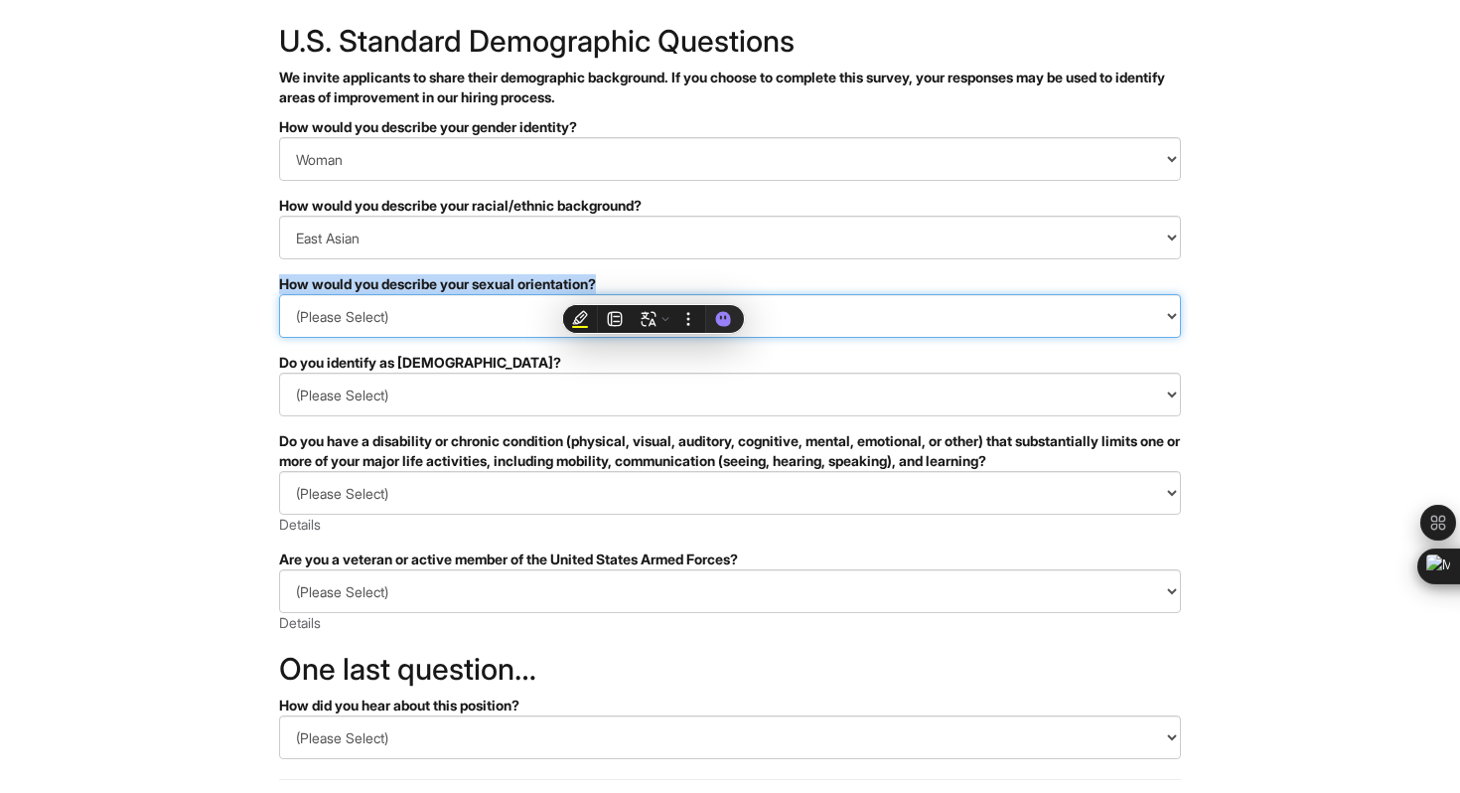
click at [427, 325] on select "(Please Select) [DEMOGRAPHIC_DATA] [DEMOGRAPHIC_DATA] and/or [DEMOGRAPHIC_DATA]…" at bounding box center [730, 316] width 902 height 44
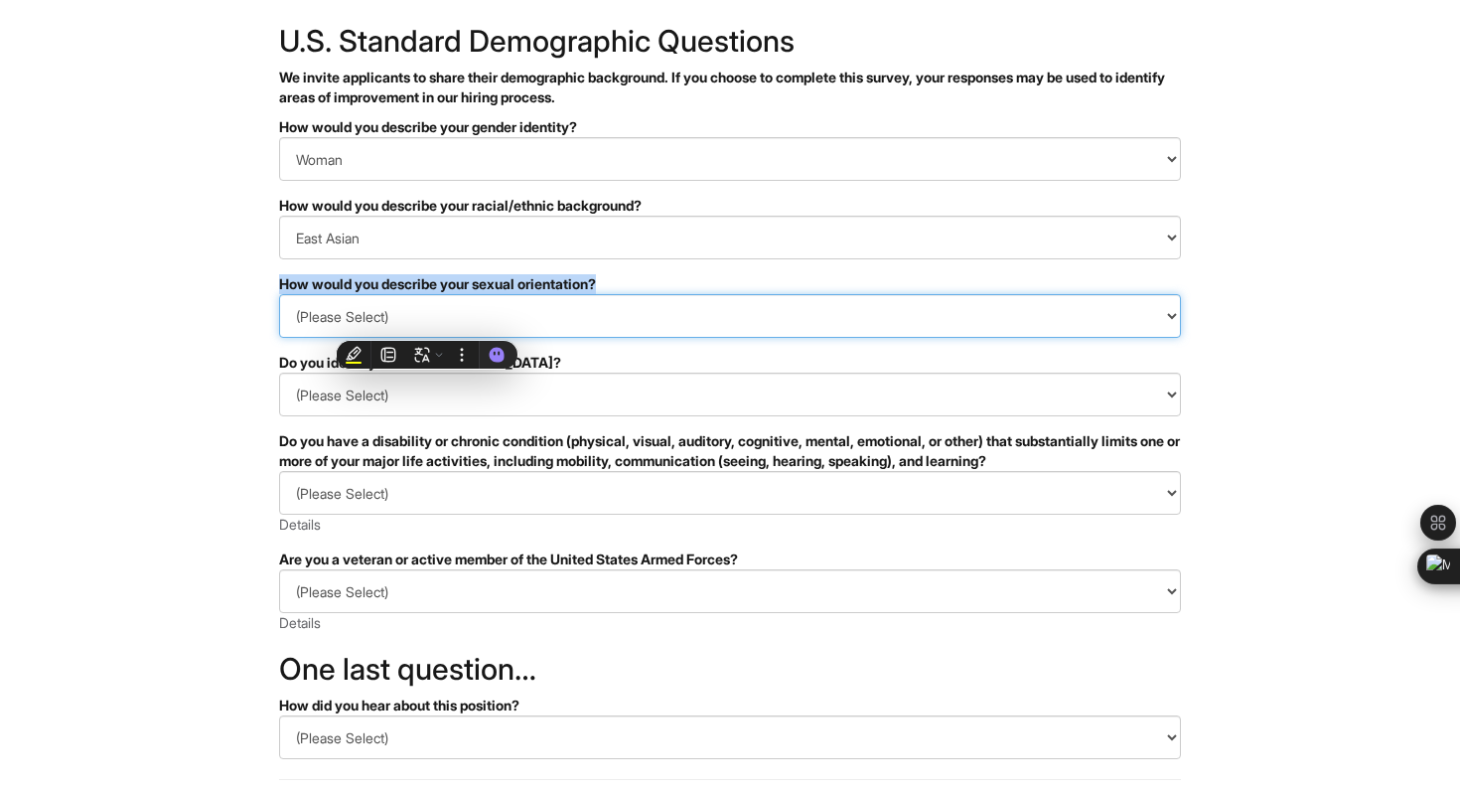
click at [418, 320] on select "(Please Select) [DEMOGRAPHIC_DATA] [DEMOGRAPHIC_DATA] and/or [DEMOGRAPHIC_DATA]…" at bounding box center [730, 316] width 902 height 44
select select "[DEMOGRAPHIC_DATA]"
click at [279, 294] on select "(Please Select) [DEMOGRAPHIC_DATA] [DEMOGRAPHIC_DATA] and/or [DEMOGRAPHIC_DATA]…" at bounding box center [730, 316] width 902 height 44
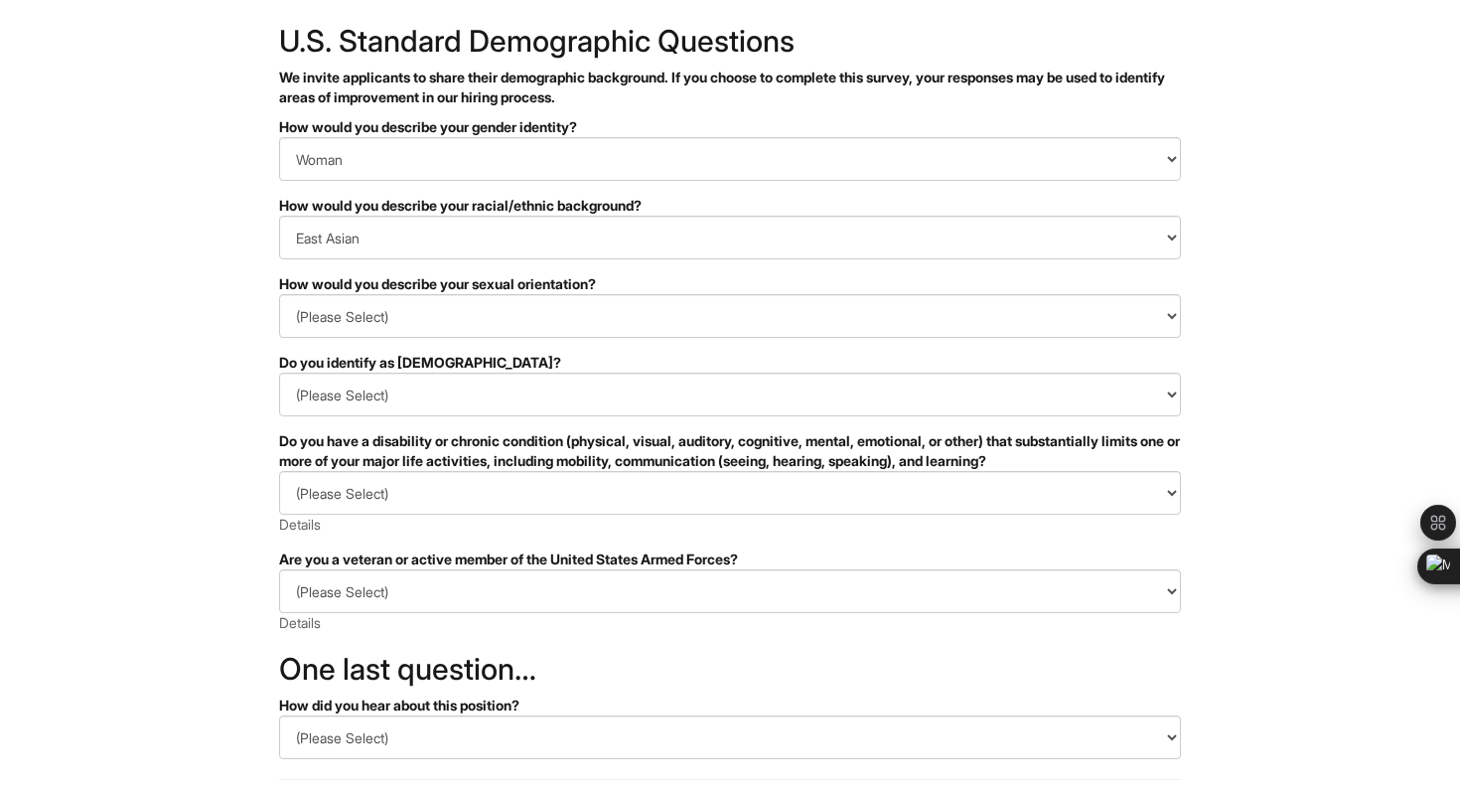
click at [191, 491] on html "&nbsp; ✔ 2 3 Client Advisor (Full-time), A|X Armani Exchange U.S. Standard Demo…" at bounding box center [730, 459] width 1460 height 1119
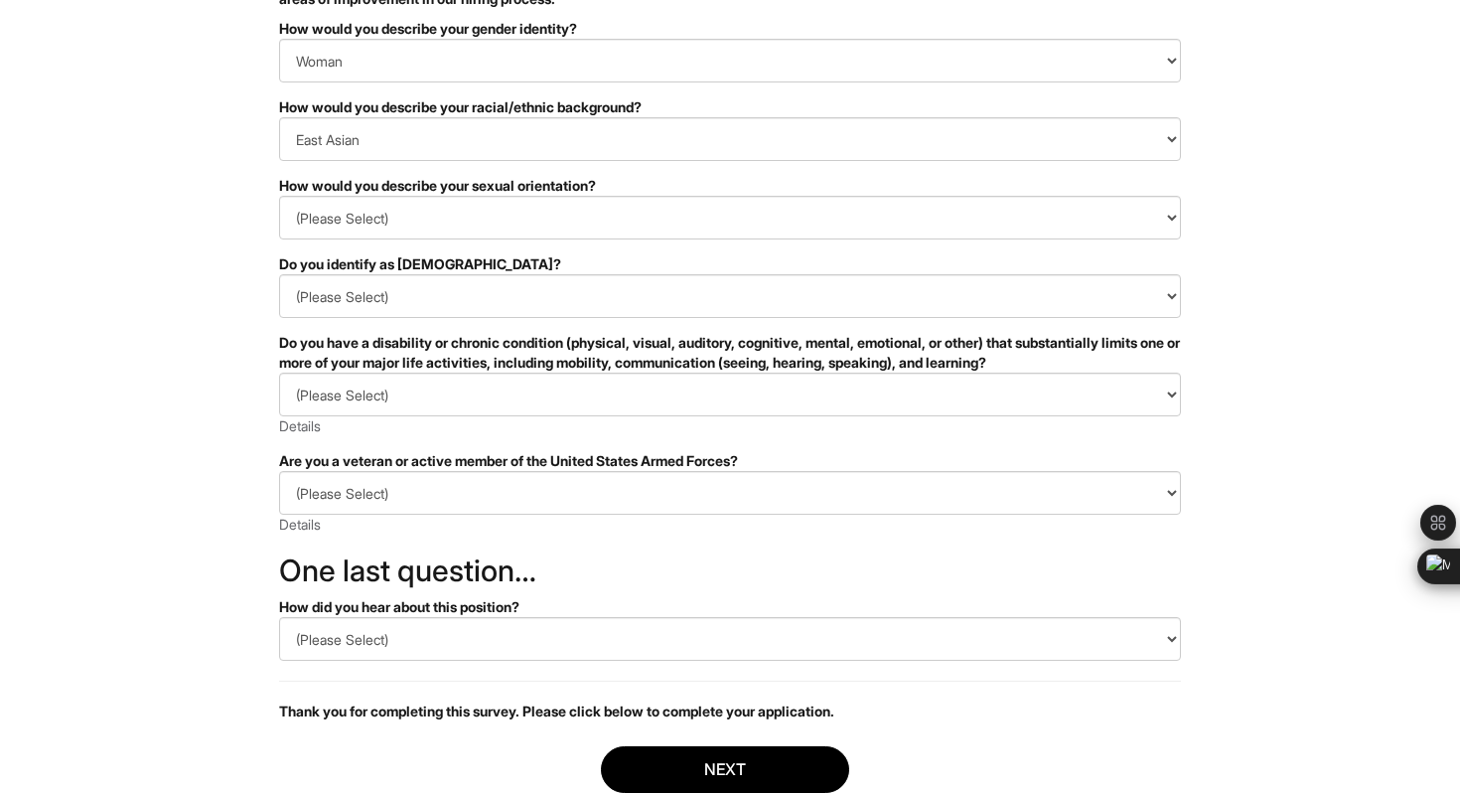
scroll to position [202, 0]
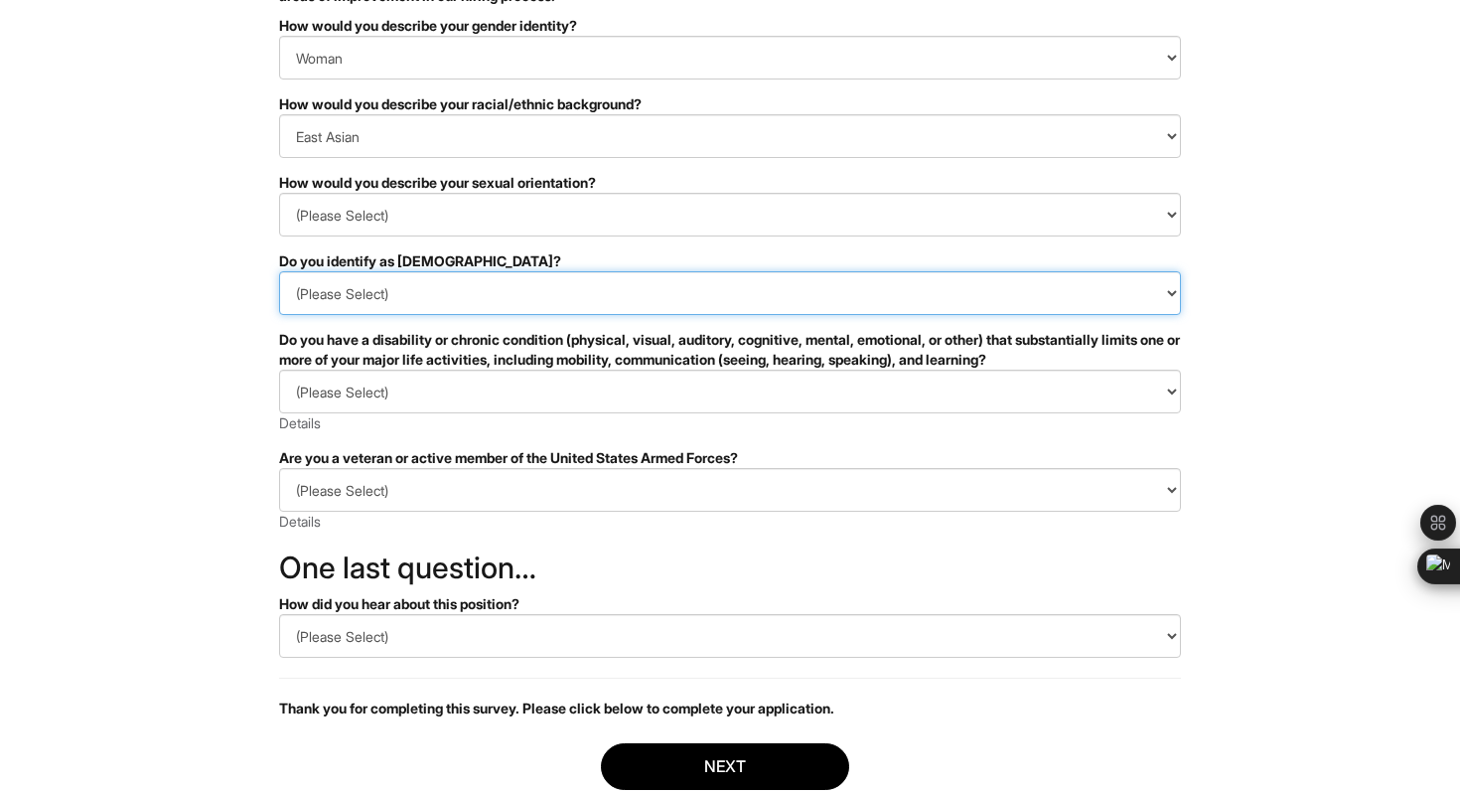
click at [384, 294] on select "(Please Select) Yes No I prefer to self-describe I don't wish to answer" at bounding box center [730, 293] width 902 height 44
select select "No"
click at [279, 271] on select "(Please Select) Yes No I prefer to self-describe I don't wish to answer" at bounding box center [730, 293] width 902 height 44
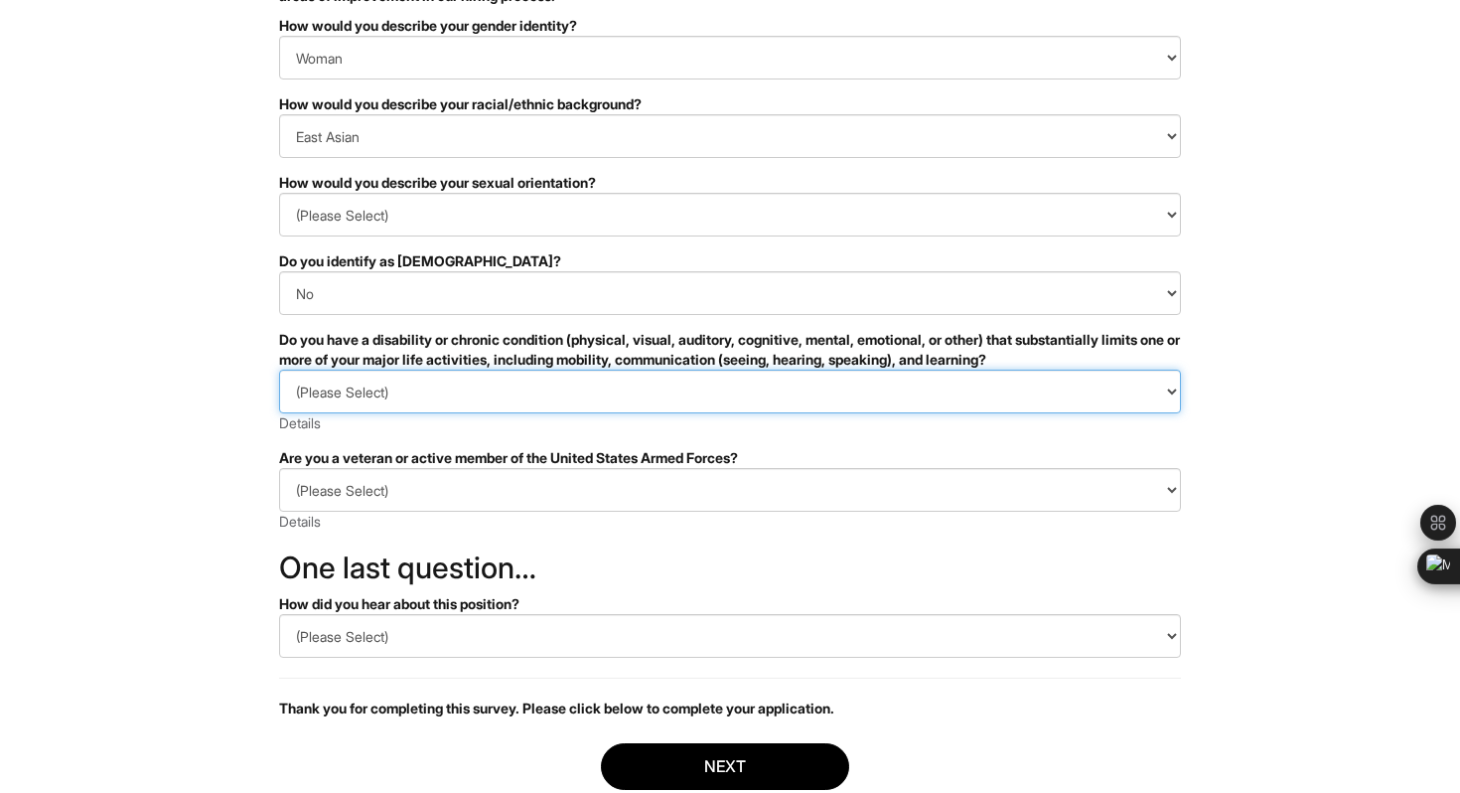
click at [359, 390] on select "(Please Select) YES, I HAVE A DISABILITY (or previously had a disability) NO, I…" at bounding box center [730, 392] width 902 height 44
select select "NO, I DON'T HAVE A DISABILITY"
click at [279, 370] on select "(Please Select) YES, I HAVE A DISABILITY (or previously had a disability) NO, I…" at bounding box center [730, 392] width 902 height 44
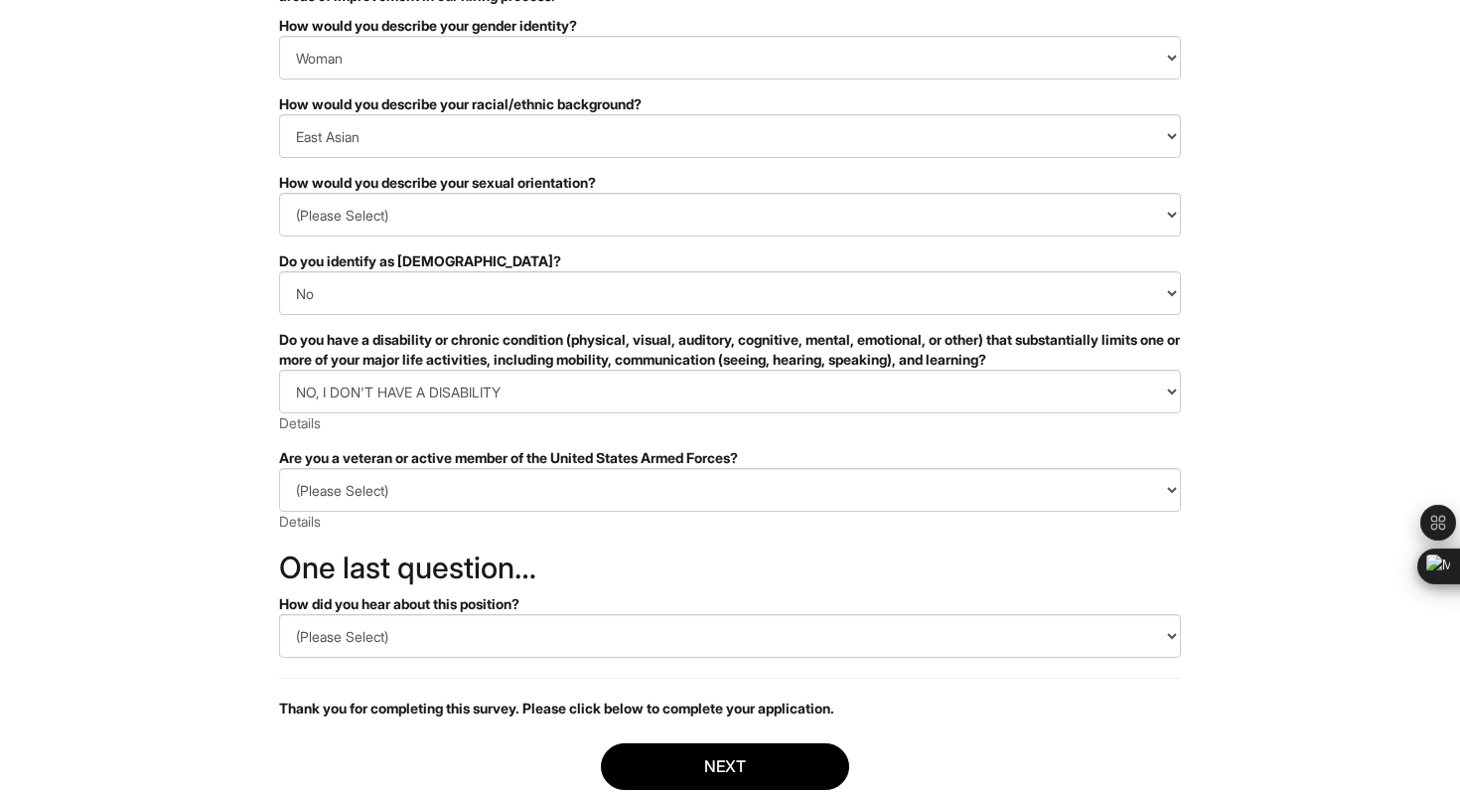
click at [222, 520] on html "&nbsp; ✔ 2 3 Client Advisor (Full-time), A|X Armani Exchange U.S. Standard Demo…" at bounding box center [730, 357] width 1460 height 1119
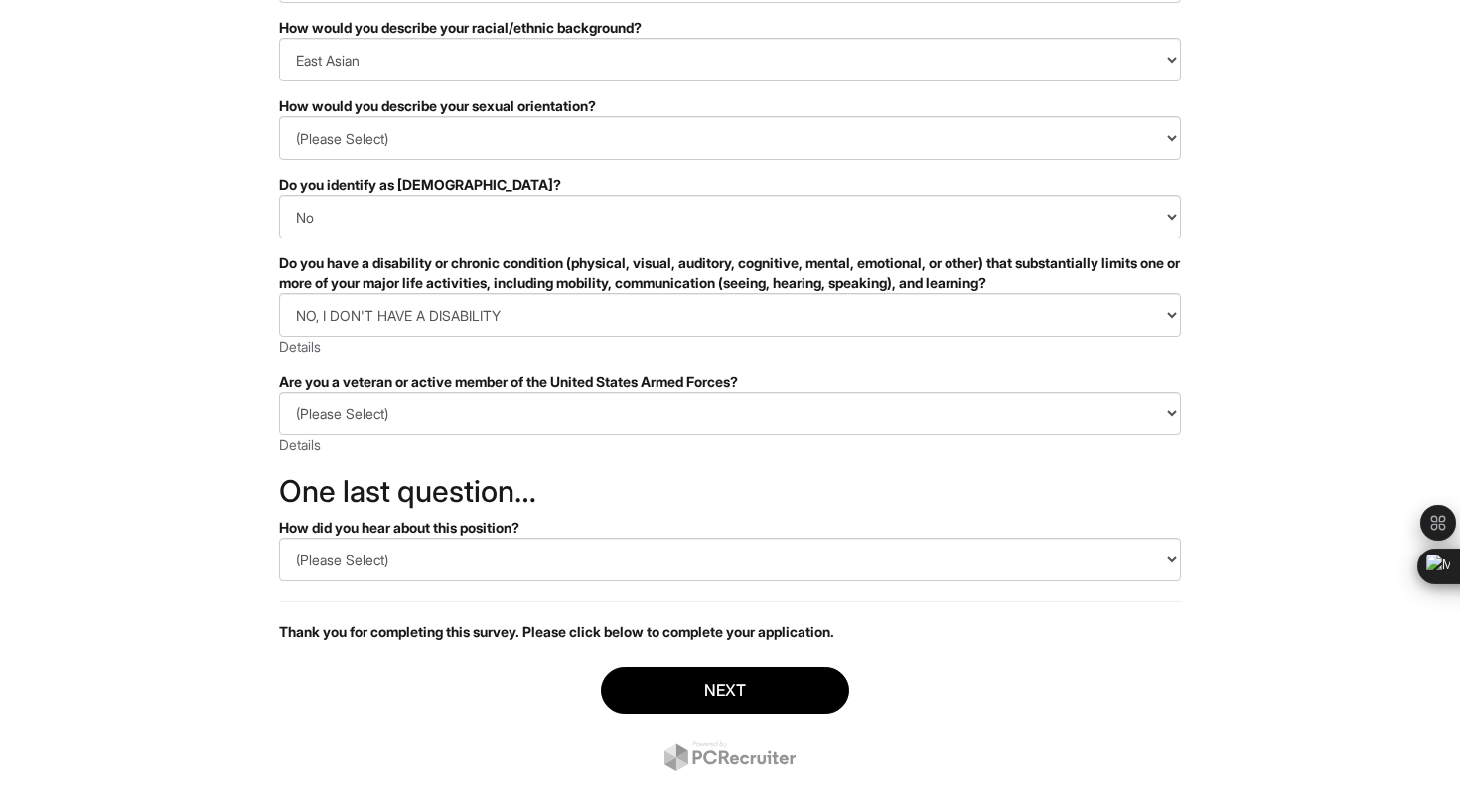
scroll to position [292, 0]
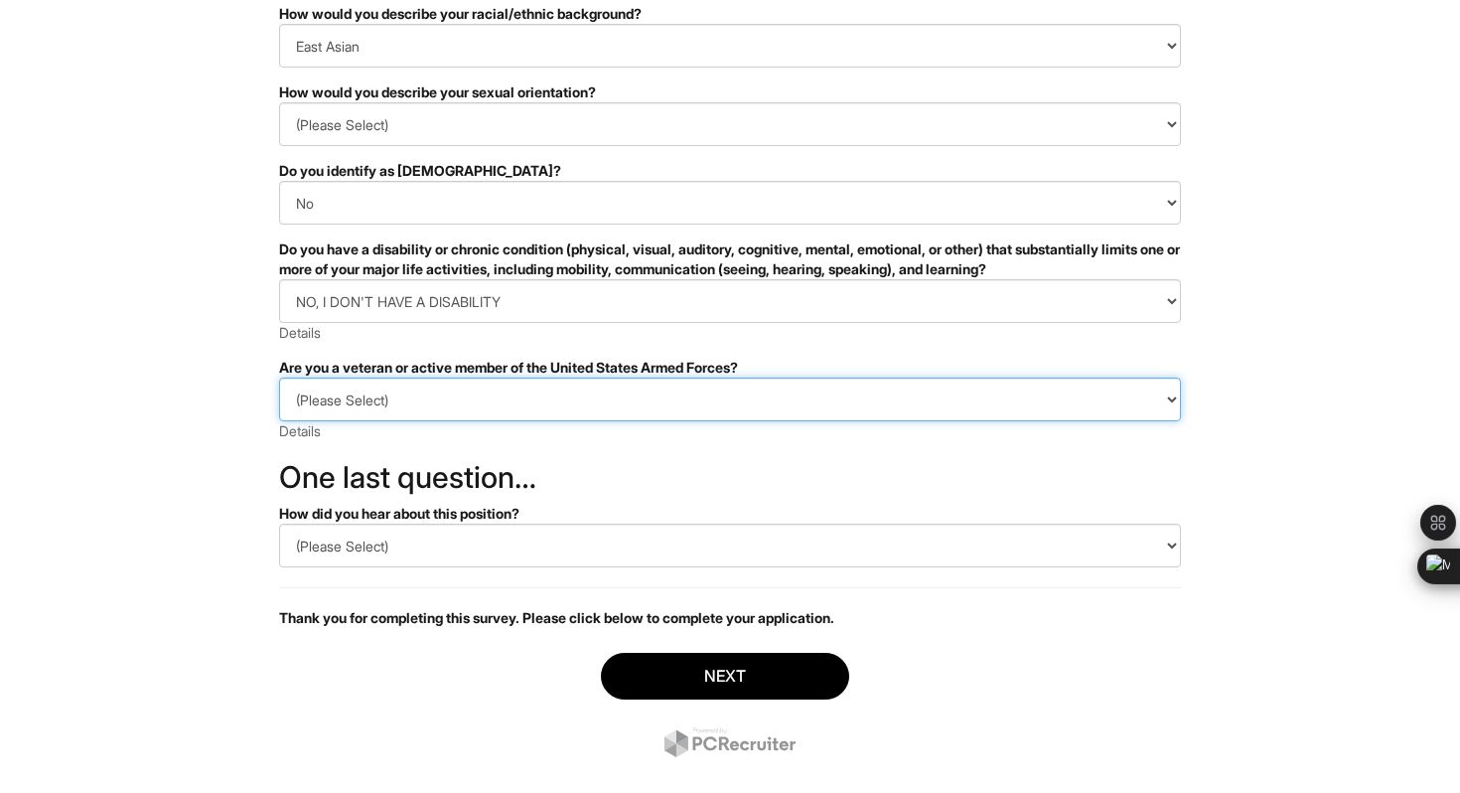
click at [400, 397] on select "(Please Select) I IDENTIFY AS ONE OR MORE OF THE CLASSIFICATIONS OF PROTECTED V…" at bounding box center [730, 400] width 902 height 44
select select "I AM NOT A PROTECTED VETERAN"
click at [279, 378] on select "(Please Select) I IDENTIFY AS ONE OR MORE OF THE CLASSIFICATIONS OF PROTECTED V…" at bounding box center [730, 400] width 902 height 44
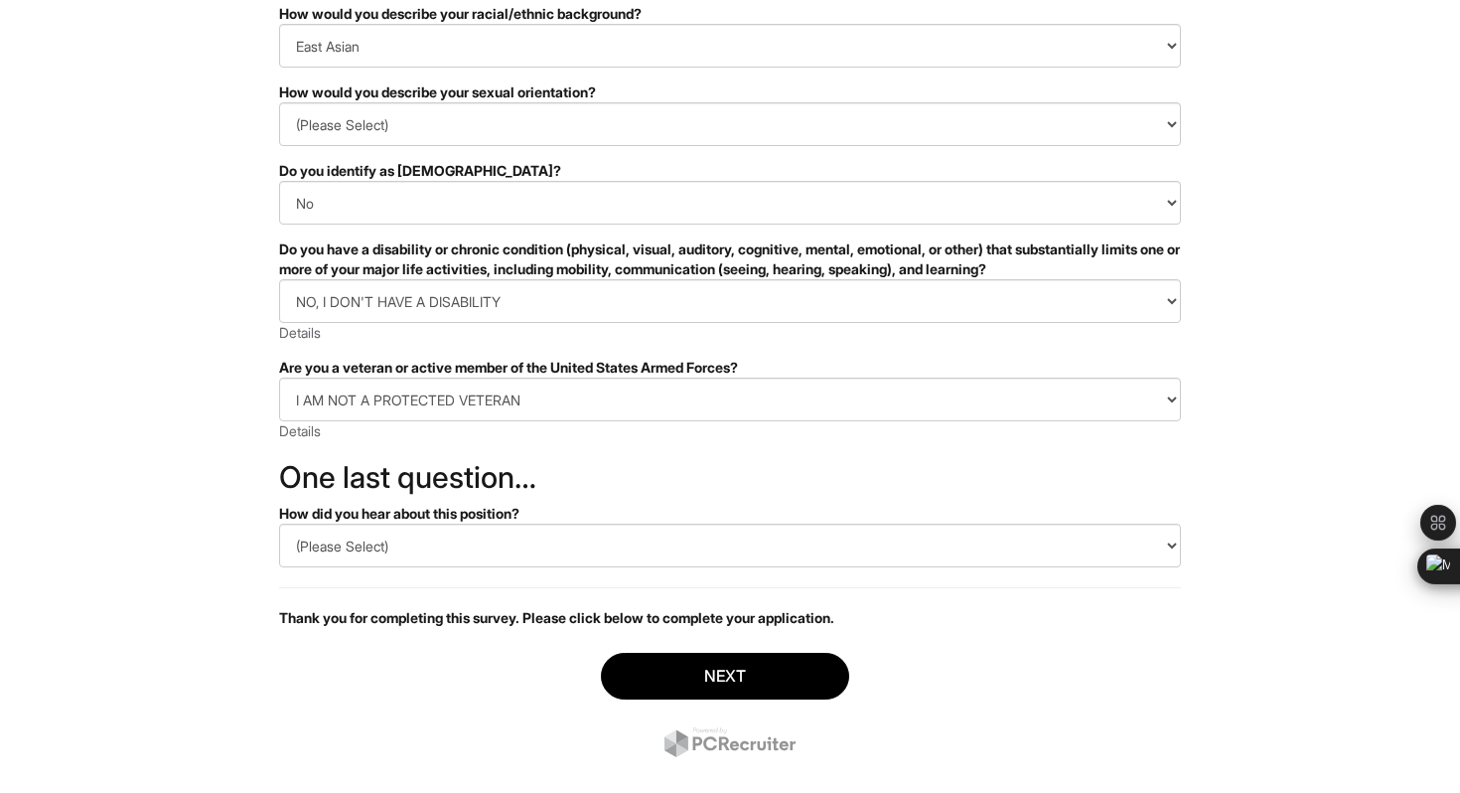
click at [180, 547] on html "&nbsp; ✔ 2 3 Client Advisor (Full-time), A|X Armani Exchange U.S. Standard Demo…" at bounding box center [730, 267] width 1460 height 1119
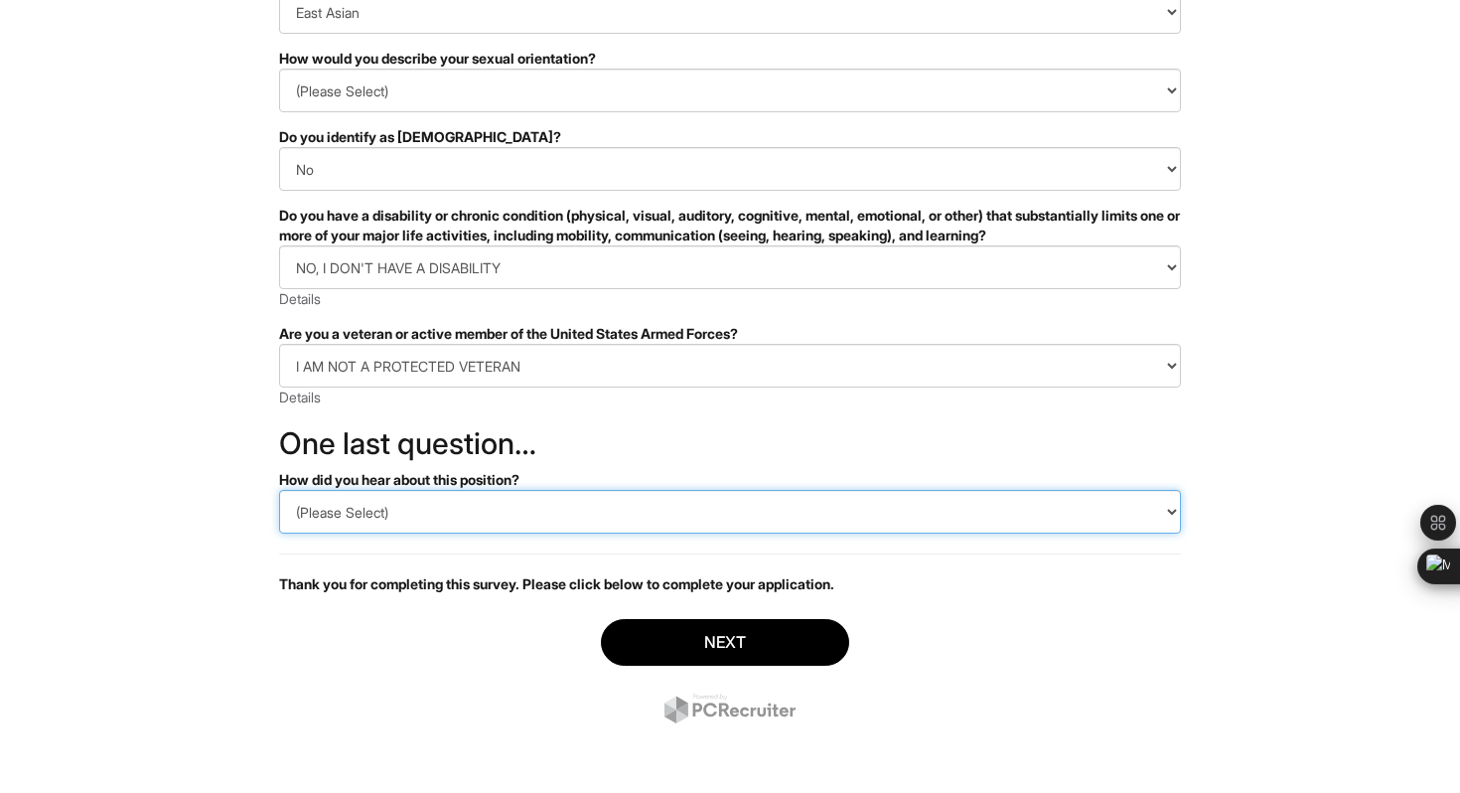
click at [393, 513] on select "(Please Select) CareerBuilder Indeed LinkedIn Monster Referral Other" at bounding box center [730, 512] width 902 height 44
select select "LinkedIn"
click at [279, 490] on select "(Please Select) CareerBuilder Indeed LinkedIn Monster Referral Other" at bounding box center [730, 512] width 902 height 44
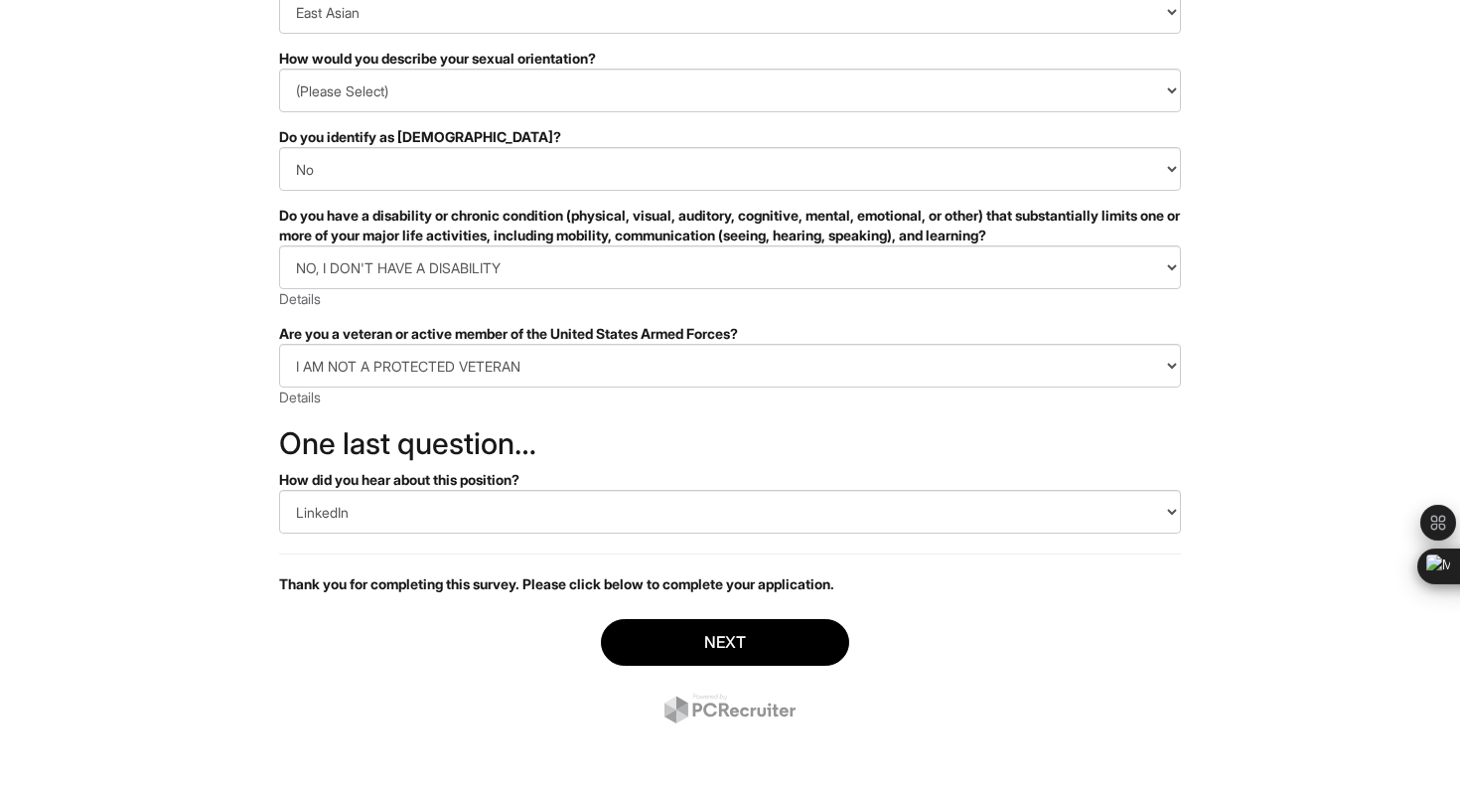
click at [427, 657] on div "Next" at bounding box center [730, 673] width 902 height 139
click at [740, 645] on button "Next" at bounding box center [725, 642] width 248 height 47
